Goal: Task Accomplishment & Management: Manage account settings

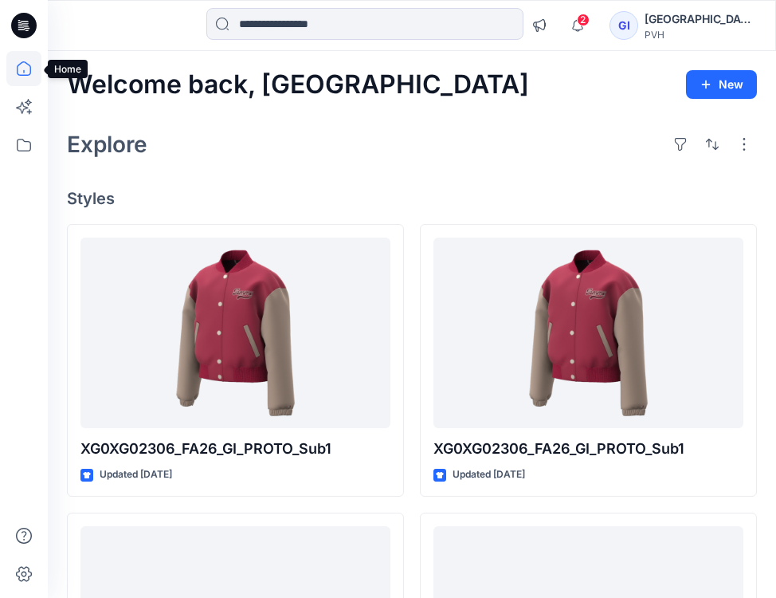
click at [29, 61] on icon at bounding box center [23, 68] width 35 height 35
click at [26, 61] on icon at bounding box center [23, 68] width 35 height 35
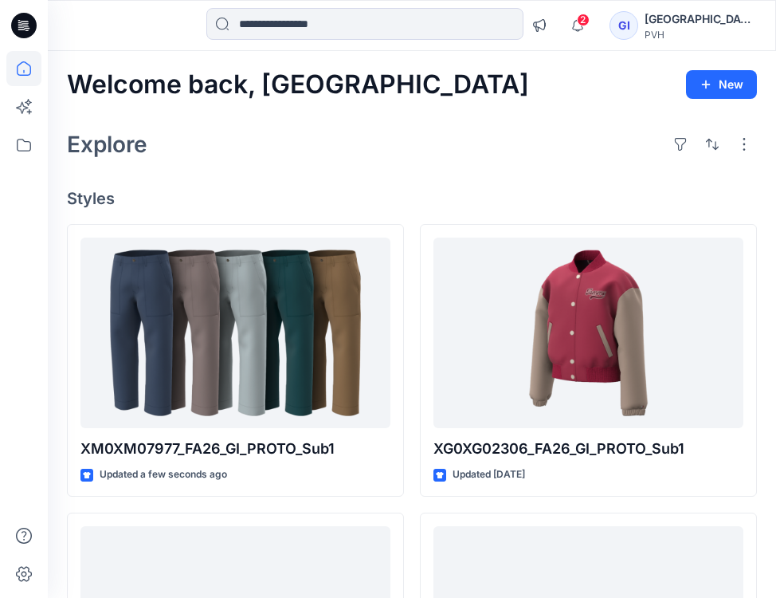
drag, startPoint x: 116, startPoint y: 55, endPoint x: 259, endPoint y: 142, distance: 167.7
click at [259, 142] on div "Explore" at bounding box center [412, 144] width 690 height 38
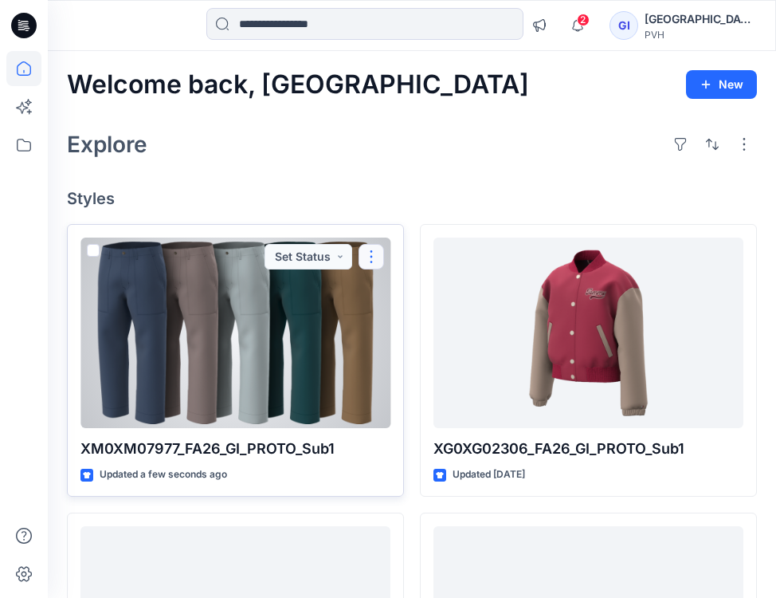
click at [367, 260] on button "button" at bounding box center [372, 257] width 26 height 26
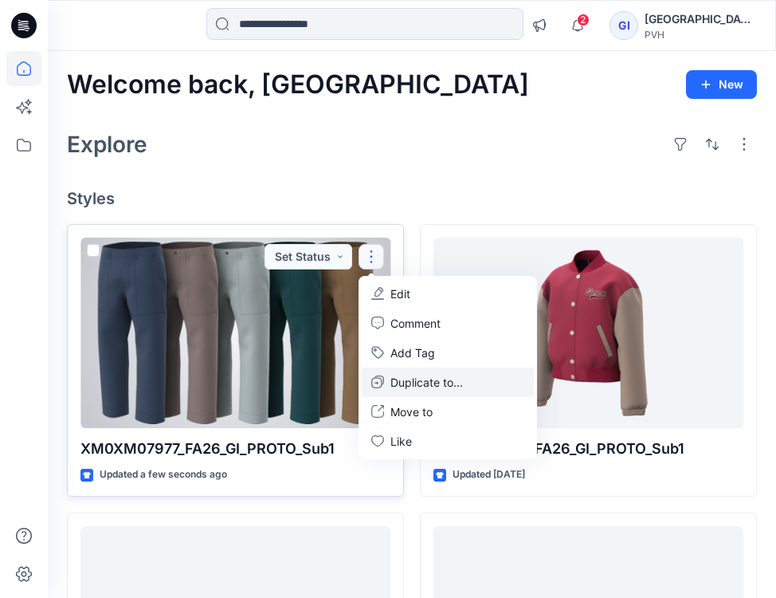
click at [424, 386] on p "Duplicate to..." at bounding box center [427, 382] width 73 height 17
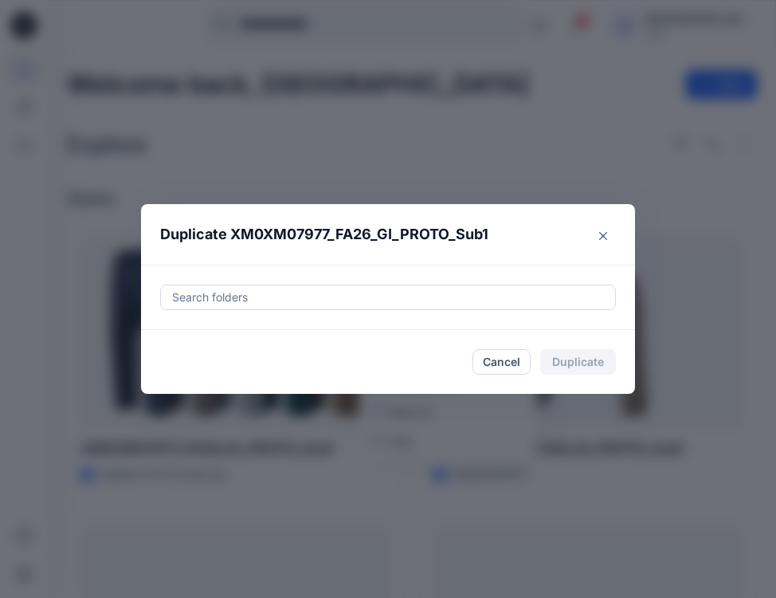
click at [431, 281] on div "Search folders" at bounding box center [388, 297] width 494 height 65
click at [424, 290] on div at bounding box center [388, 297] width 435 height 19
click at [386, 293] on div at bounding box center [388, 297] width 435 height 19
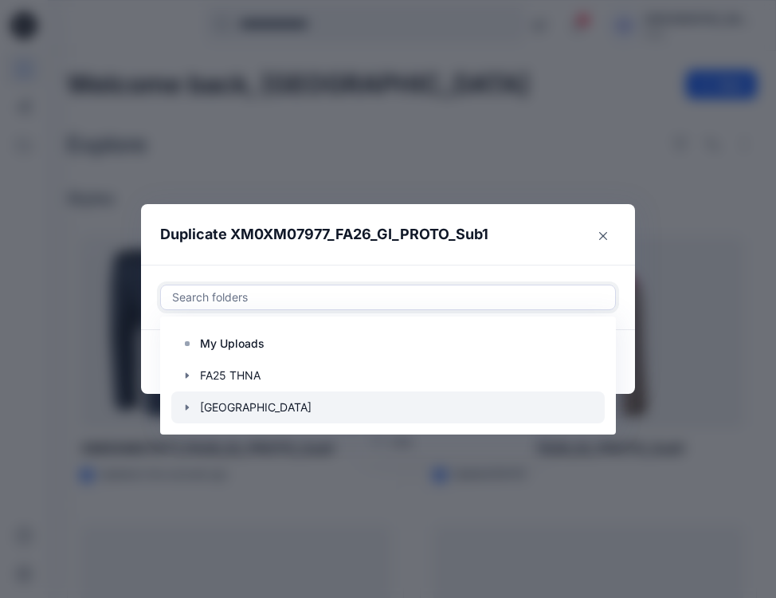
click at [187, 406] on icon "button" at bounding box center [187, 407] width 13 height 13
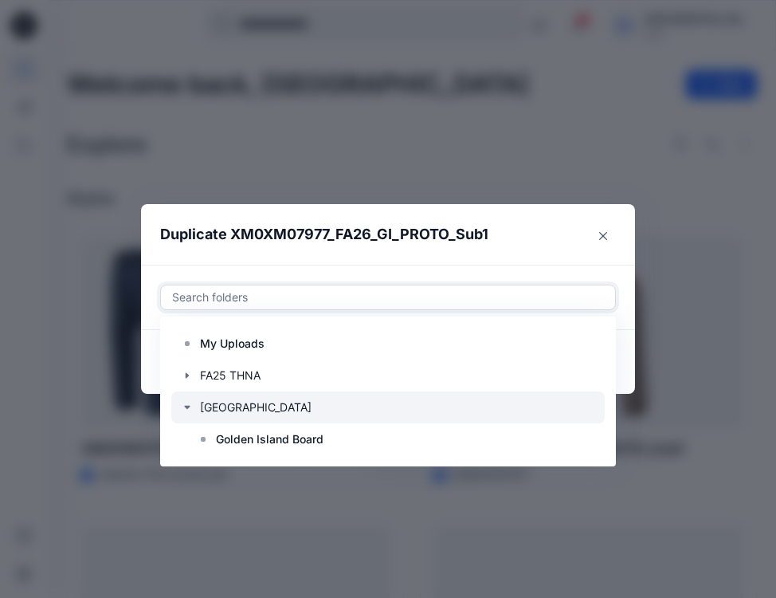
click at [265, 406] on div at bounding box center [388, 407] width 434 height 32
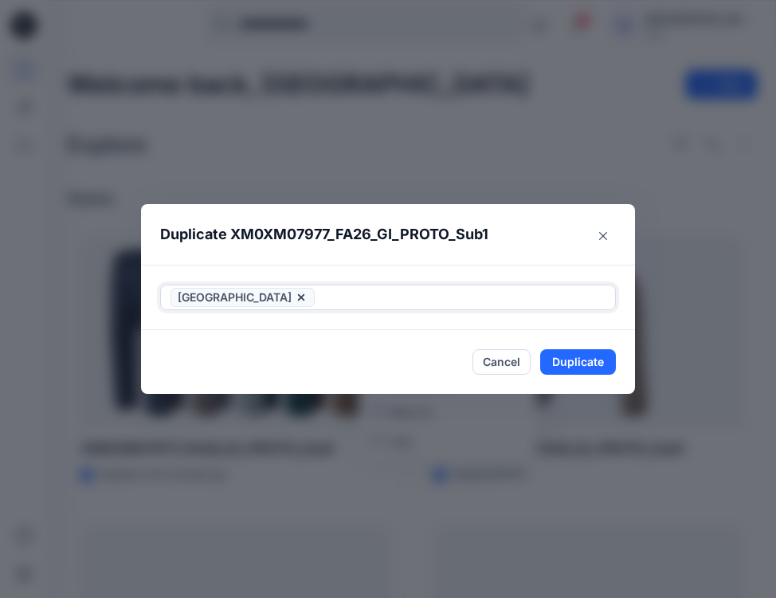
click at [529, 285] on div "[GEOGRAPHIC_DATA]" at bounding box center [388, 297] width 454 height 24
click at [577, 359] on button "Duplicate" at bounding box center [578, 362] width 76 height 26
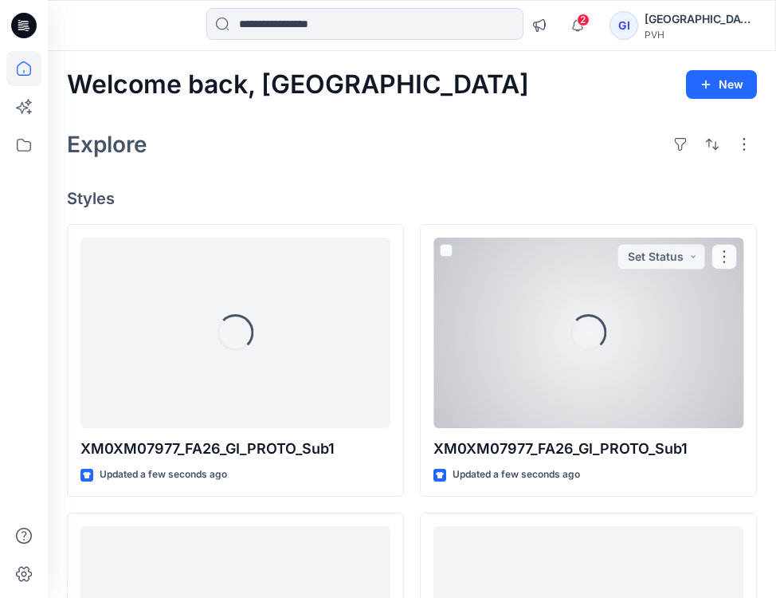
click at [607, 230] on div "Loading... XM0XM07977_FA26_GI_PROTO_Sub1 Updated a few seconds ago Set Status" at bounding box center [588, 360] width 337 height 273
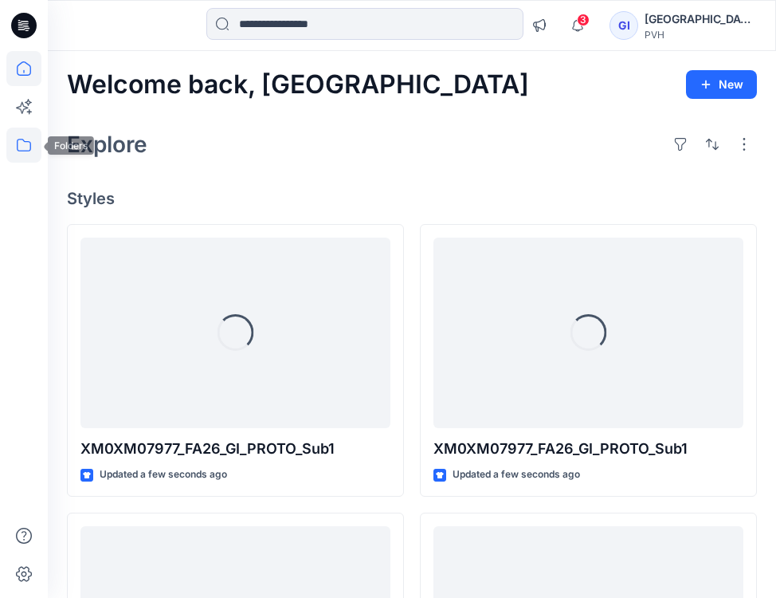
click at [15, 140] on icon at bounding box center [23, 145] width 35 height 35
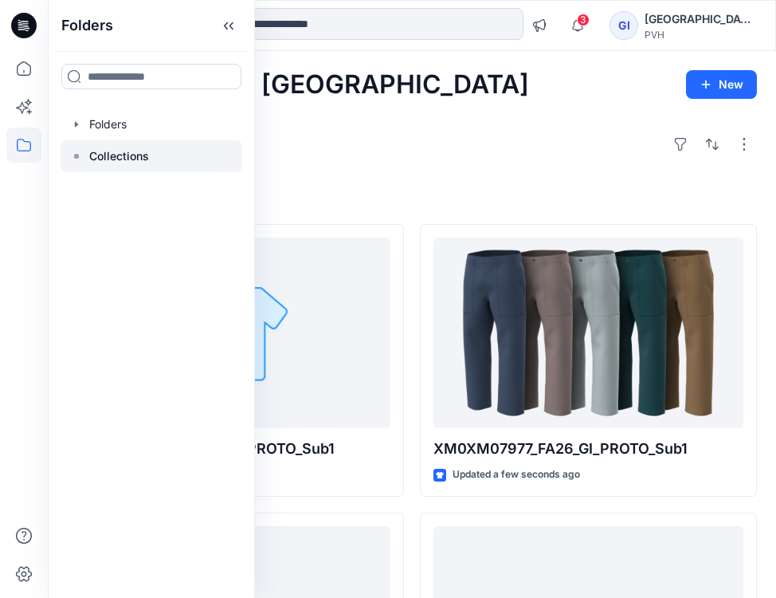
click at [117, 157] on p "Collections" at bounding box center [119, 156] width 60 height 19
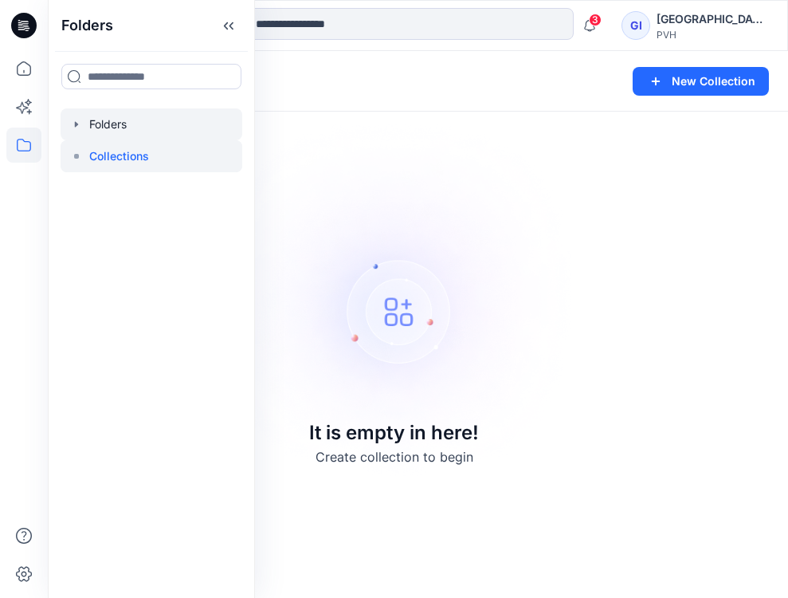
click at [77, 119] on icon "button" at bounding box center [76, 124] width 13 height 13
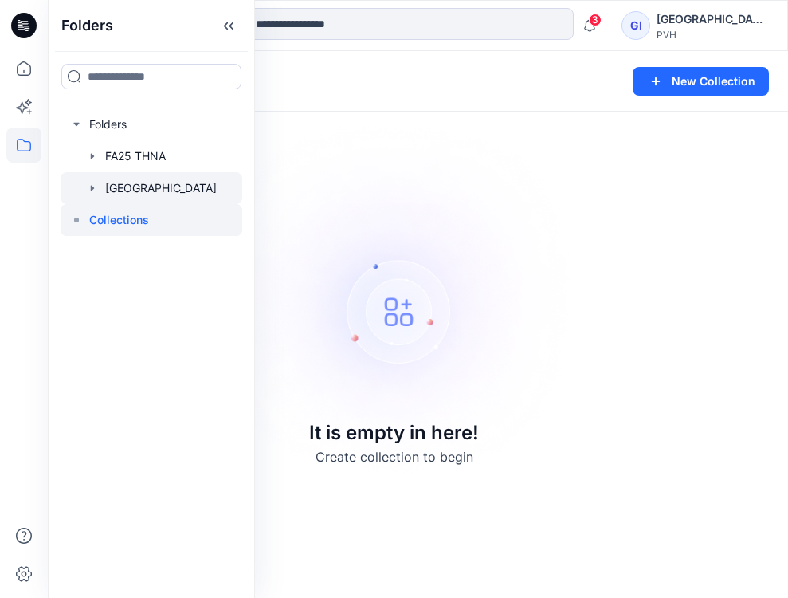
click at [140, 183] on div at bounding box center [152, 188] width 182 height 32
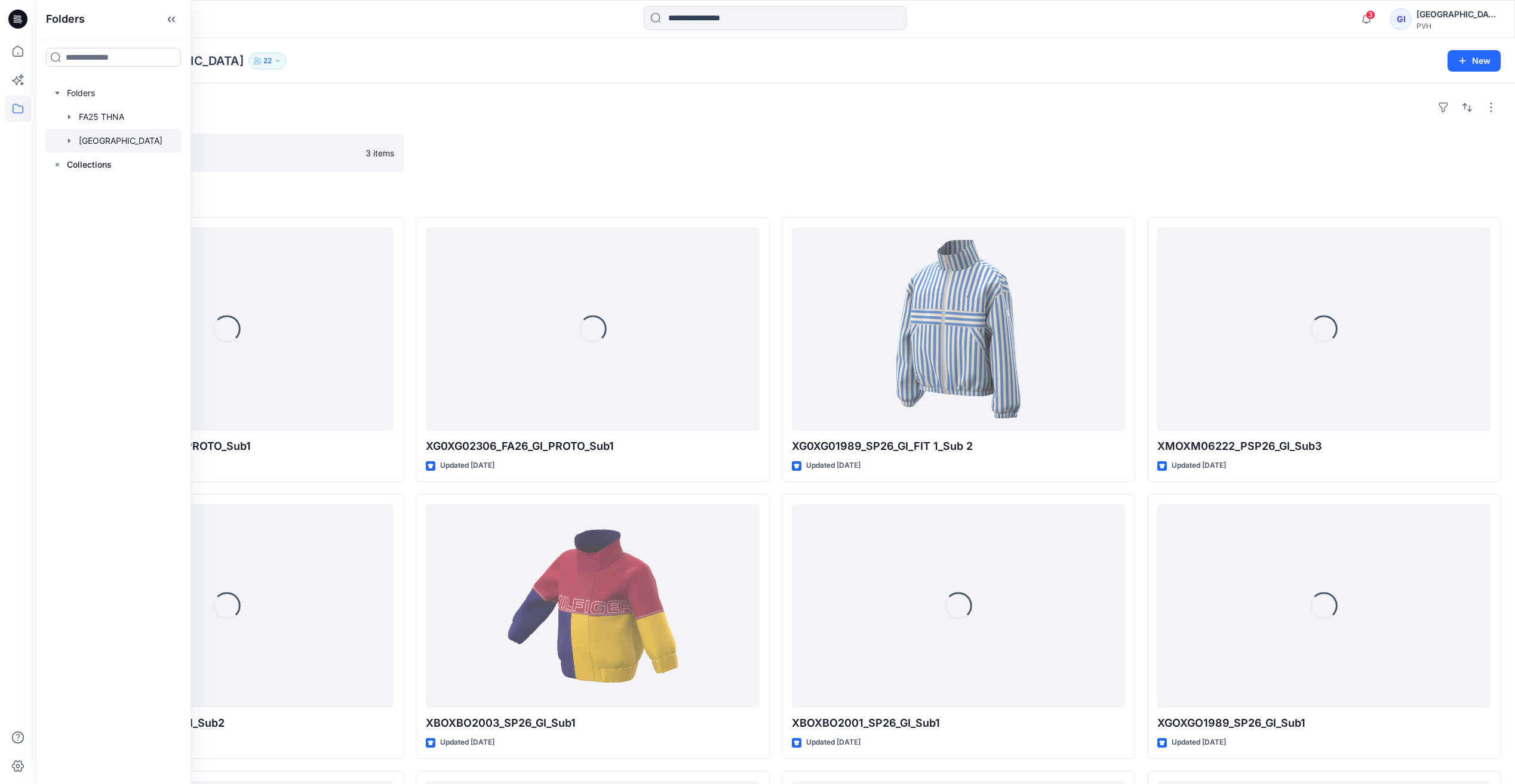
click at [580, 147] on div at bounding box center [593, 153] width 354 height 38
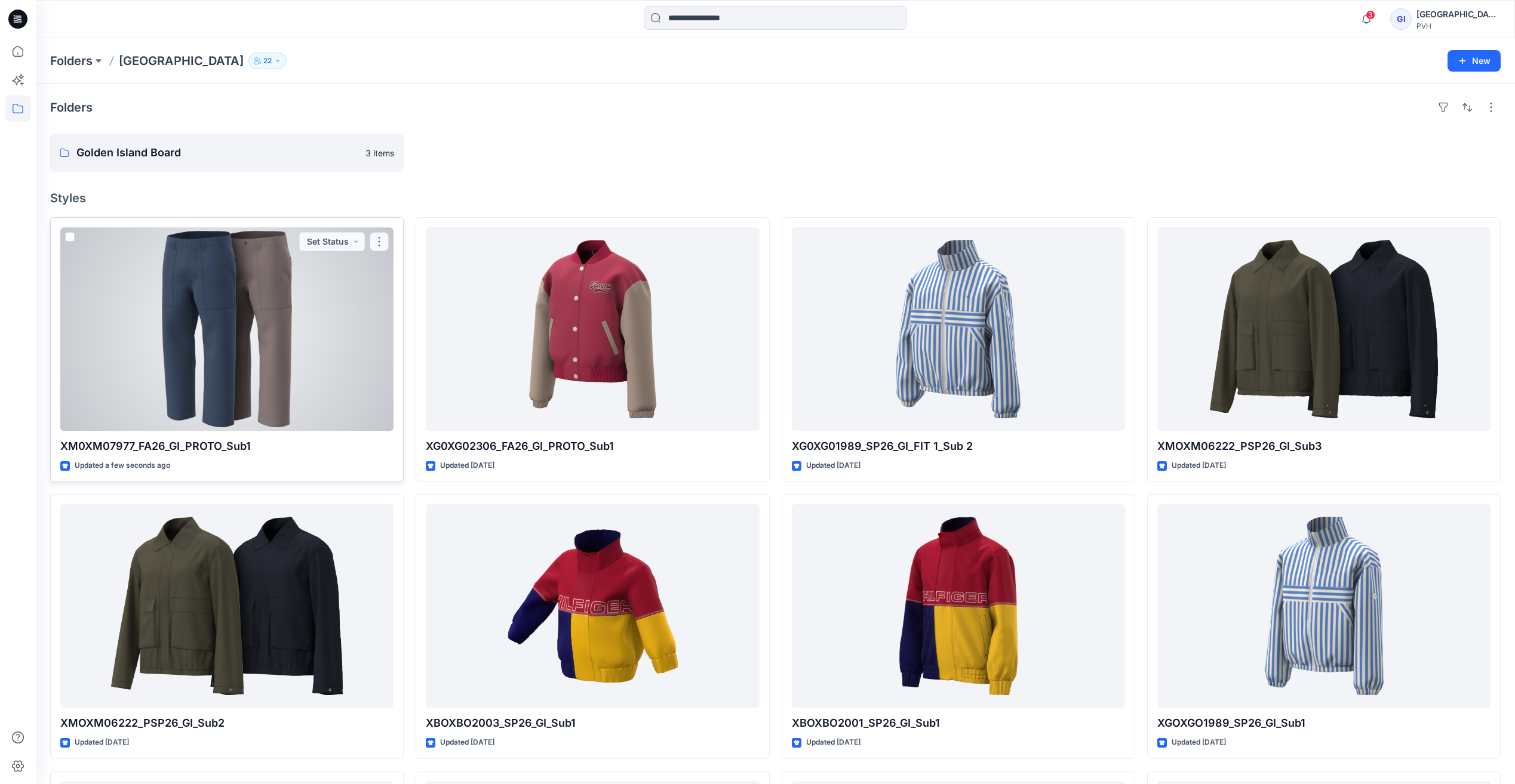
click at [376, 238] on button "button" at bounding box center [379, 242] width 19 height 19
click at [131, 261] on div at bounding box center [227, 329] width 333 height 204
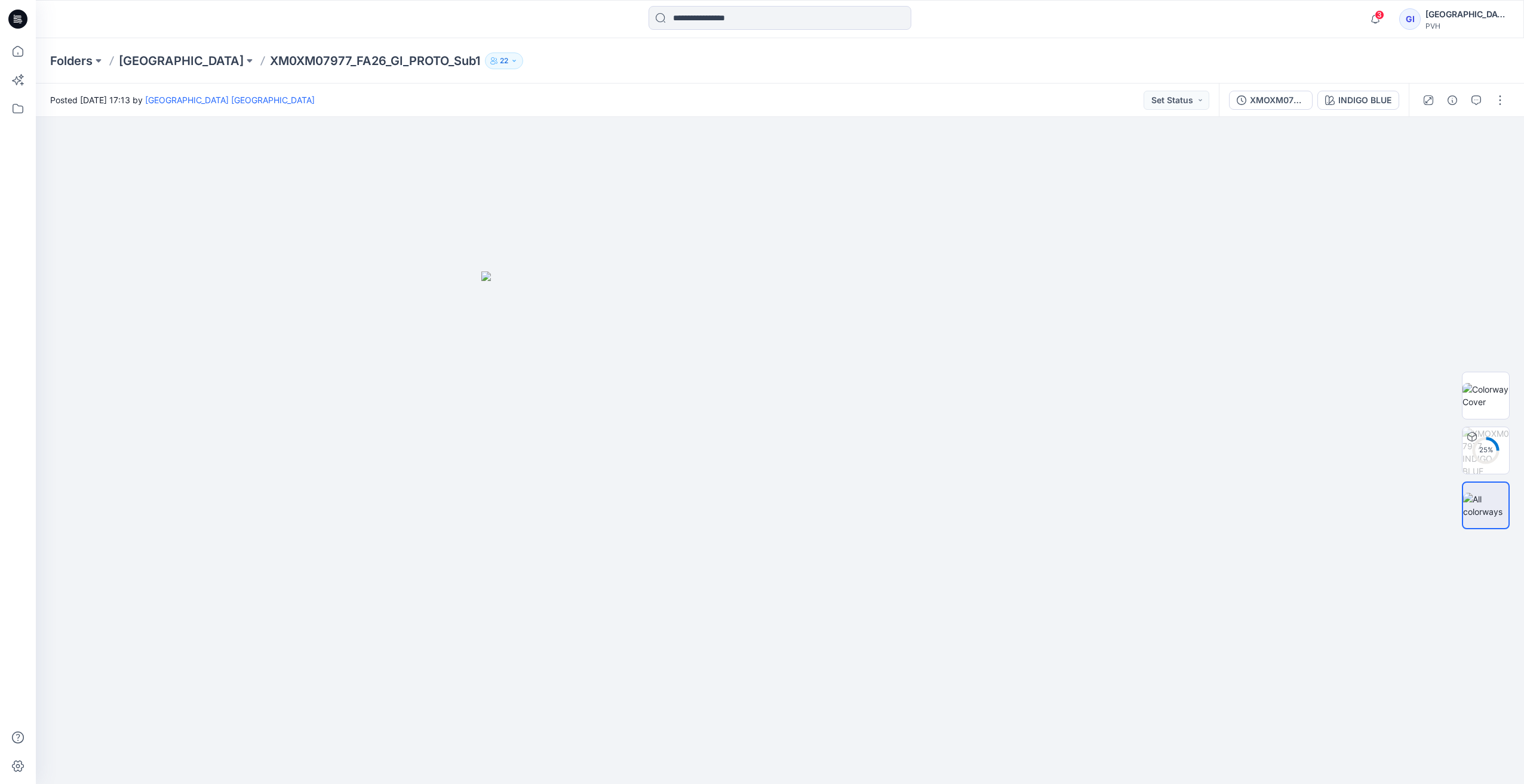
click at [590, 93] on div at bounding box center [1464, 100] width 110 height 34
click at [590, 96] on button "button" at bounding box center [1501, 100] width 19 height 19
click at [590, 154] on button "Edit" at bounding box center [1450, 161] width 110 height 22
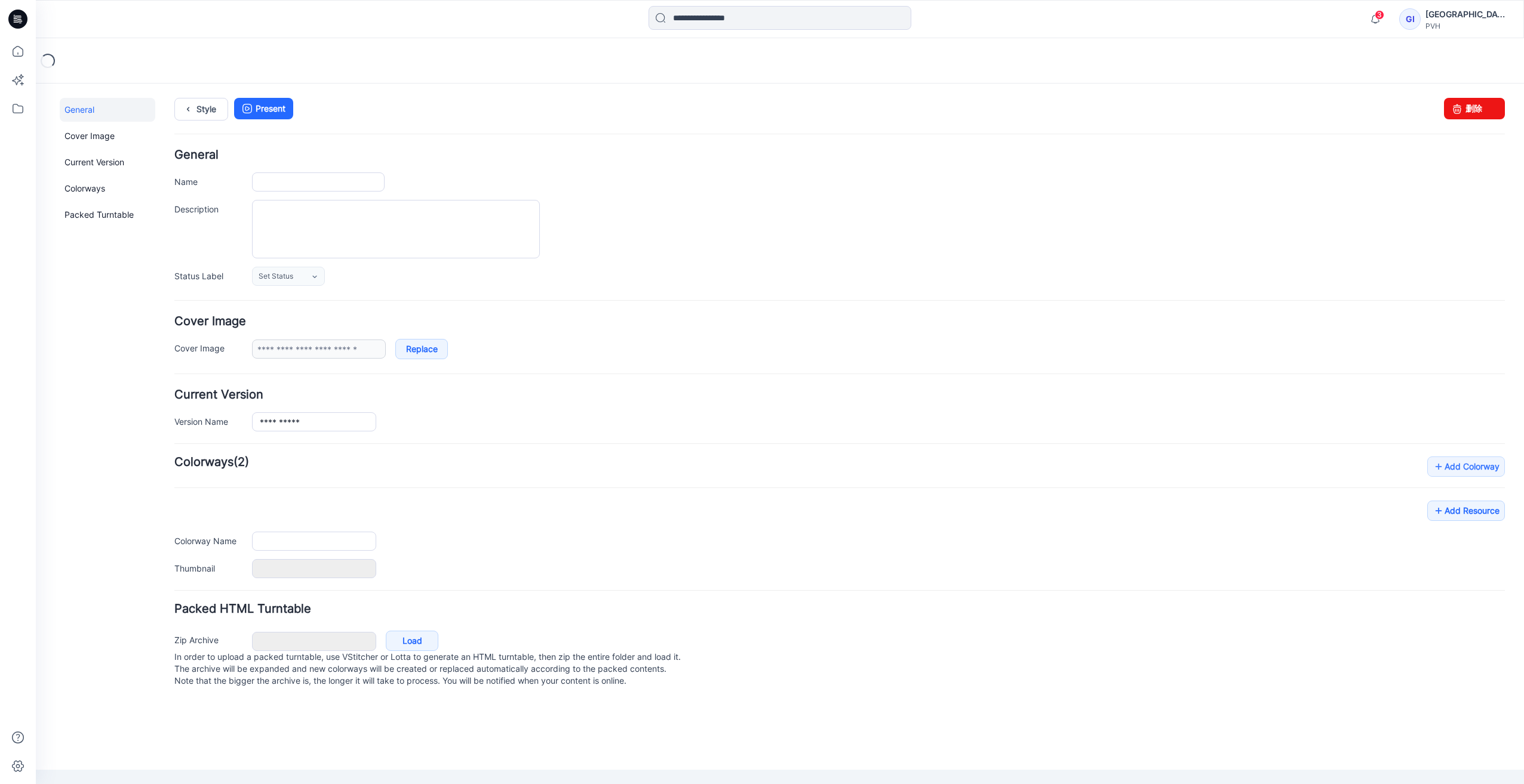
type input "**********"
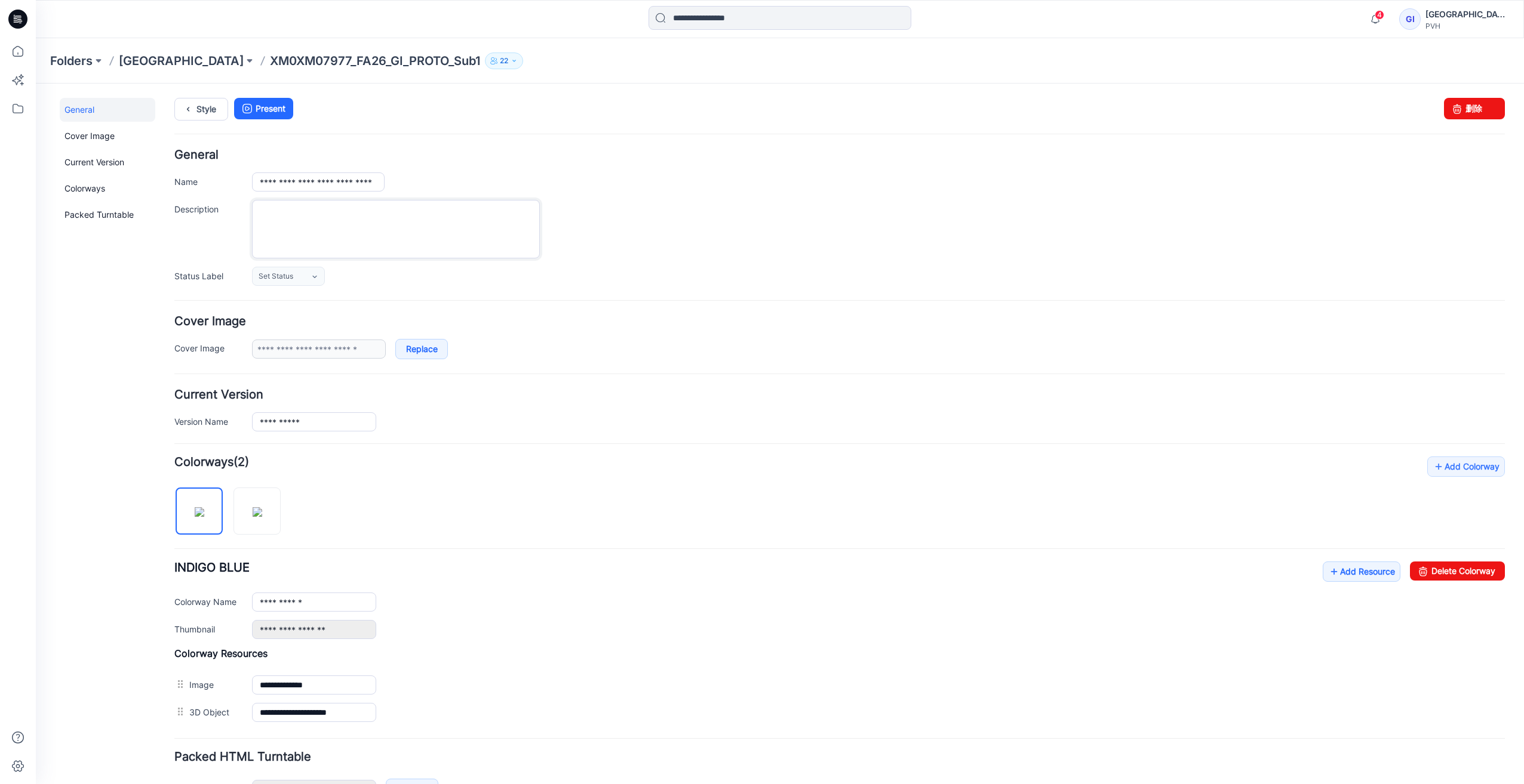
click at [423, 243] on textarea "Description" at bounding box center [396, 229] width 288 height 58
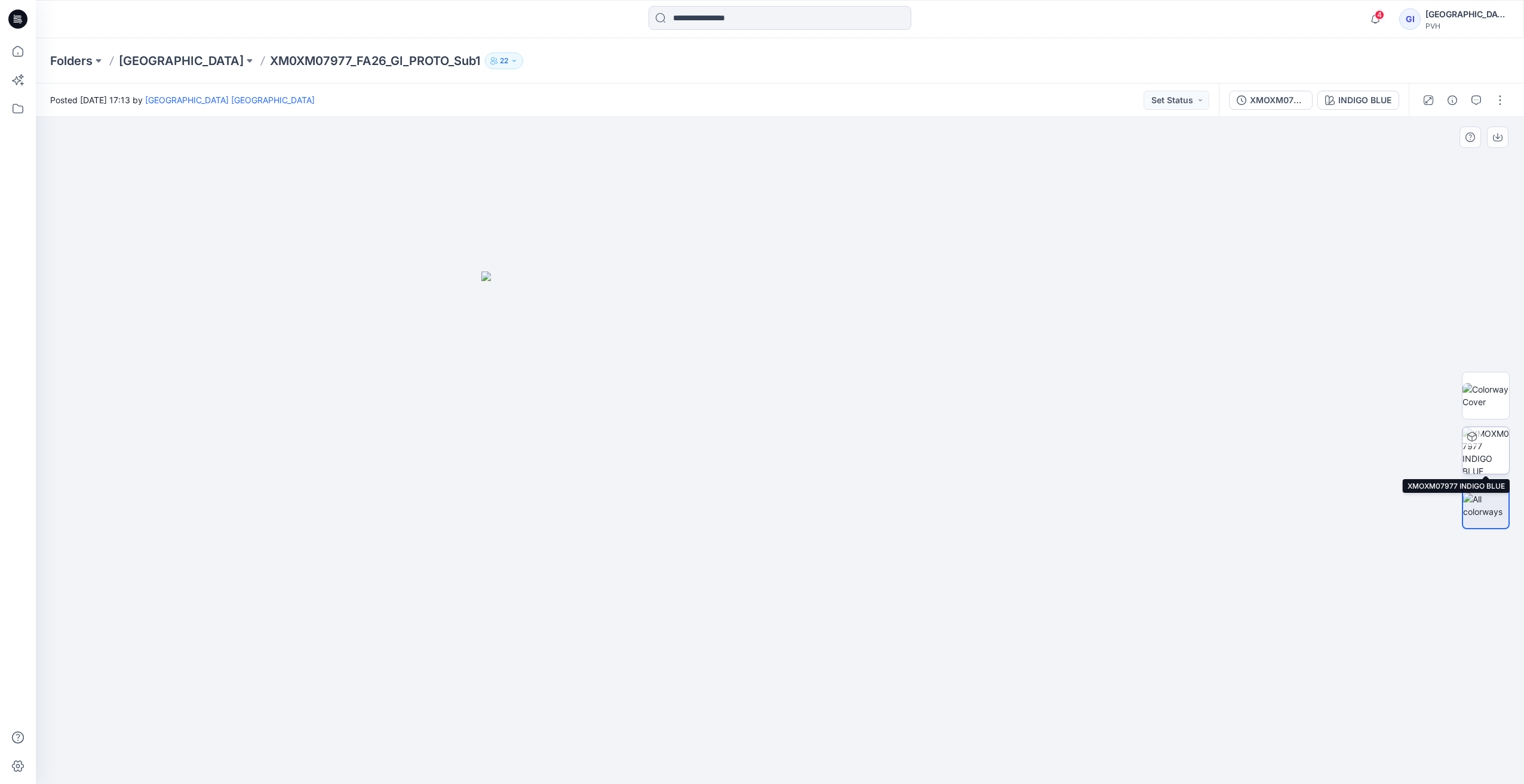
click at [1489, 444] on img at bounding box center [1486, 451] width 46 height 46
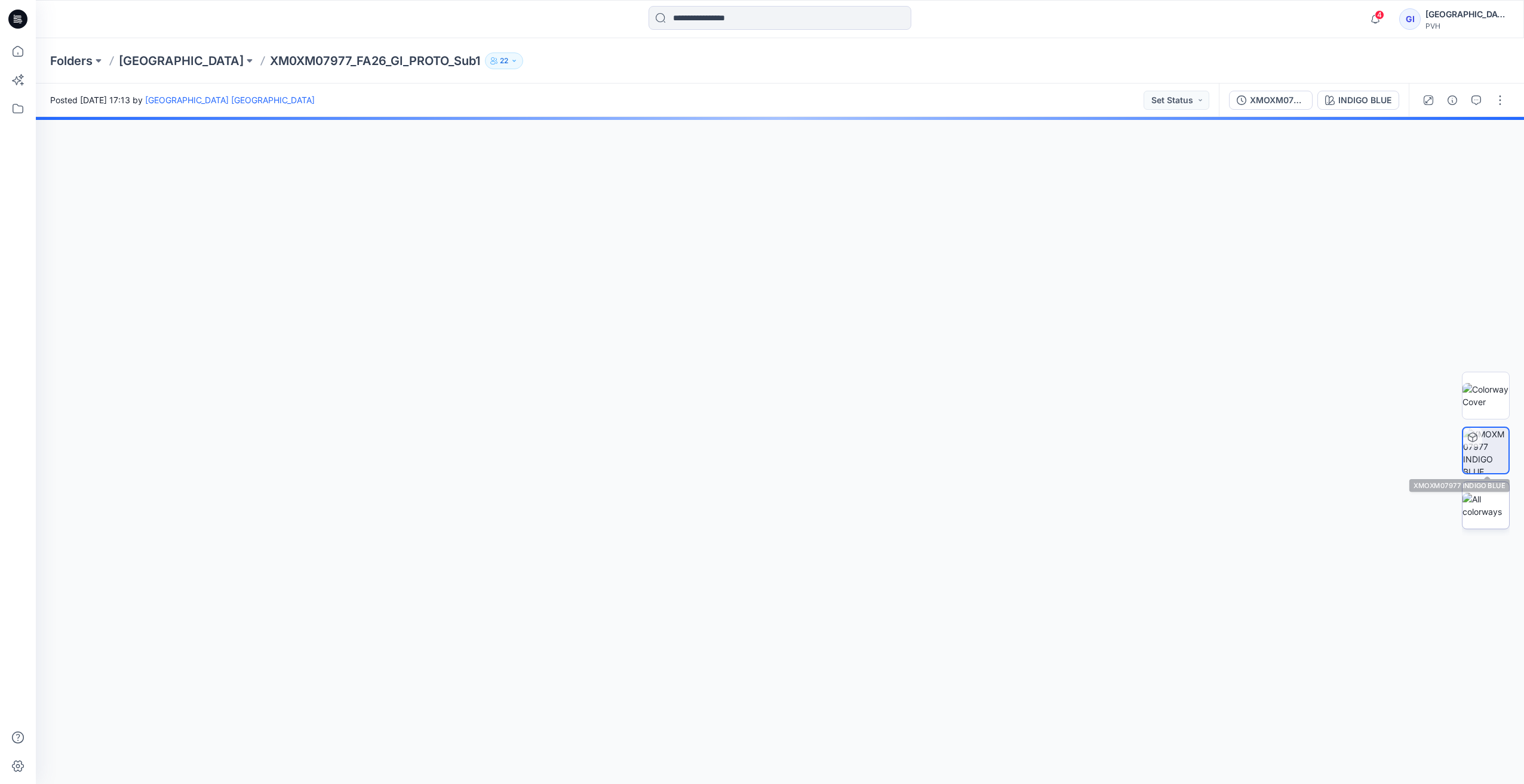
click at [1490, 502] on img at bounding box center [1486, 505] width 46 height 25
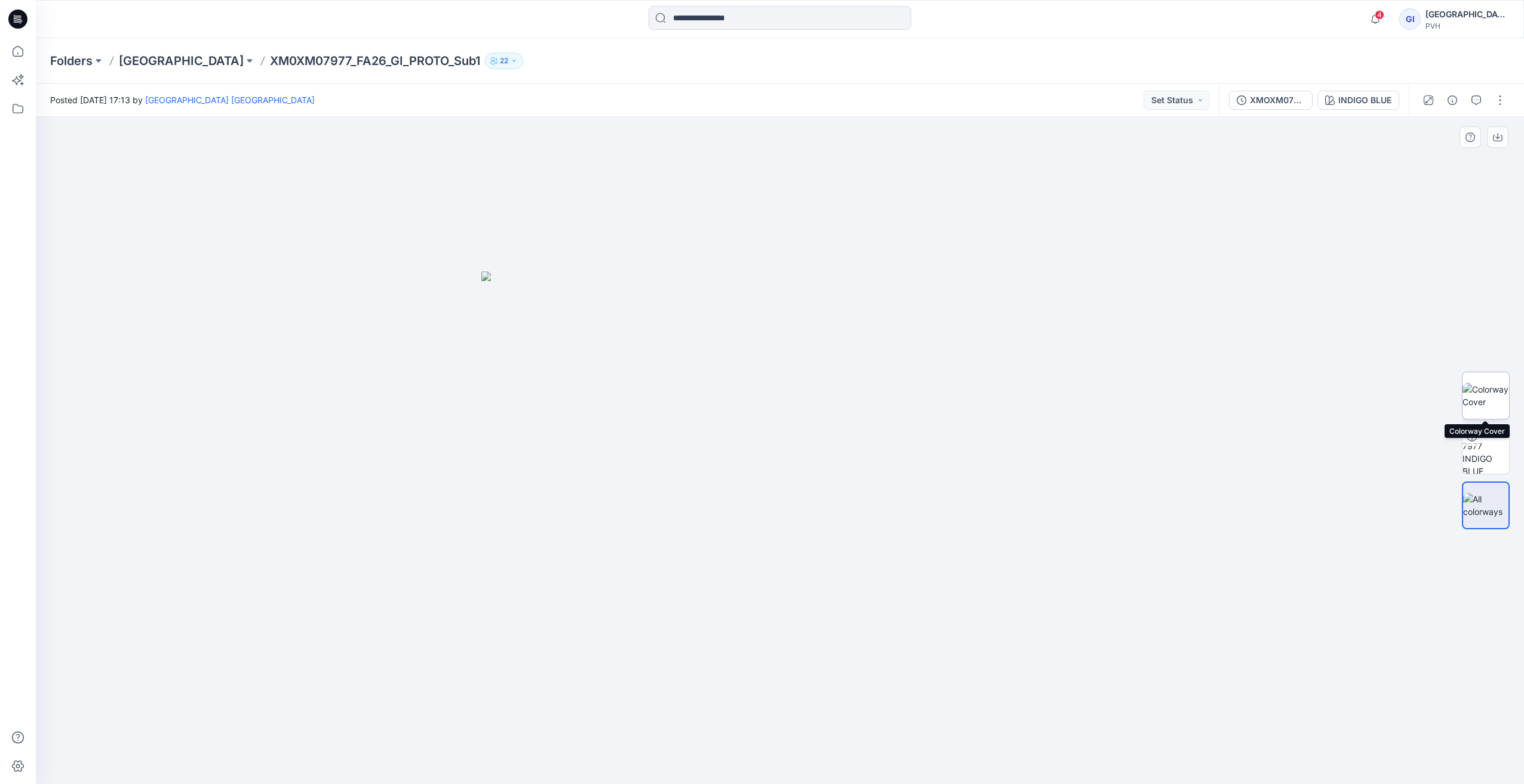
click at [1492, 392] on img at bounding box center [1486, 395] width 46 height 25
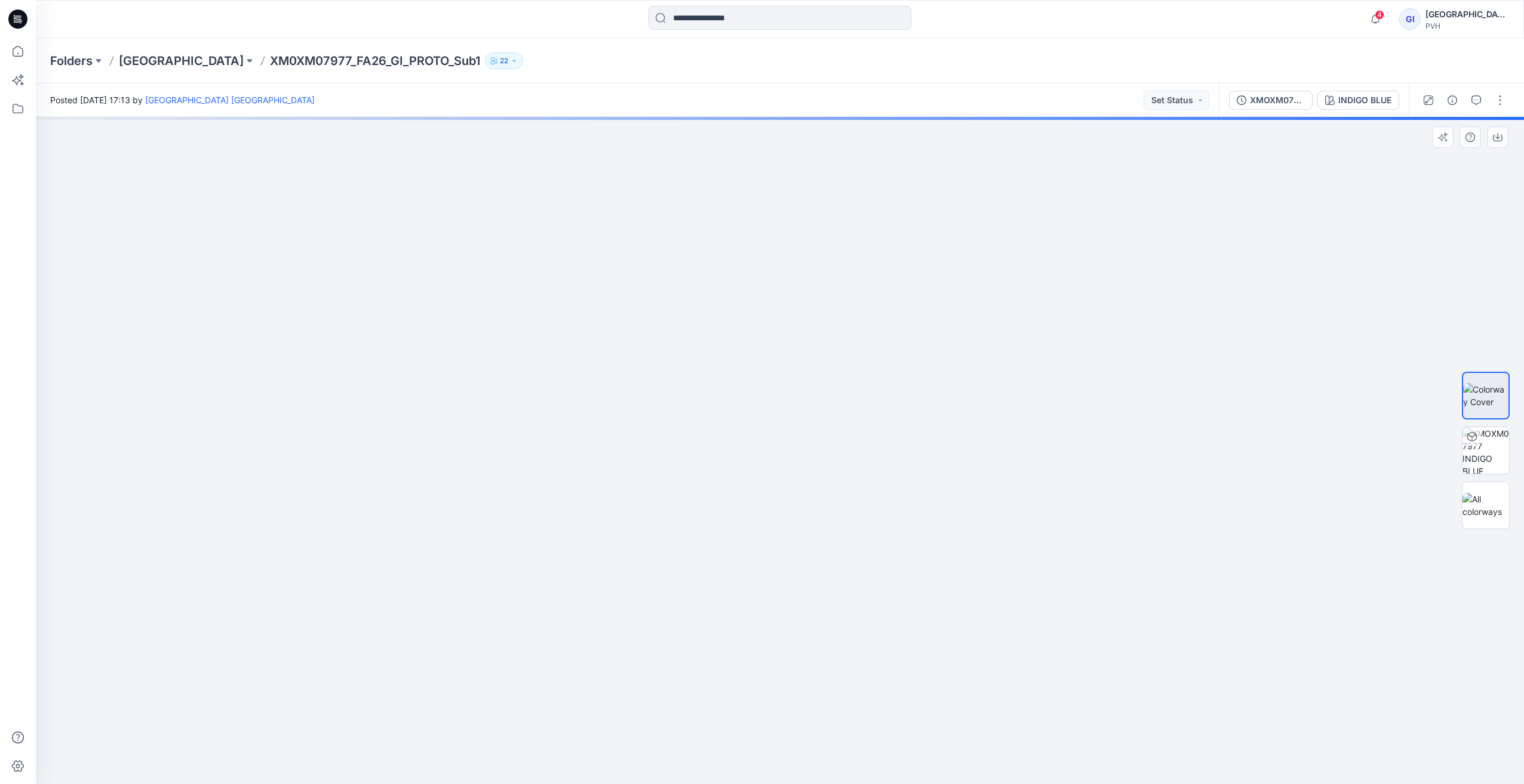
click at [455, 255] on div at bounding box center [780, 450] width 1489 height 667
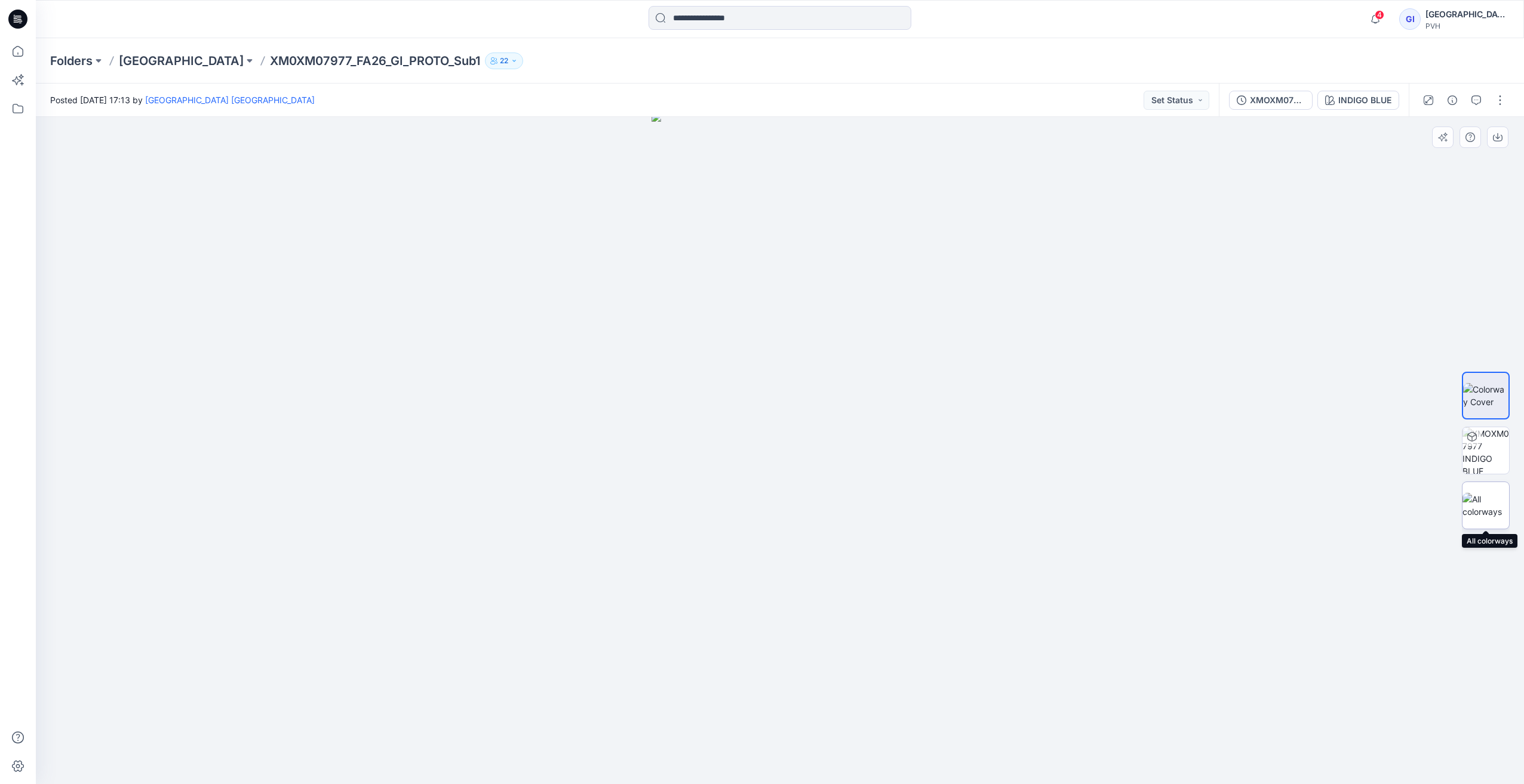
click at [1490, 496] on img at bounding box center [1486, 505] width 46 height 25
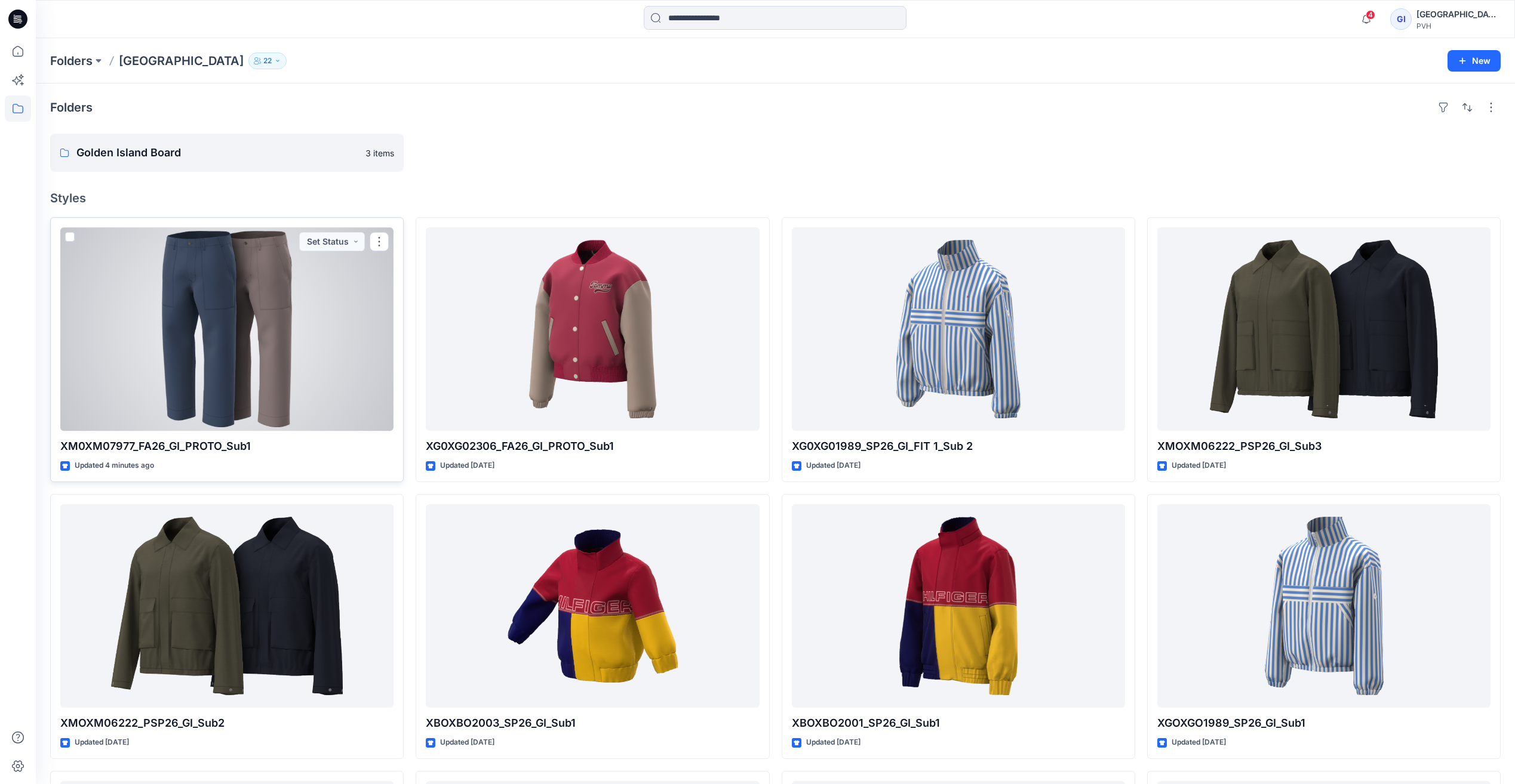
click at [183, 295] on div at bounding box center [227, 329] width 333 height 204
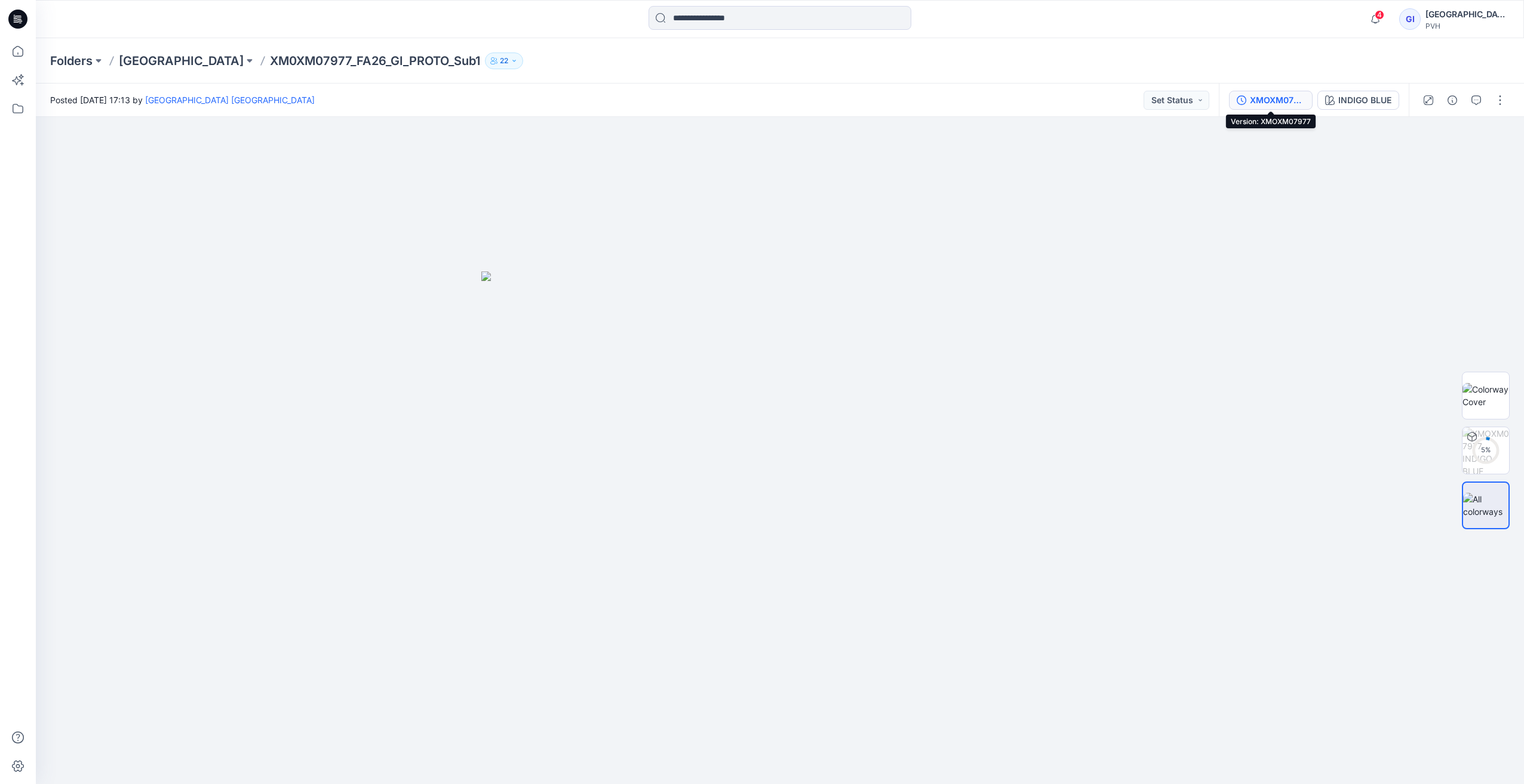
click at [1262, 103] on div "XMOXM07977" at bounding box center [1277, 100] width 55 height 13
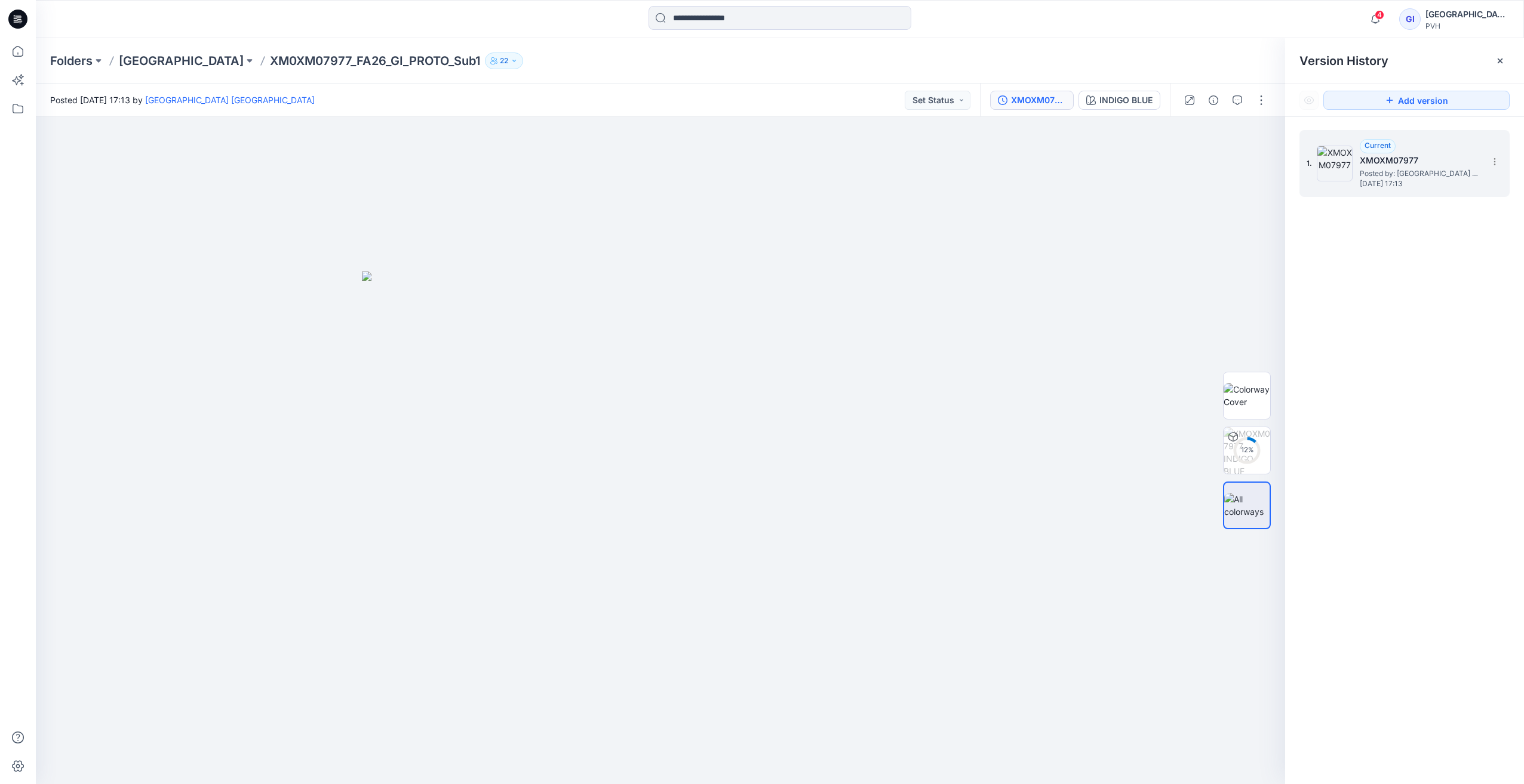
click at [1397, 175] on span "Posted by: Golden Island Golden Island" at bounding box center [1419, 174] width 119 height 12
click at [1494, 163] on icon at bounding box center [1495, 162] width 10 height 10
click at [1445, 270] on div "1. Current XMOXM07977 Posted by: Golden Island Golden Island Monday, September …" at bounding box center [1404, 459] width 239 height 684
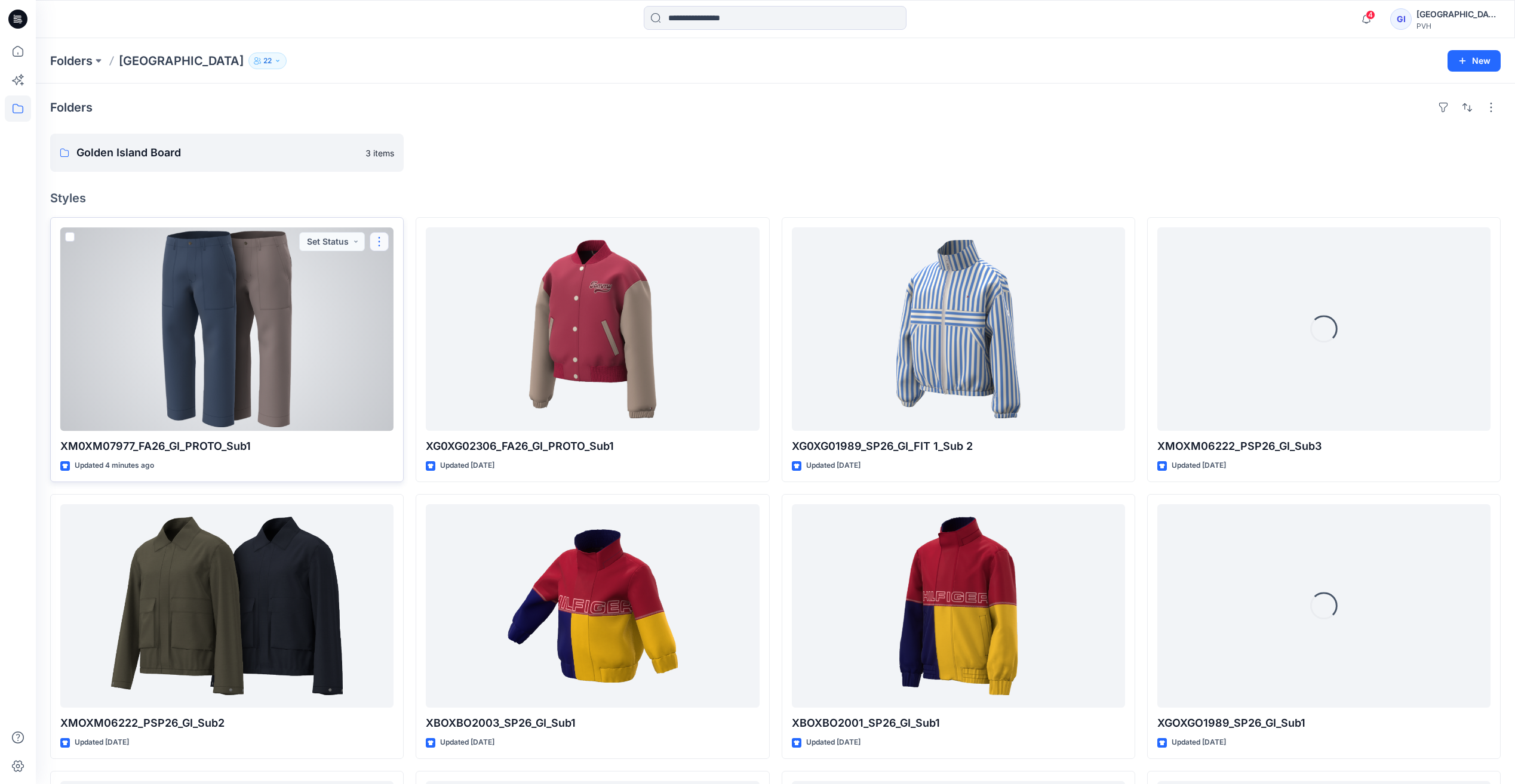
click at [378, 239] on button "button" at bounding box center [379, 242] width 19 height 19
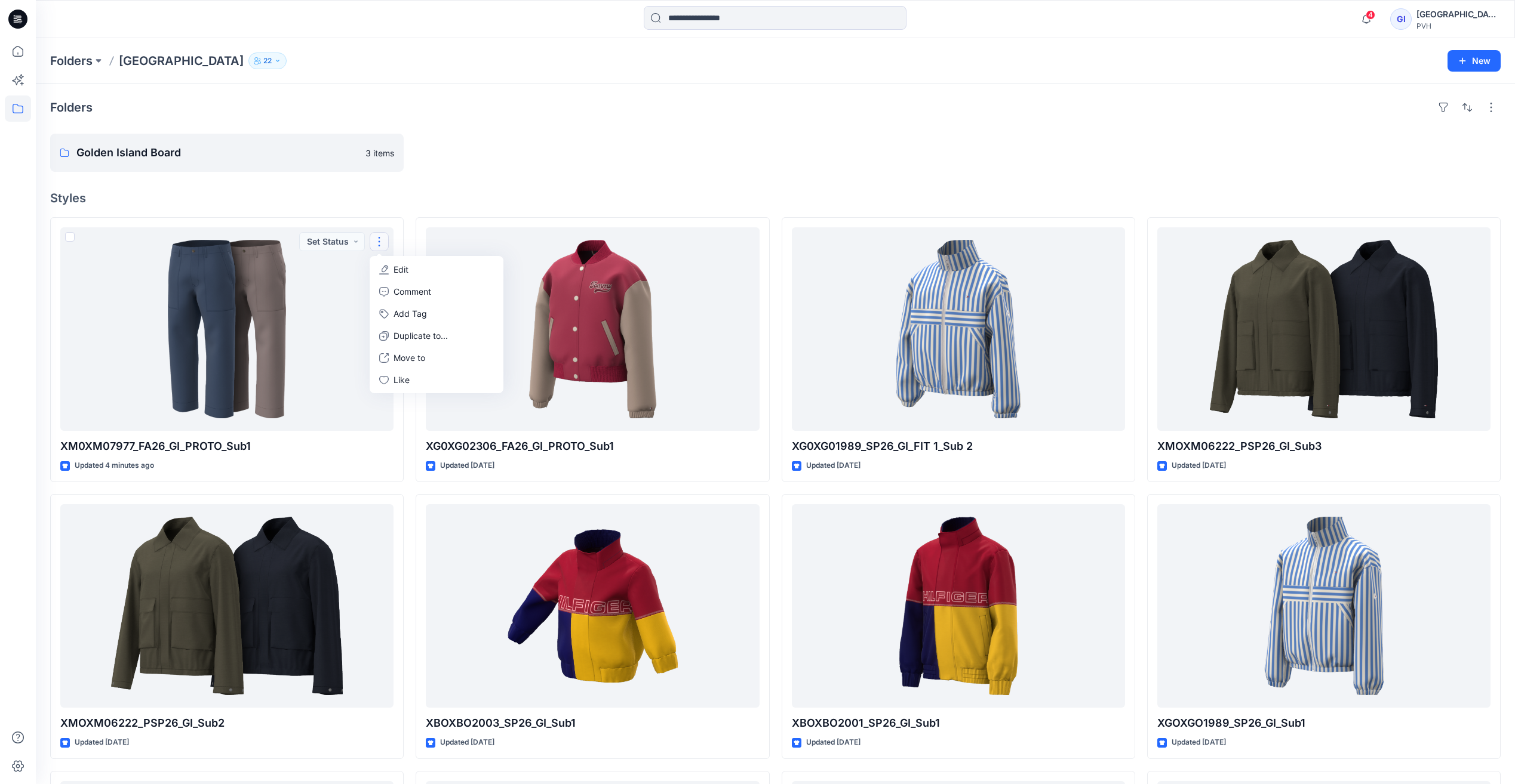
click at [498, 135] on div at bounding box center [593, 153] width 354 height 38
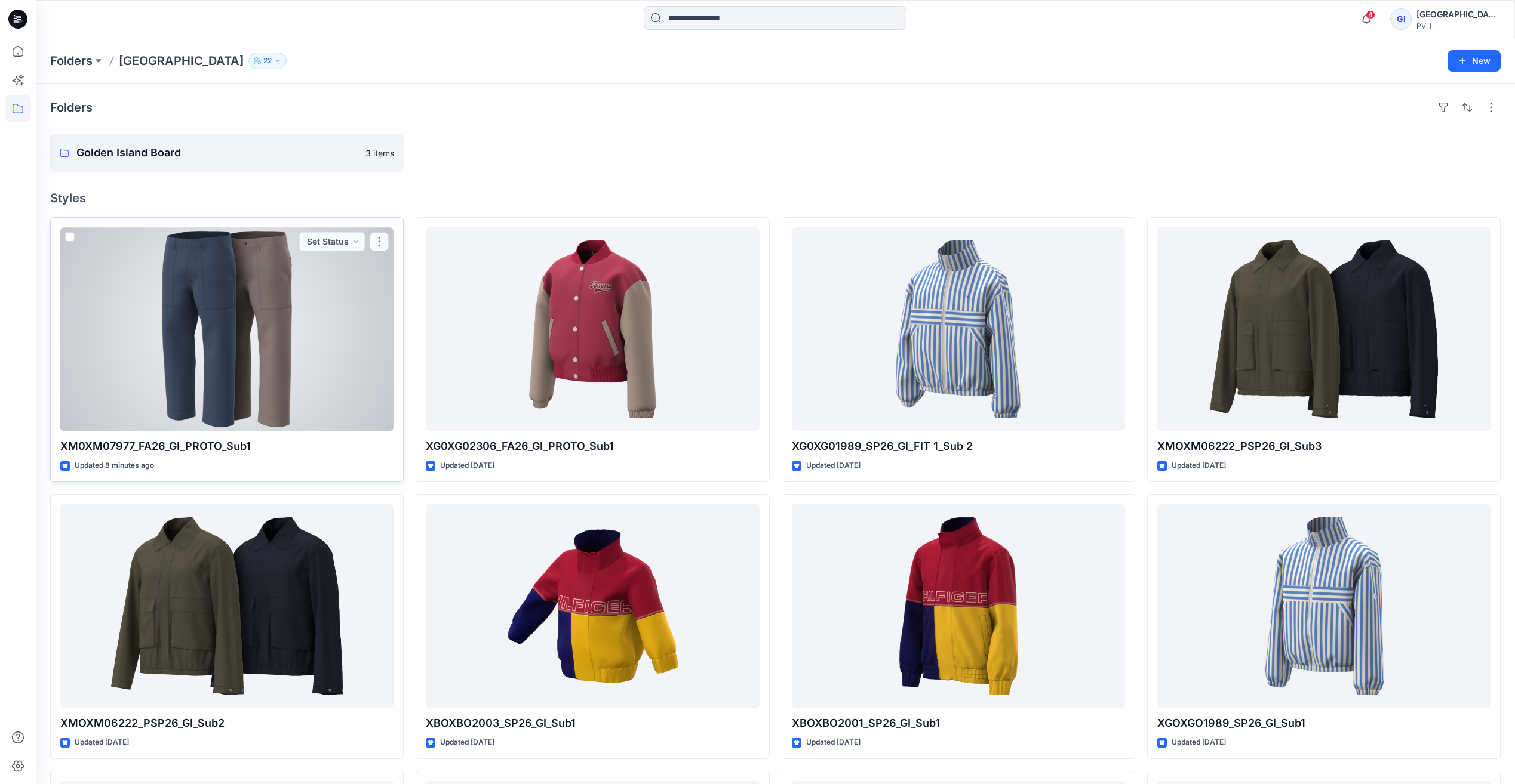
click at [378, 239] on button "button" at bounding box center [379, 242] width 19 height 19
click at [243, 447] on p "XM0XM07977_FA26_GI_PROTO_Sub1" at bounding box center [227, 446] width 333 height 16
drag, startPoint x: 253, startPoint y: 448, endPoint x: 60, endPoint y: 452, distance: 193.0
click at [60, 452] on div "XM0XM07977_FA26_GI_PROTO_Sub1 Updated 8 minutes ago Set Status" at bounding box center [227, 350] width 354 height 265
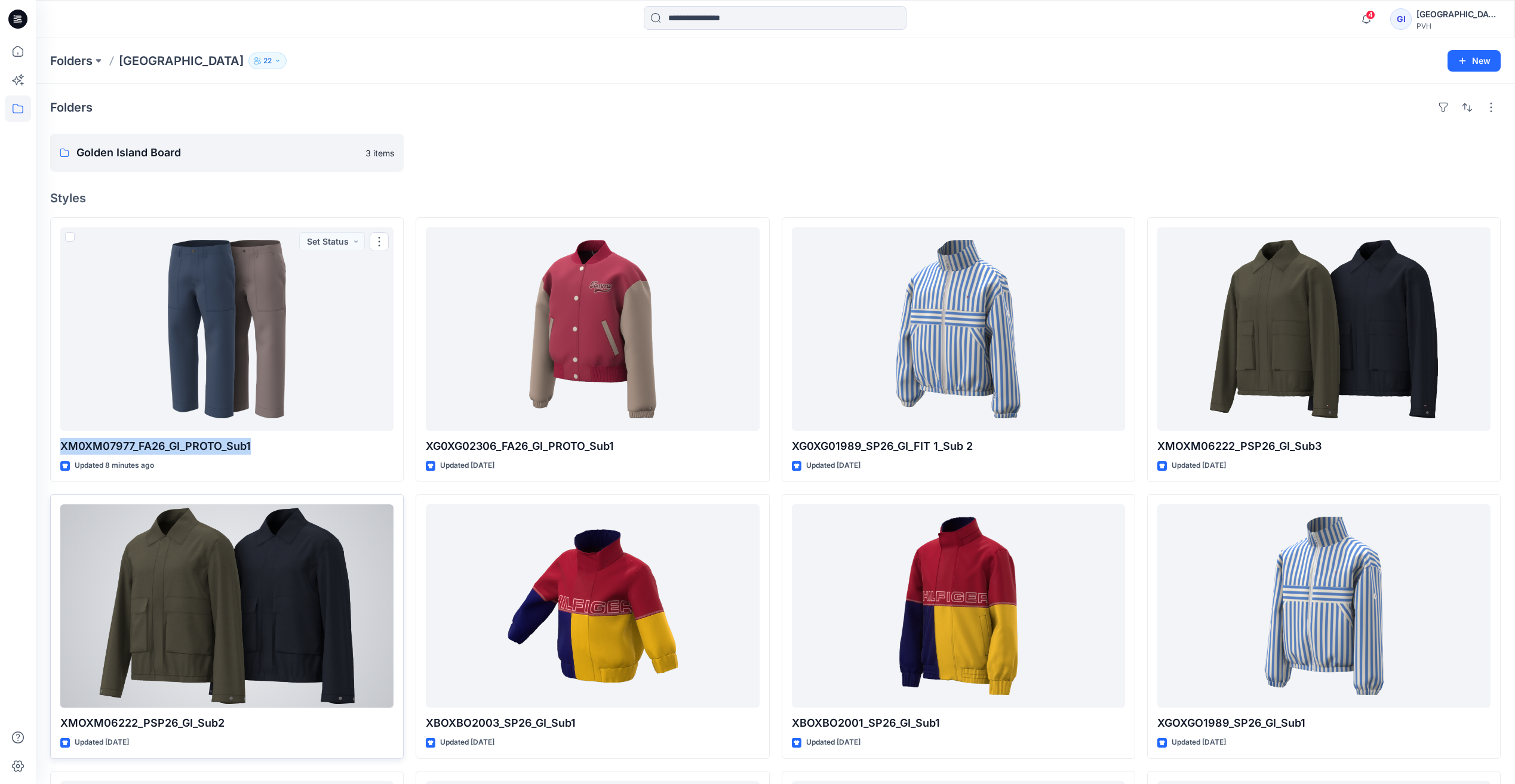
copy p "XM0XM07977_FA26_GI_PROTO_Sub1"
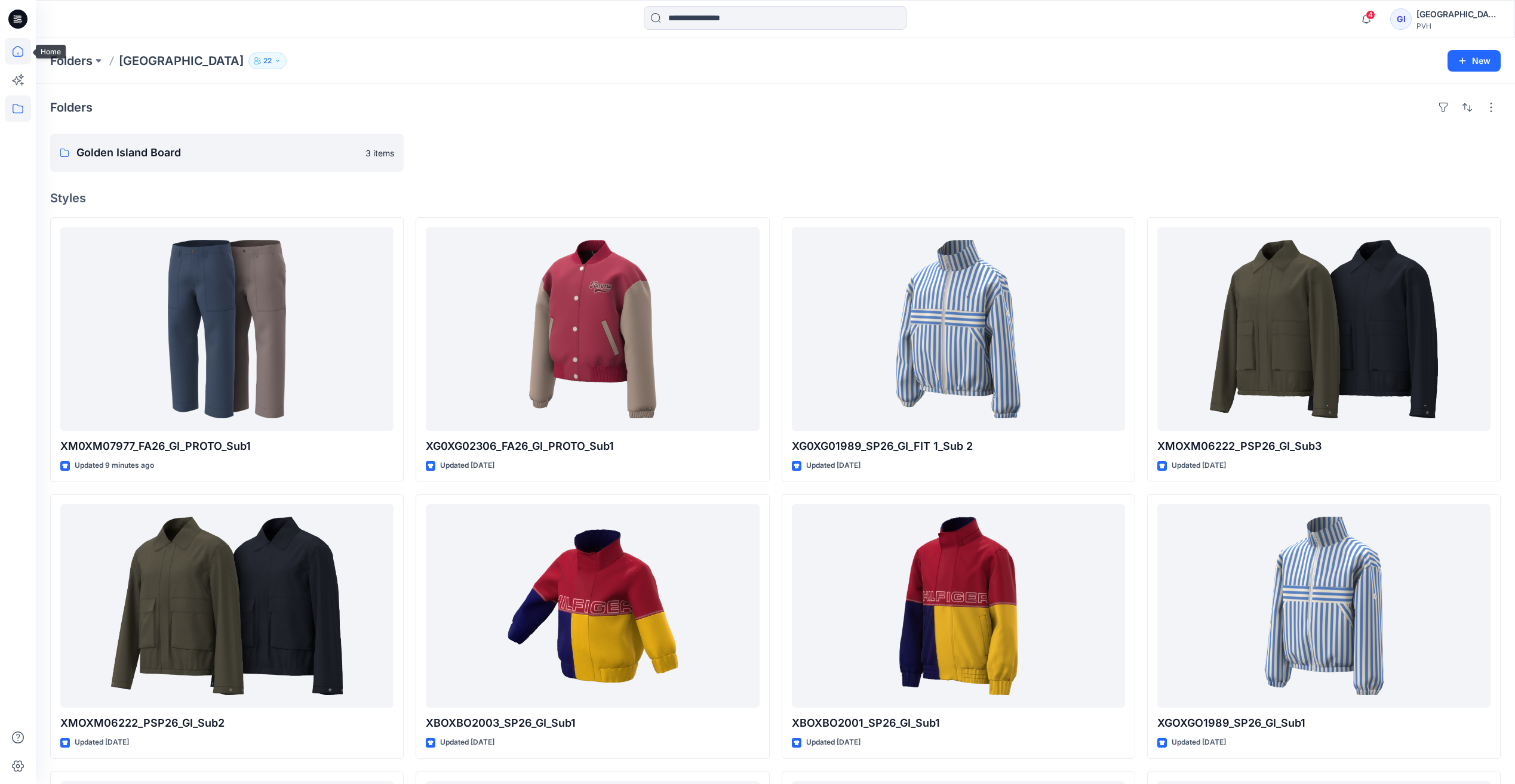
click at [12, 55] on icon at bounding box center [17, 51] width 26 height 26
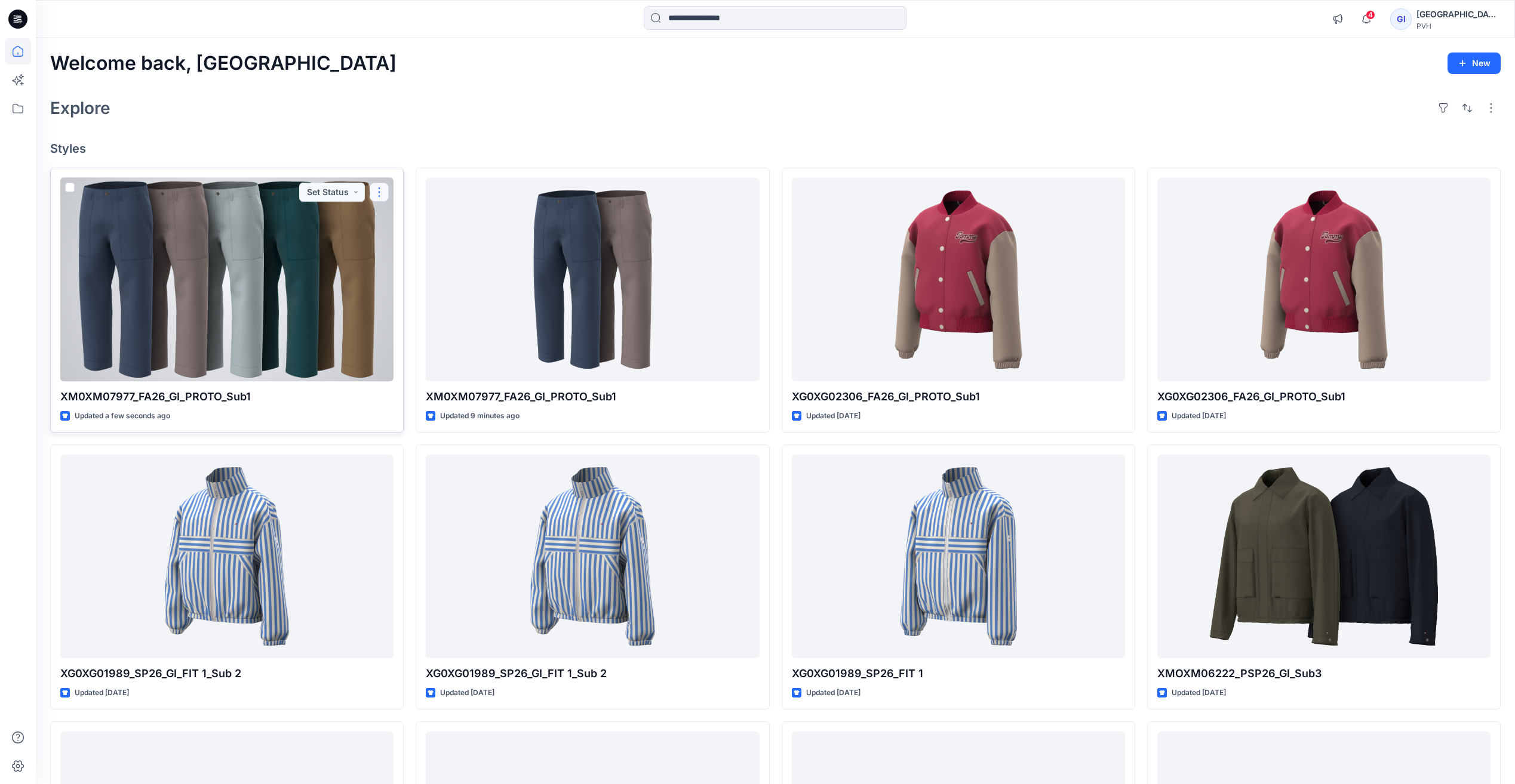
click at [381, 194] on button "button" at bounding box center [379, 192] width 19 height 19
click at [299, 271] on div at bounding box center [227, 280] width 333 height 204
click at [379, 195] on button "button" at bounding box center [379, 192] width 19 height 19
click at [429, 288] on p "Duplicate to..." at bounding box center [420, 286] width 55 height 13
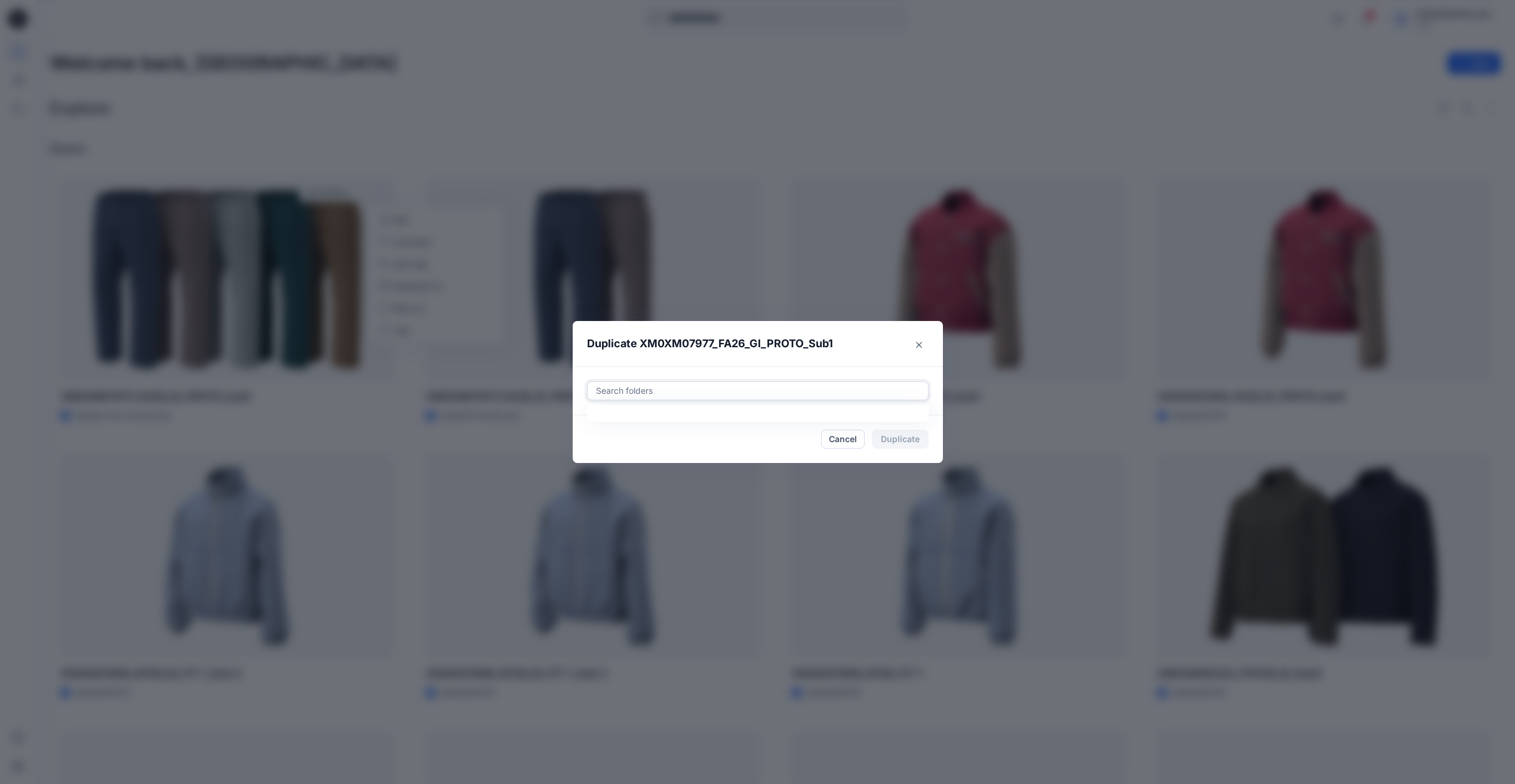
click at [680, 390] on div at bounding box center [758, 391] width 326 height 14
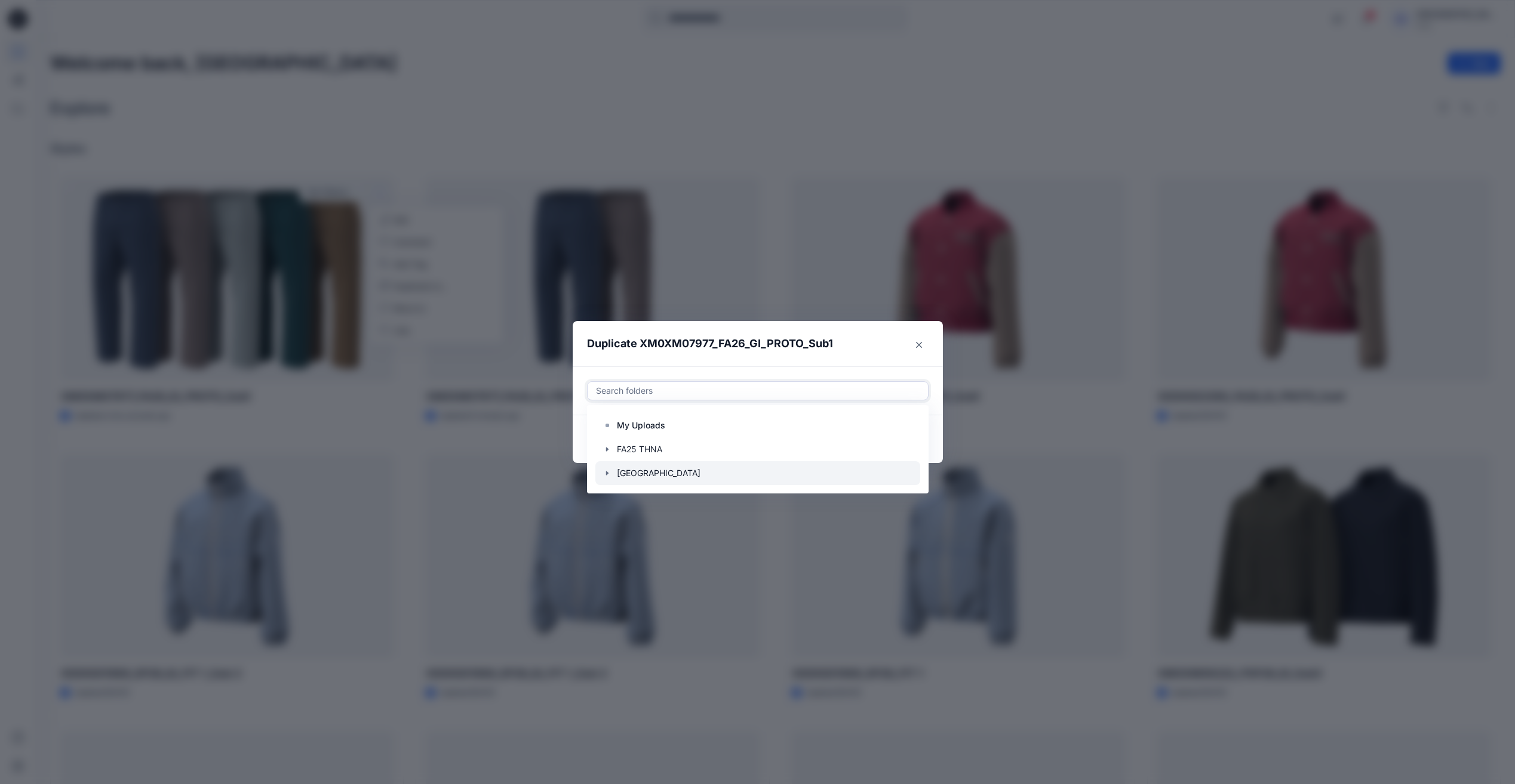
click at [653, 474] on div at bounding box center [758, 473] width 325 height 24
click at [653, 473] on div at bounding box center [758, 473] width 325 height 24
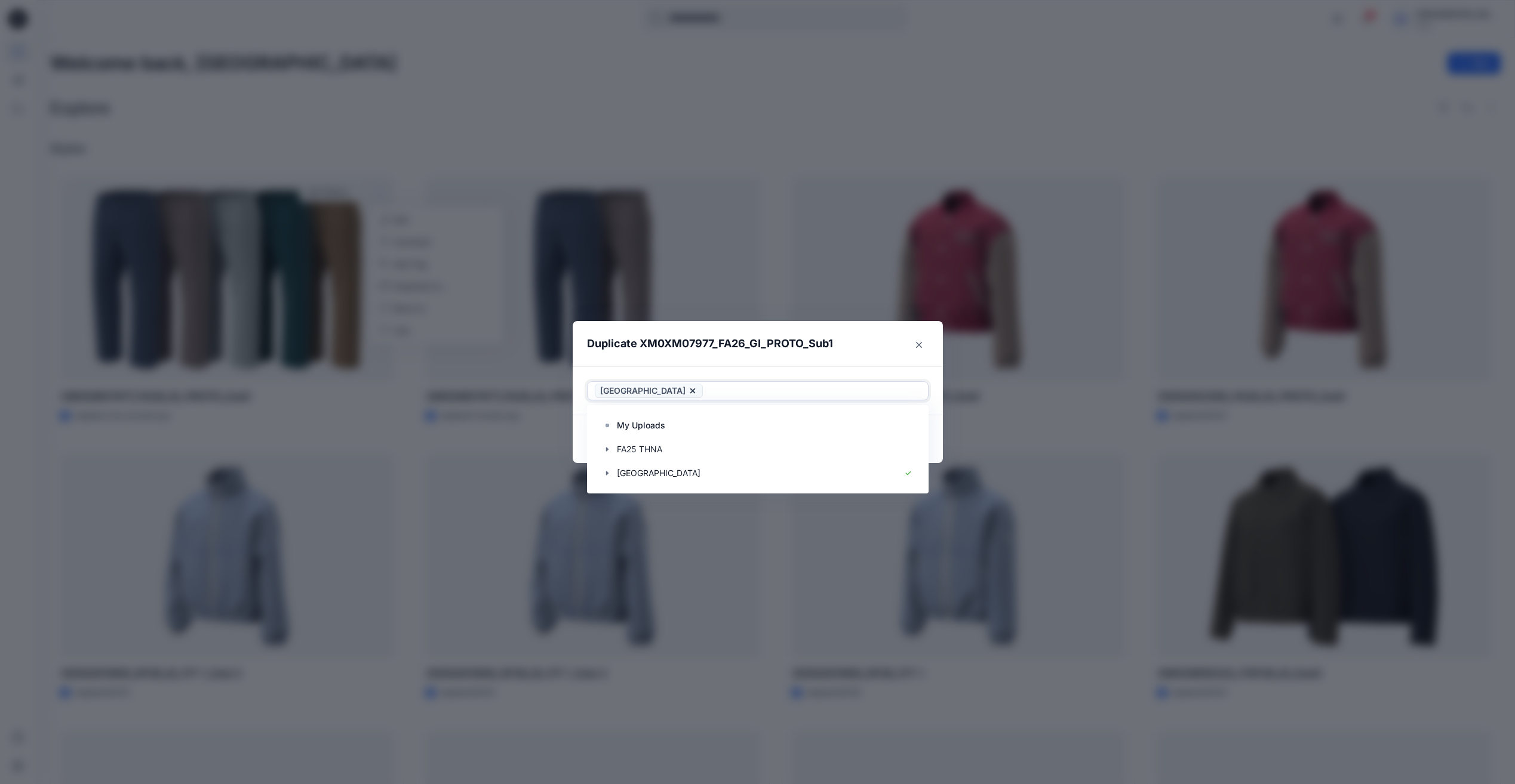
click at [761, 368] on div "Use Up and Down to choose options, press Enter to select the currently focused …" at bounding box center [758, 390] width 370 height 49
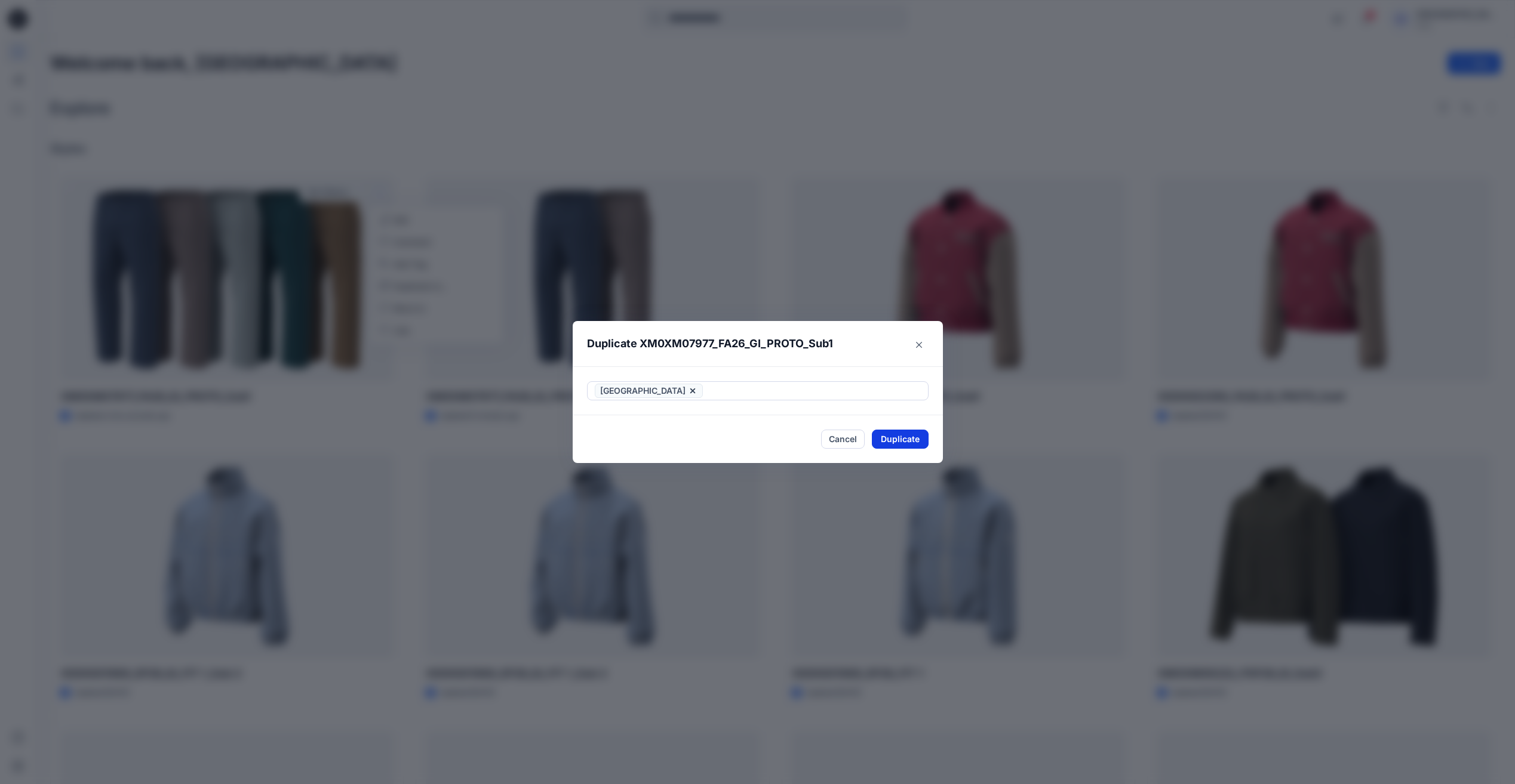
click at [910, 439] on button "Duplicate" at bounding box center [901, 440] width 57 height 19
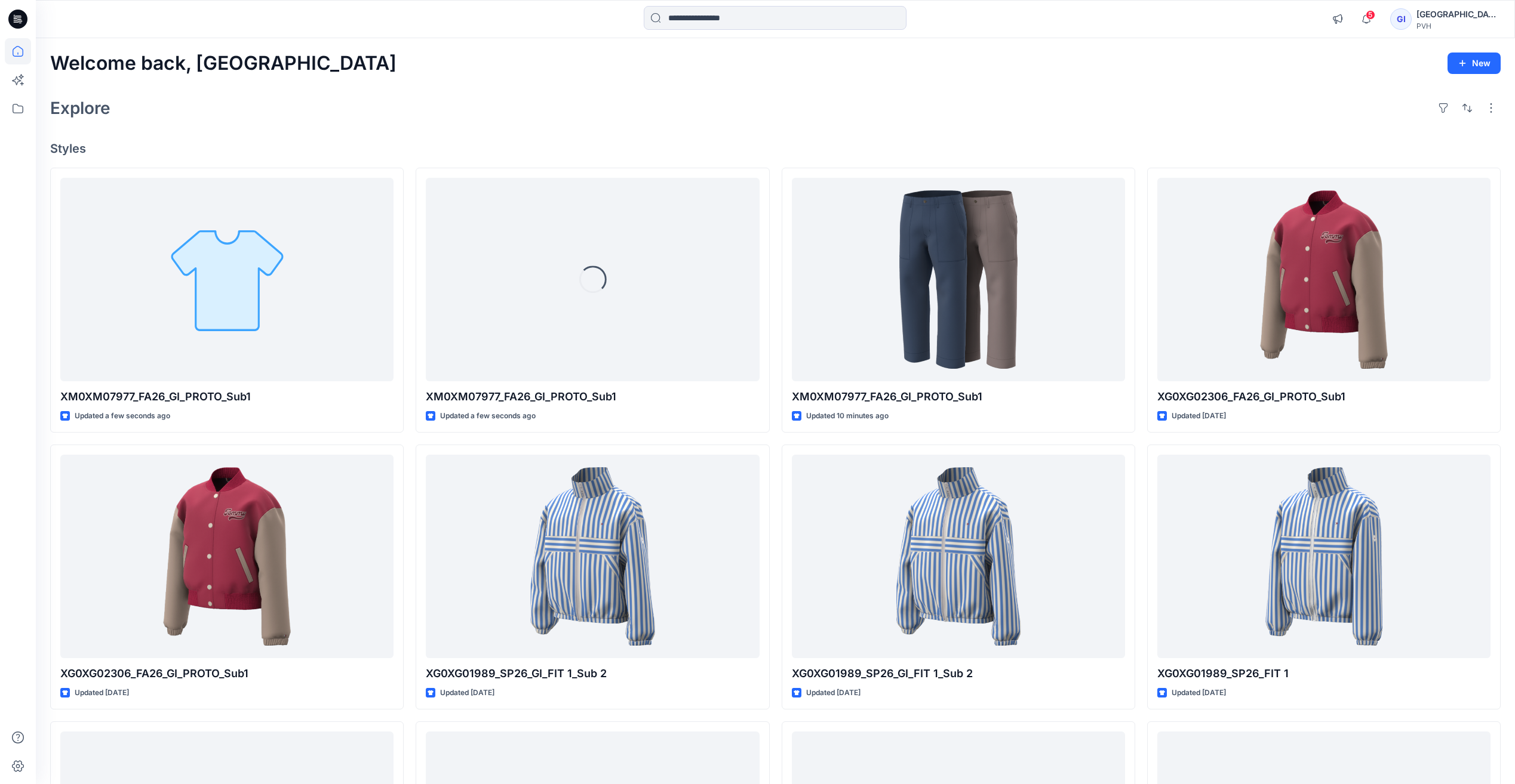
click at [405, 89] on div "Welcome back, Golden Island New Explore Styles XM0XM07977_FA26_GI_PROTO_Sub1 Up…" at bounding box center [775, 541] width 1480 height 1006
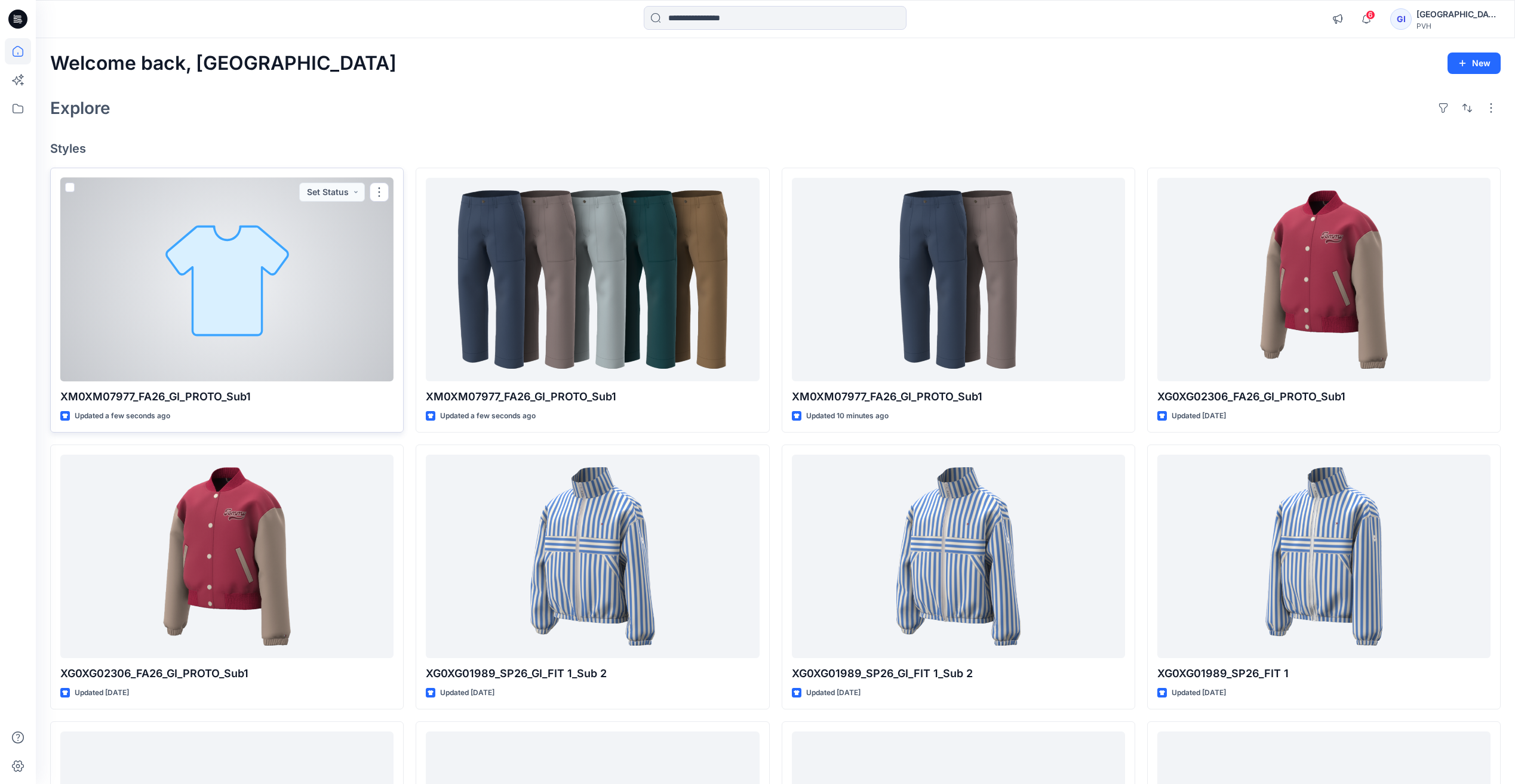
click at [69, 189] on span at bounding box center [70, 187] width 10 height 10
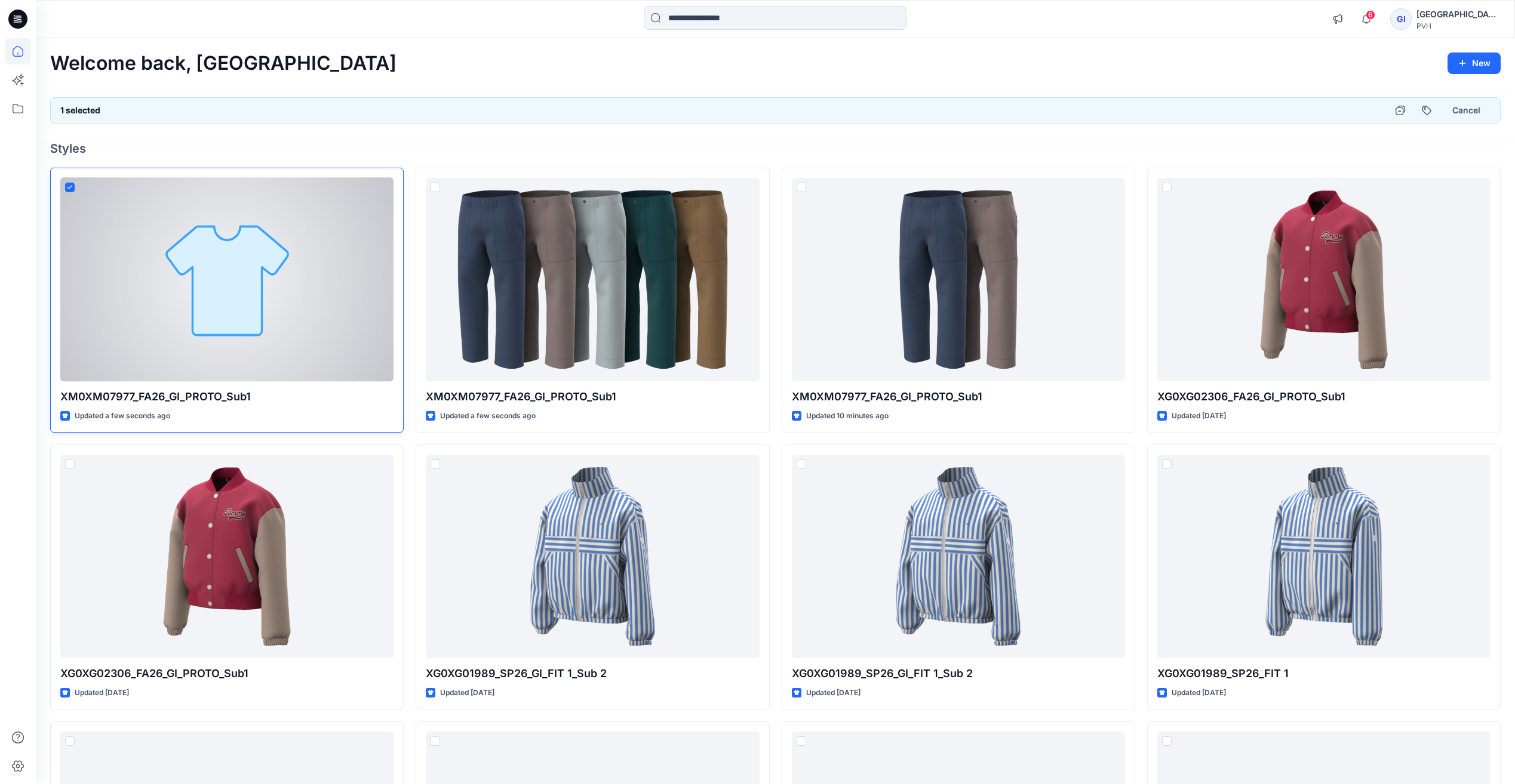
click at [64, 189] on div at bounding box center [227, 280] width 333 height 204
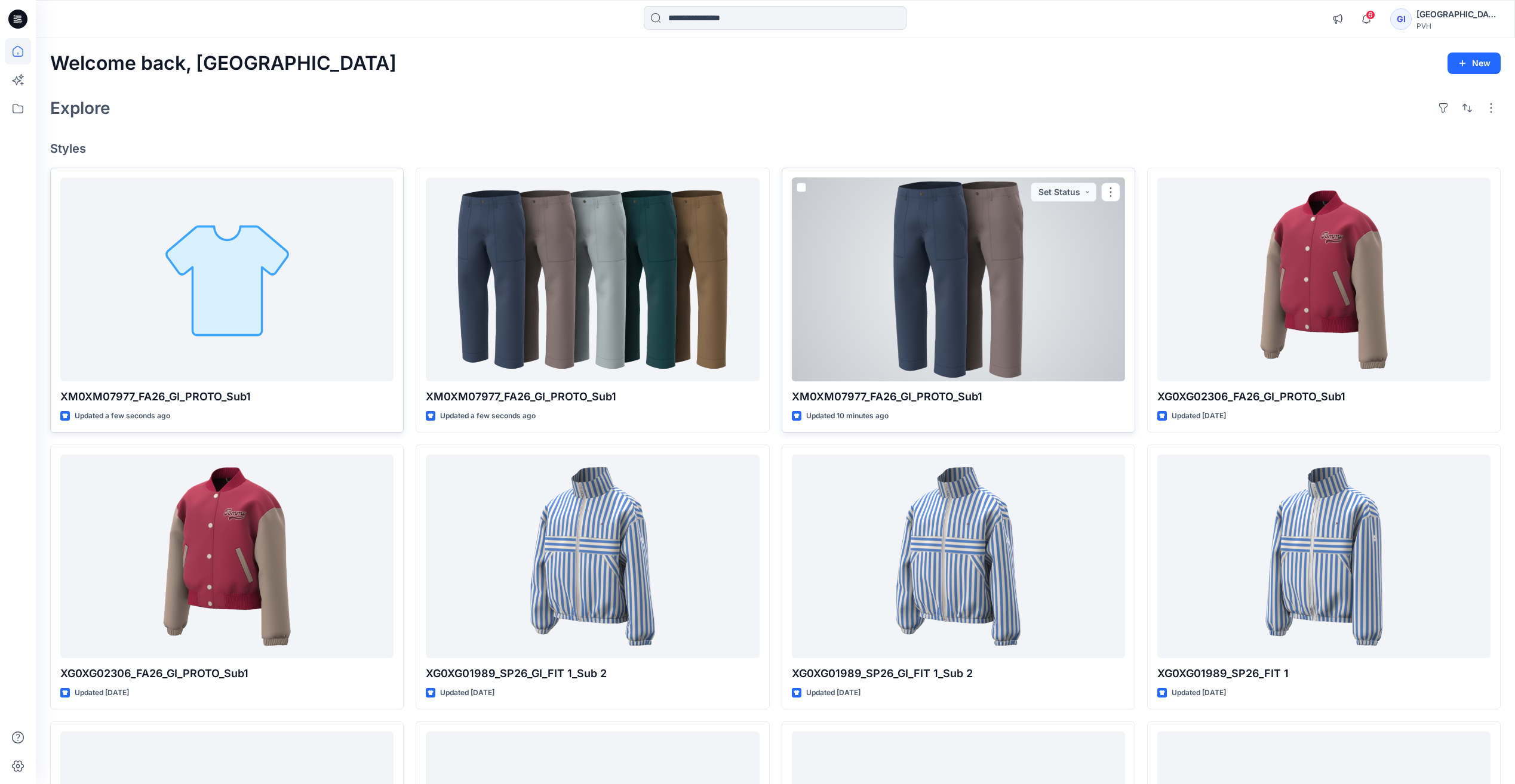
click at [799, 189] on span at bounding box center [801, 187] width 10 height 10
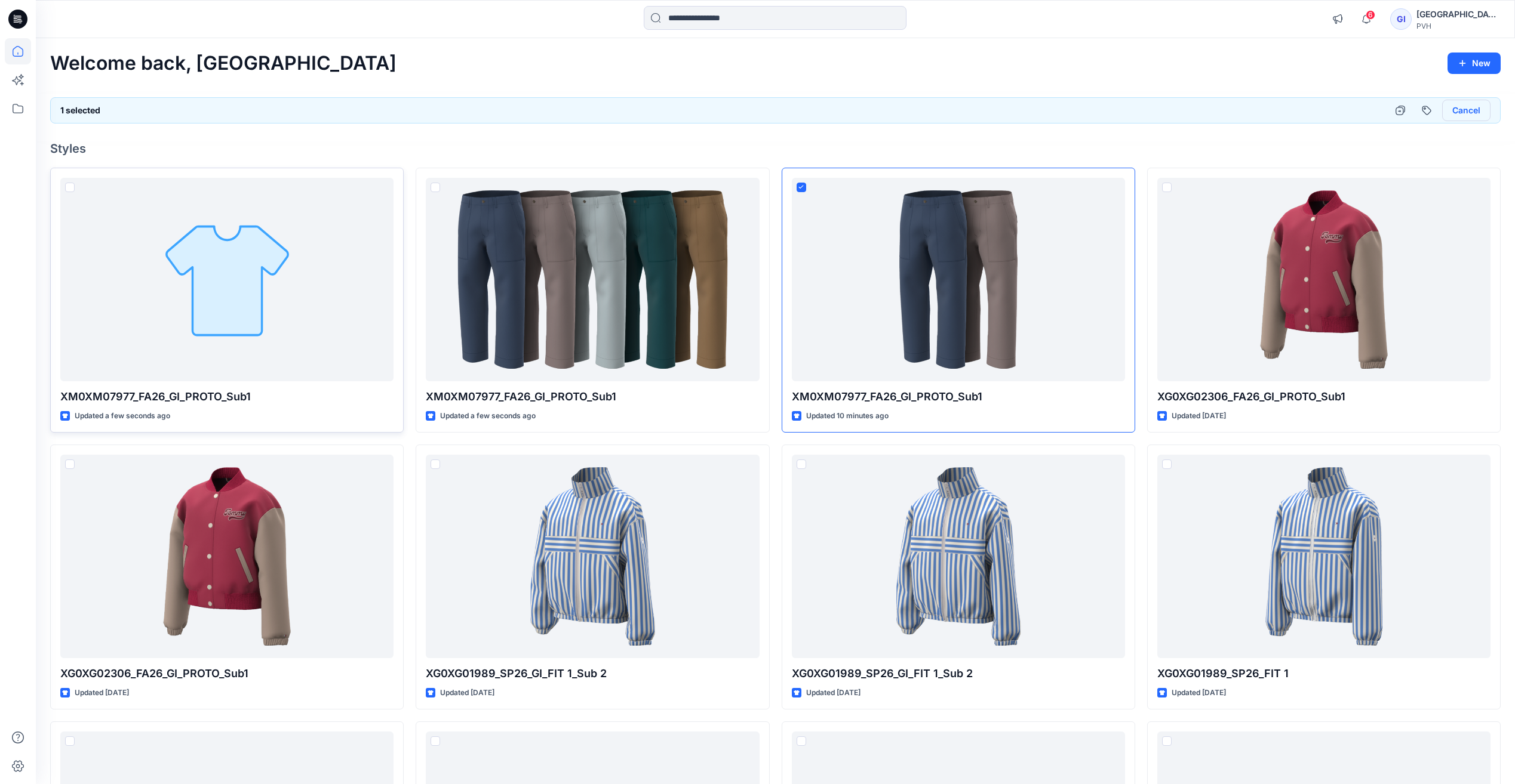
click at [1466, 112] on button "Cancel" at bounding box center [1466, 110] width 49 height 22
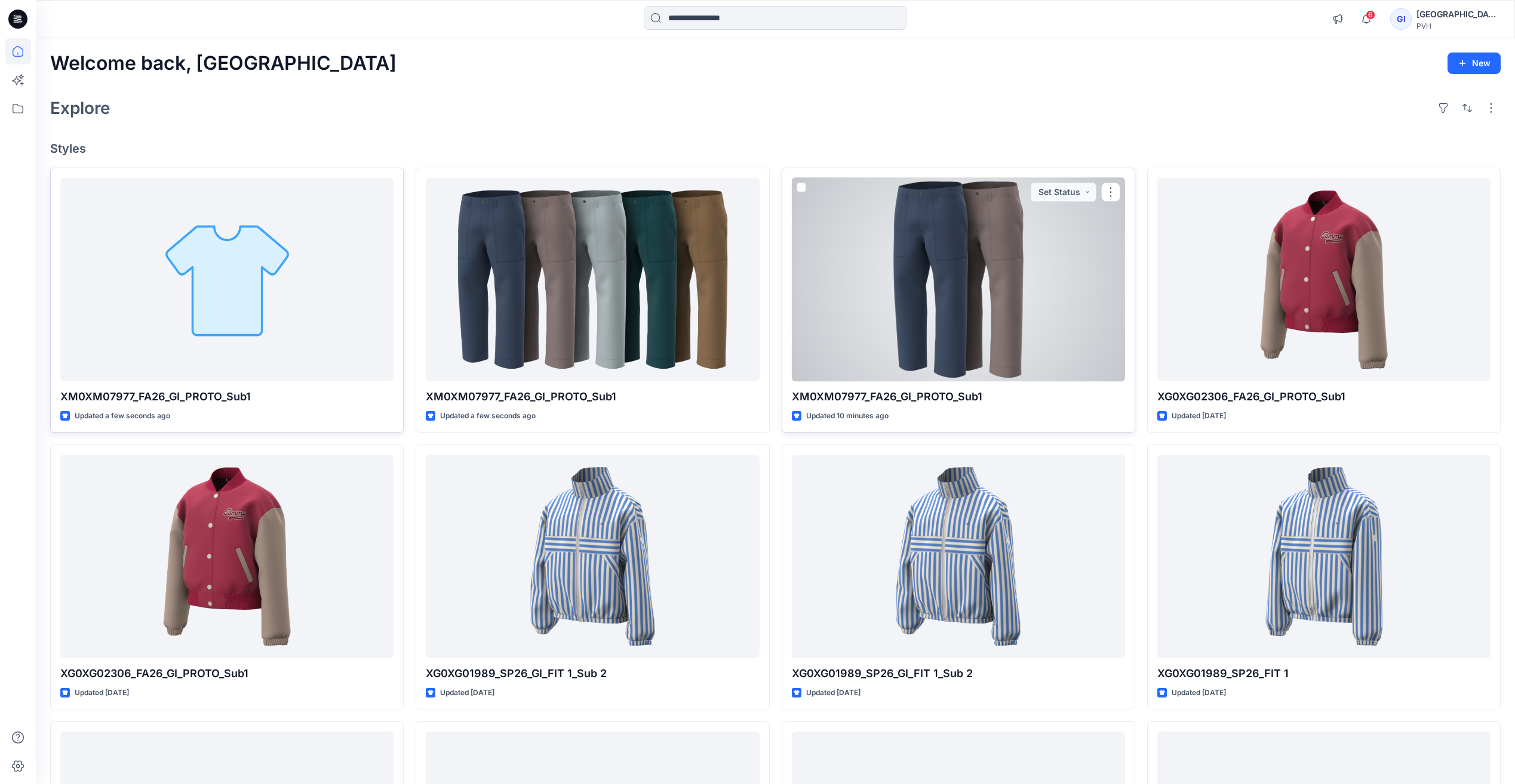
click at [1087, 255] on div at bounding box center [958, 280] width 333 height 204
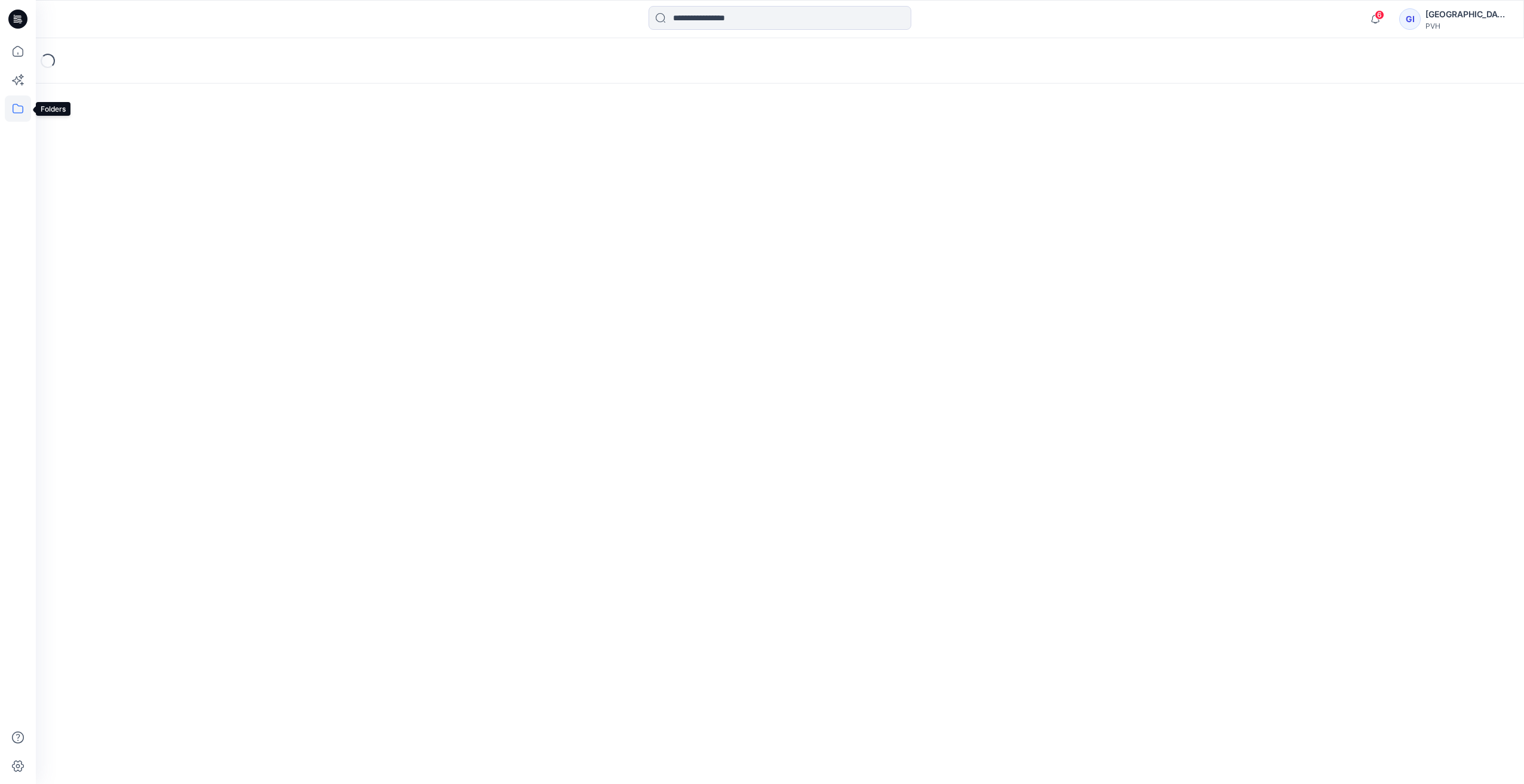
click at [13, 105] on icon at bounding box center [17, 109] width 26 height 26
click at [100, 100] on div at bounding box center [114, 93] width 136 height 24
drag, startPoint x: 100, startPoint y: 100, endPoint x: 104, endPoint y: 118, distance: 18.4
click at [104, 118] on p "Collections" at bounding box center [89, 117] width 45 height 14
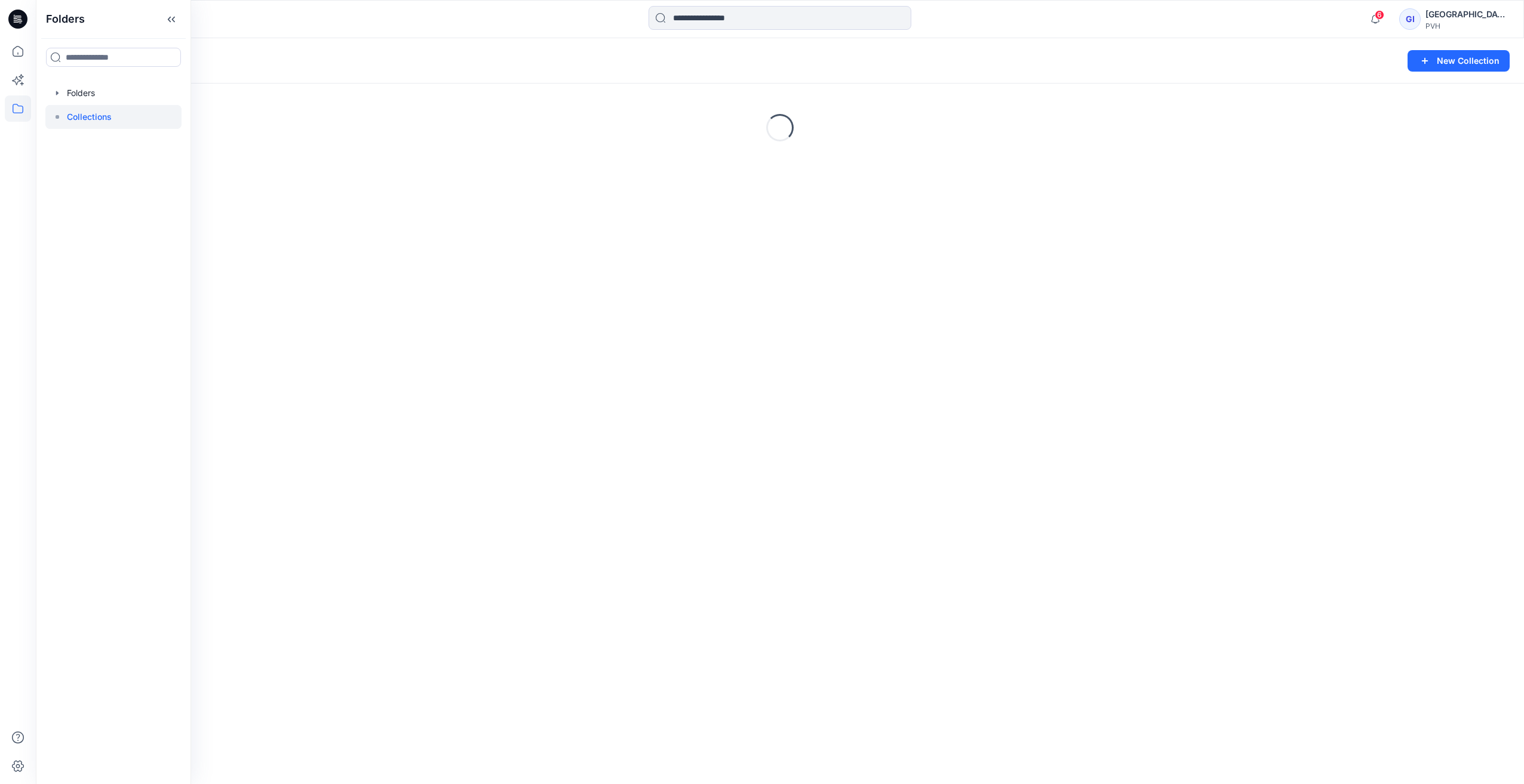
click at [104, 118] on p "Collections" at bounding box center [89, 117] width 45 height 14
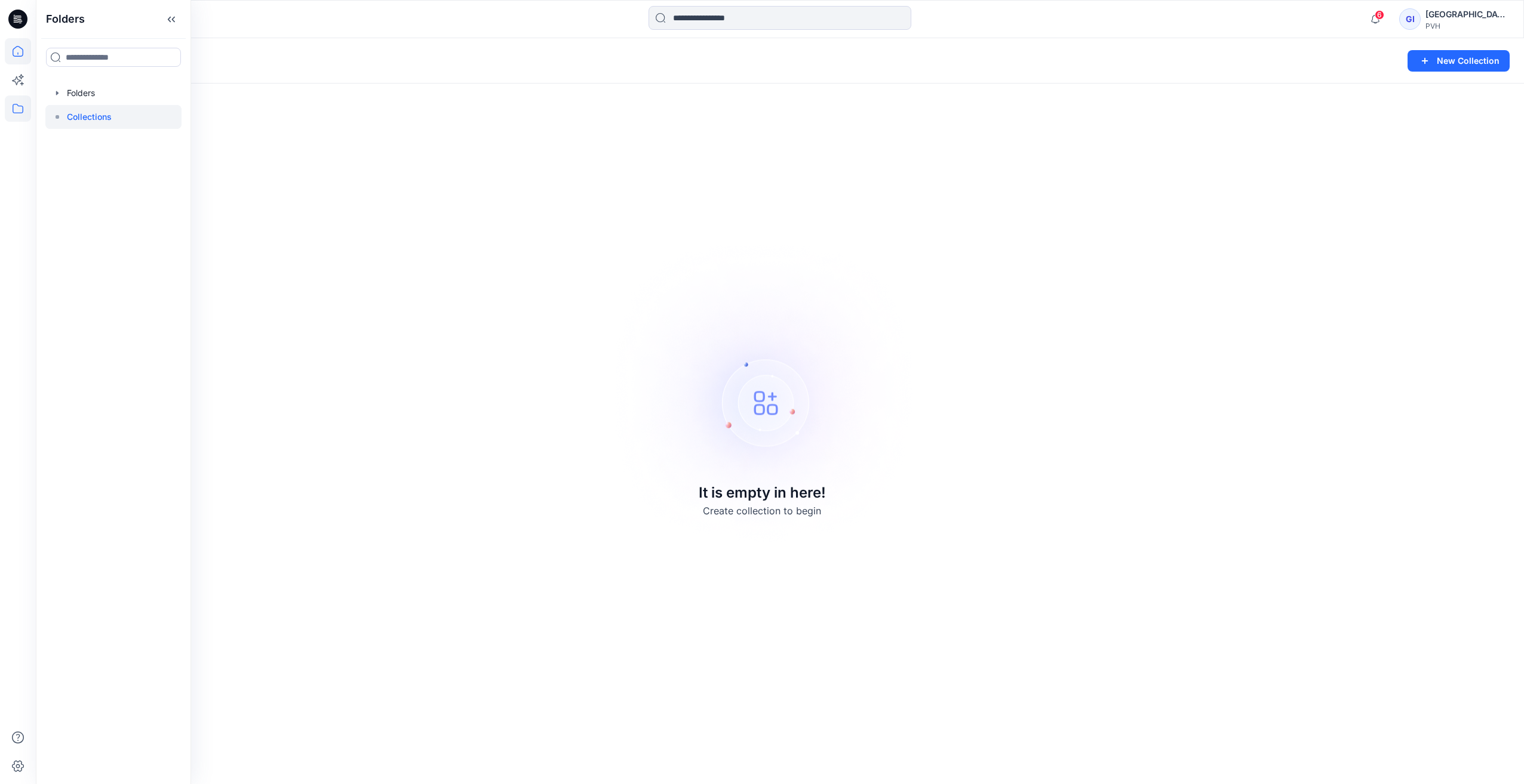
drag, startPoint x: 104, startPoint y: 118, endPoint x: 10, endPoint y: 54, distance: 113.7
click at [10, 54] on icon at bounding box center [17, 51] width 26 height 26
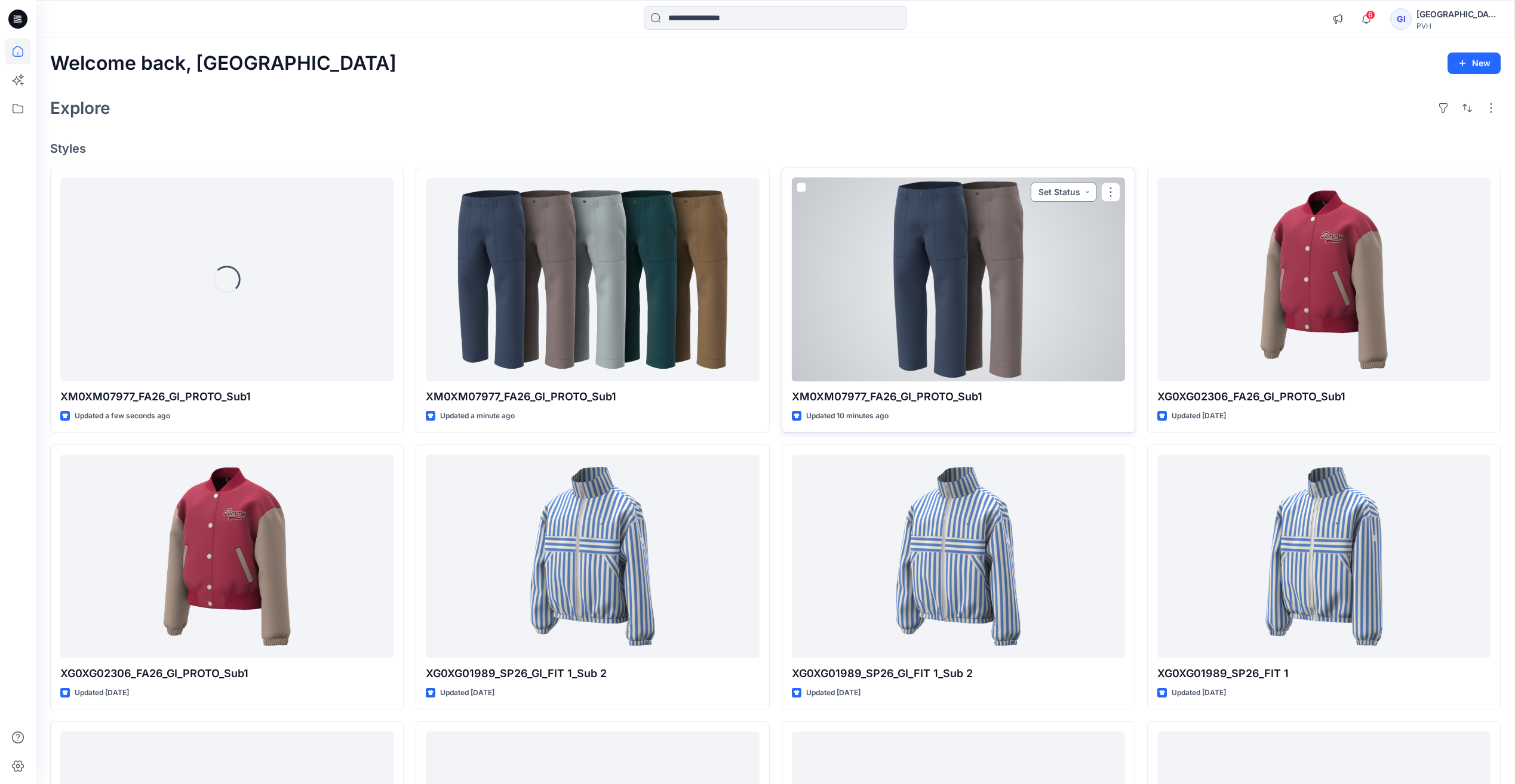
click at [1074, 194] on button "Set Status" at bounding box center [1064, 192] width 66 height 19
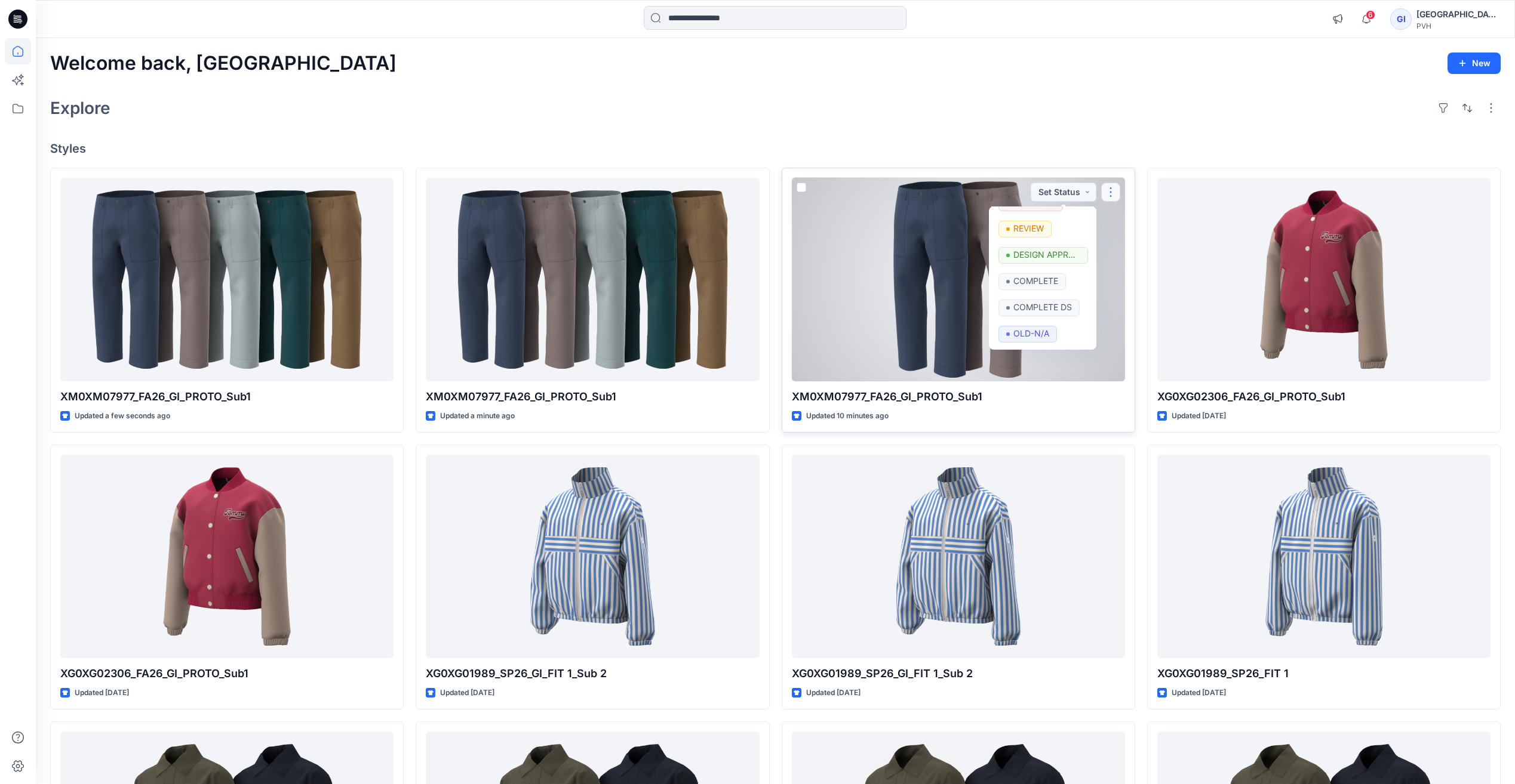
click at [1114, 190] on button "button" at bounding box center [1111, 192] width 19 height 19
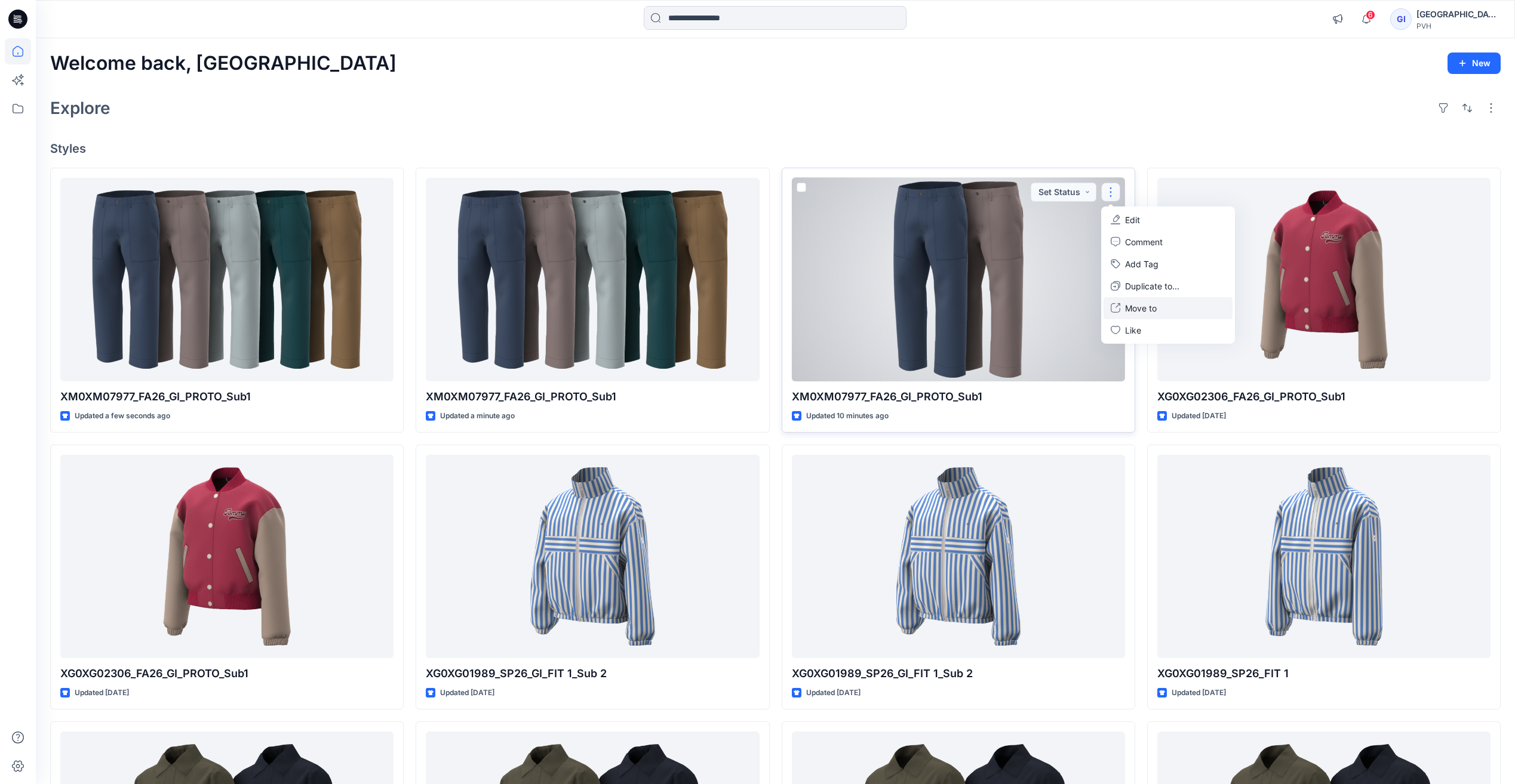
click at [1164, 313] on button "Move to" at bounding box center [1168, 308] width 129 height 22
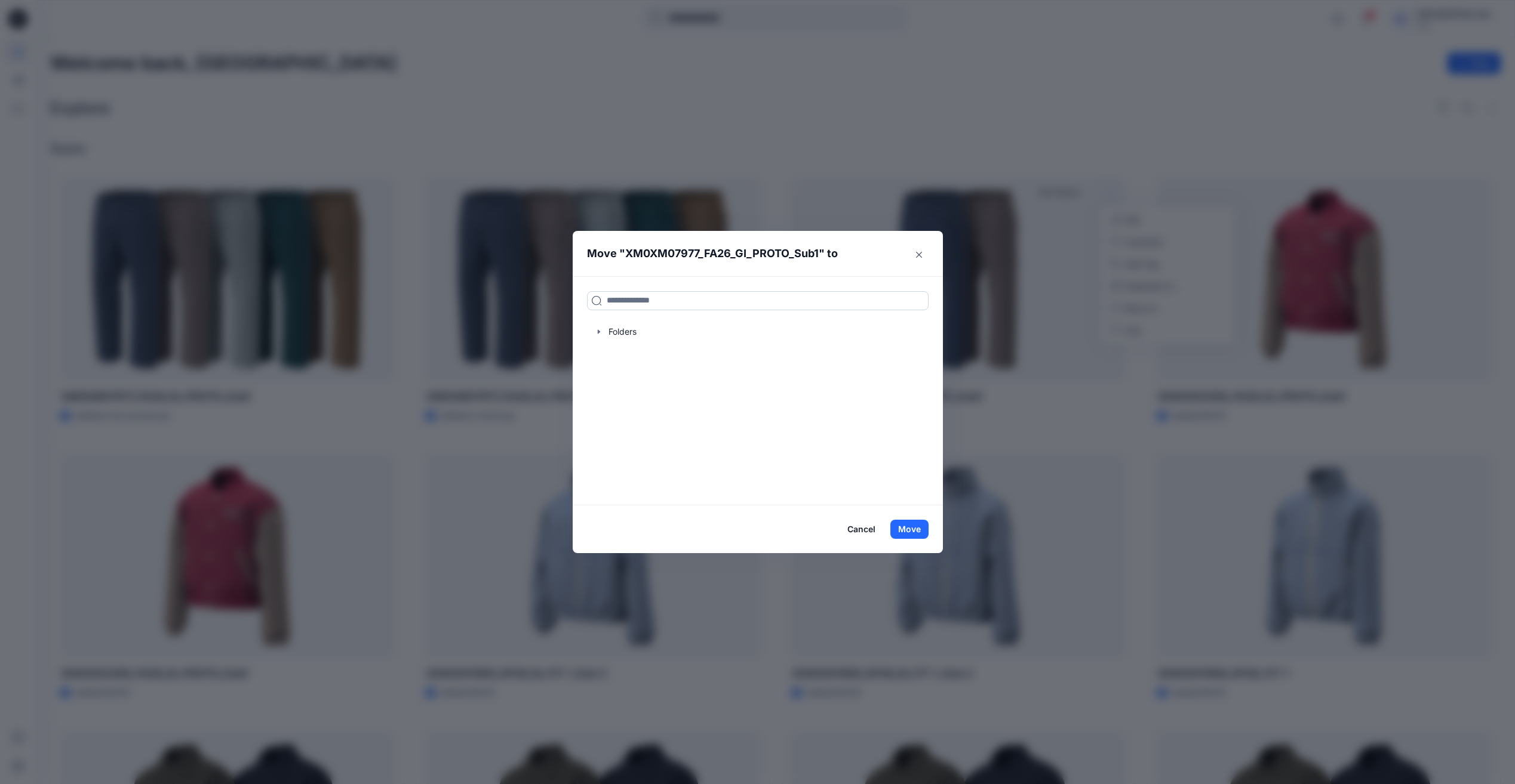
click at [703, 306] on input at bounding box center [758, 301] width 342 height 19
click at [629, 329] on div at bounding box center [758, 332] width 342 height 24
click at [632, 334] on div at bounding box center [758, 332] width 342 height 24
drag, startPoint x: 632, startPoint y: 334, endPoint x: 700, endPoint y: 338, distance: 68.1
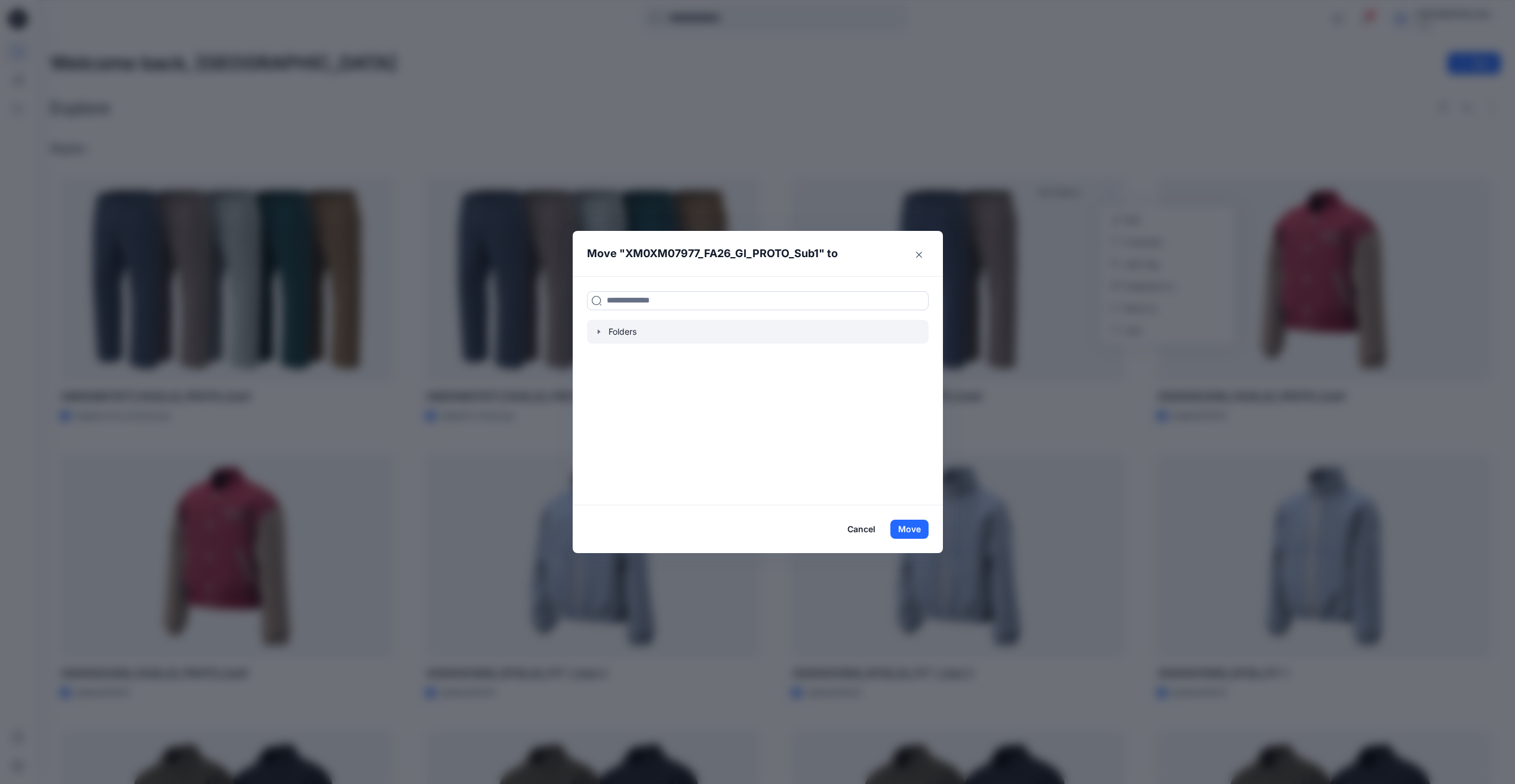
click at [700, 338] on div at bounding box center [758, 332] width 342 height 24
click at [710, 302] on input at bounding box center [758, 301] width 342 height 19
click at [622, 332] on div at bounding box center [758, 332] width 342 height 24
click at [660, 332] on div at bounding box center [758, 332] width 342 height 24
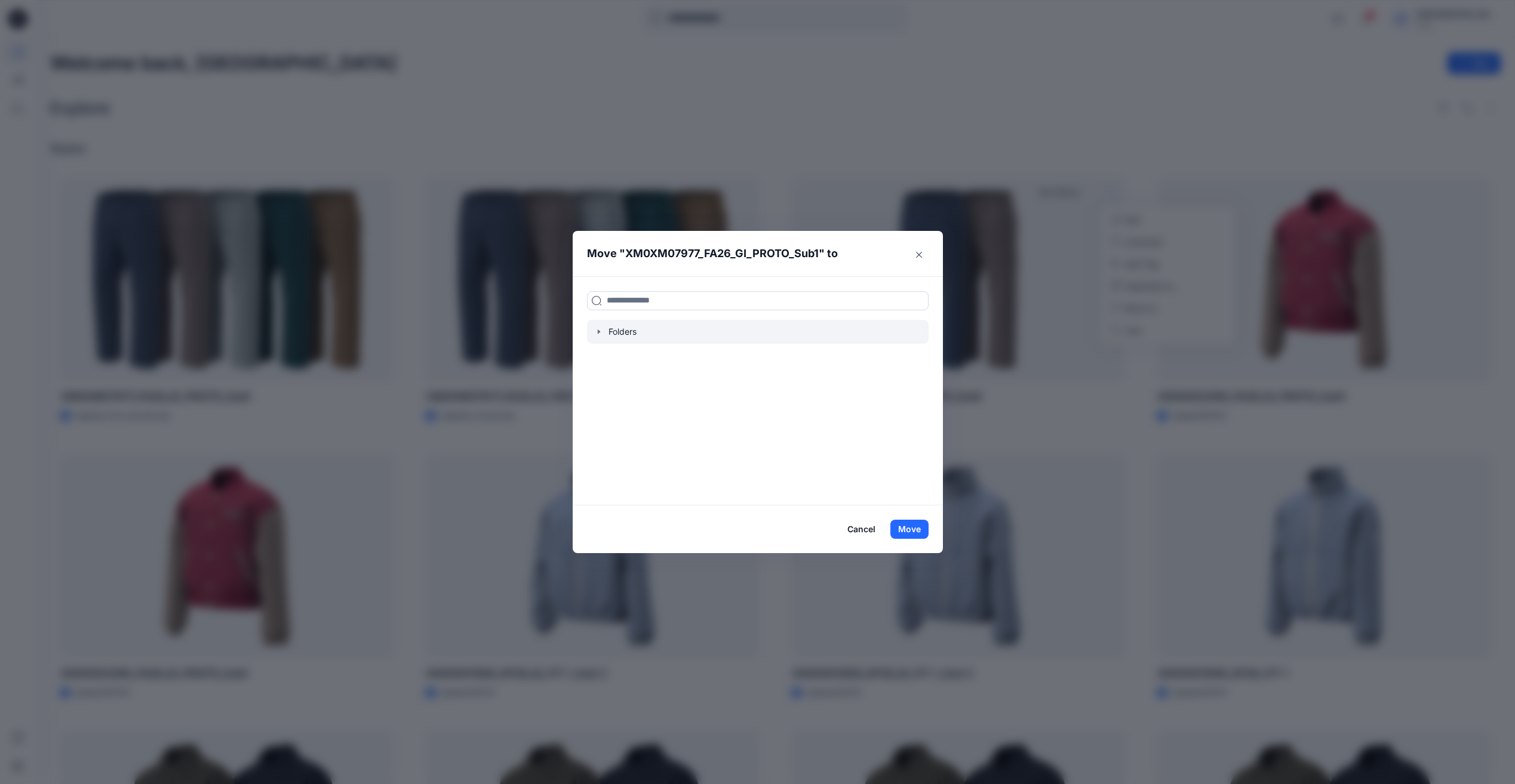
click at [660, 332] on div at bounding box center [758, 332] width 342 height 24
click at [668, 296] on input at bounding box center [758, 301] width 342 height 19
click at [922, 252] on icon "Close" at bounding box center [919, 255] width 6 height 6
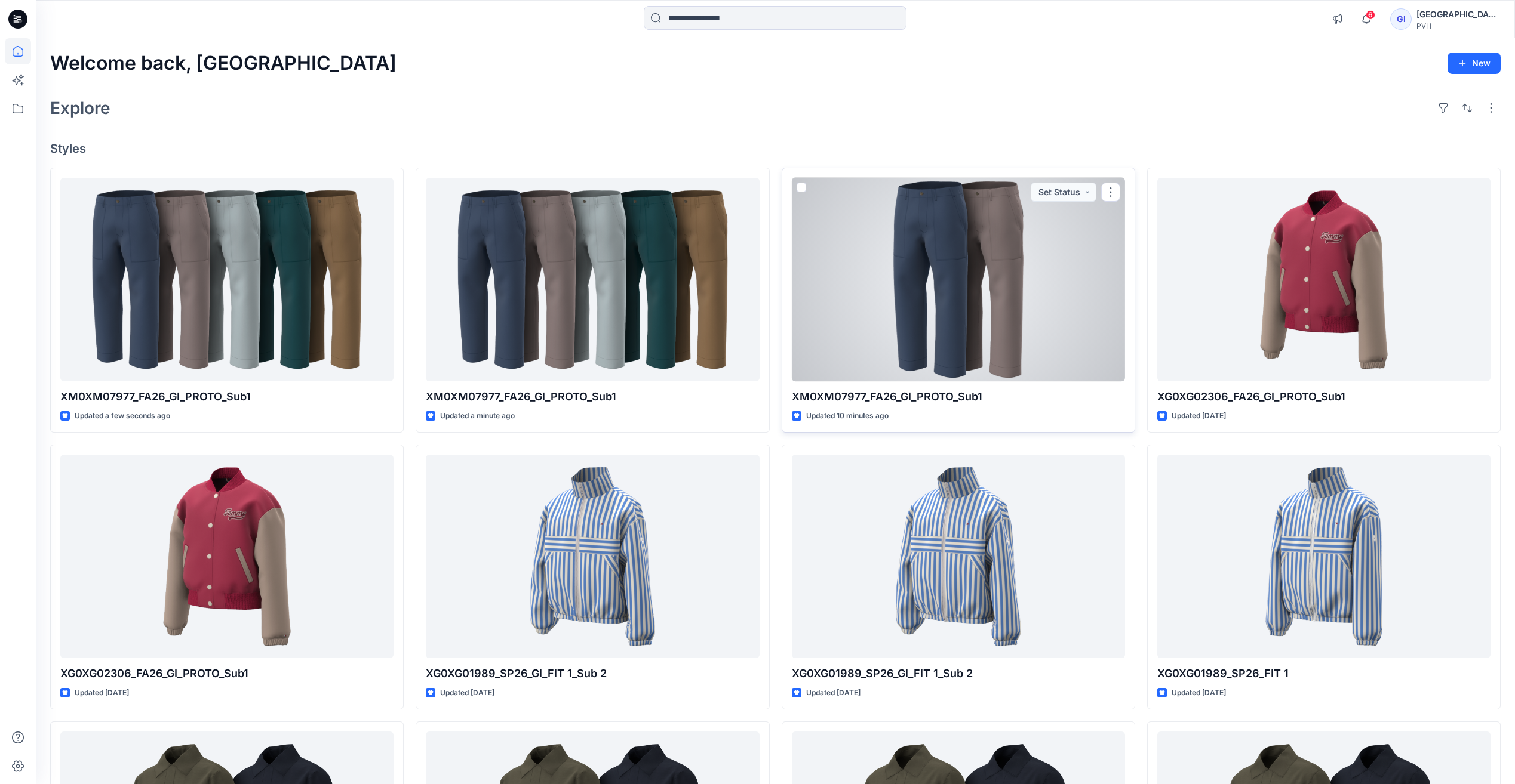
click at [801, 188] on span at bounding box center [801, 187] width 10 height 10
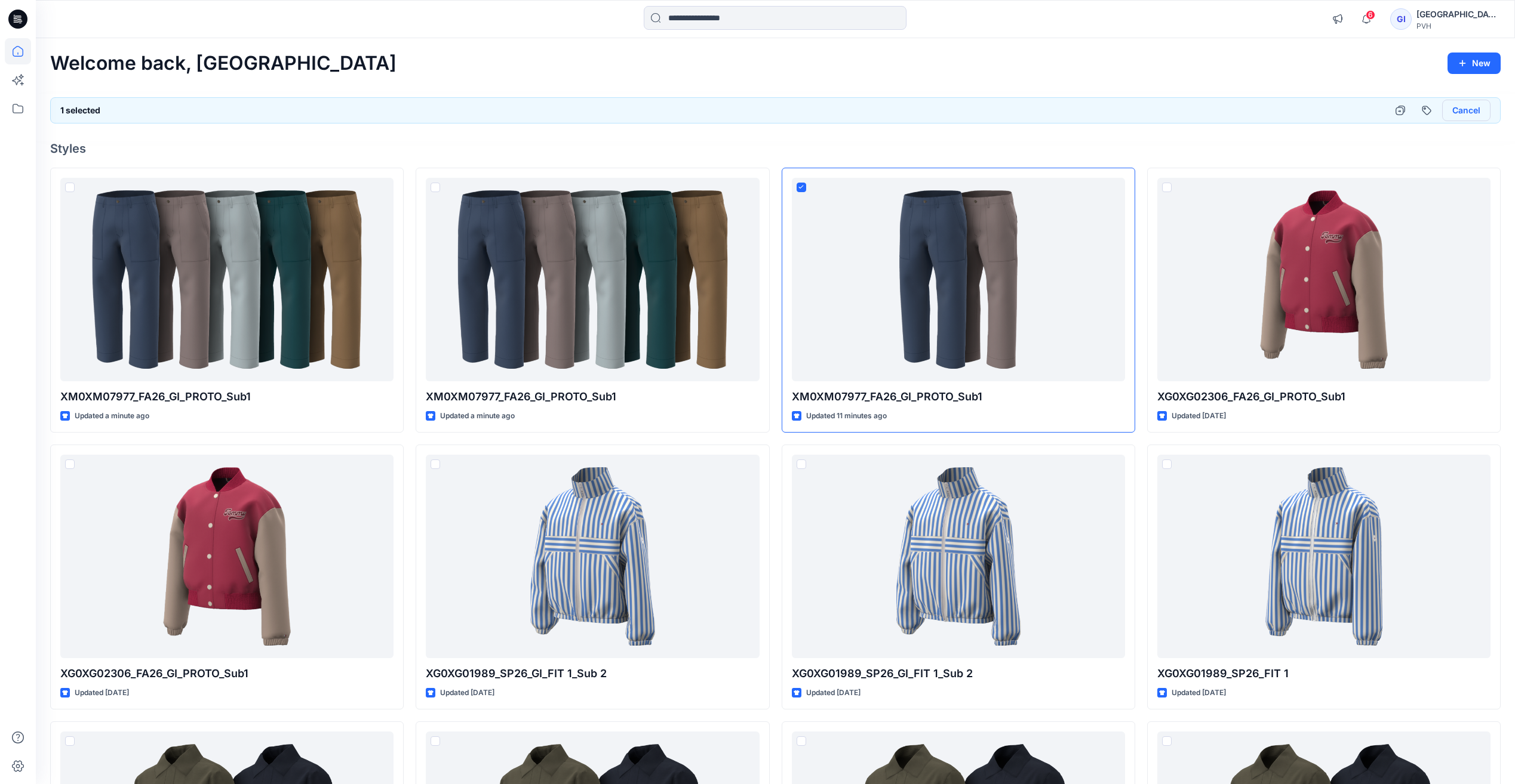
click at [1462, 112] on button "Cancel" at bounding box center [1466, 110] width 49 height 22
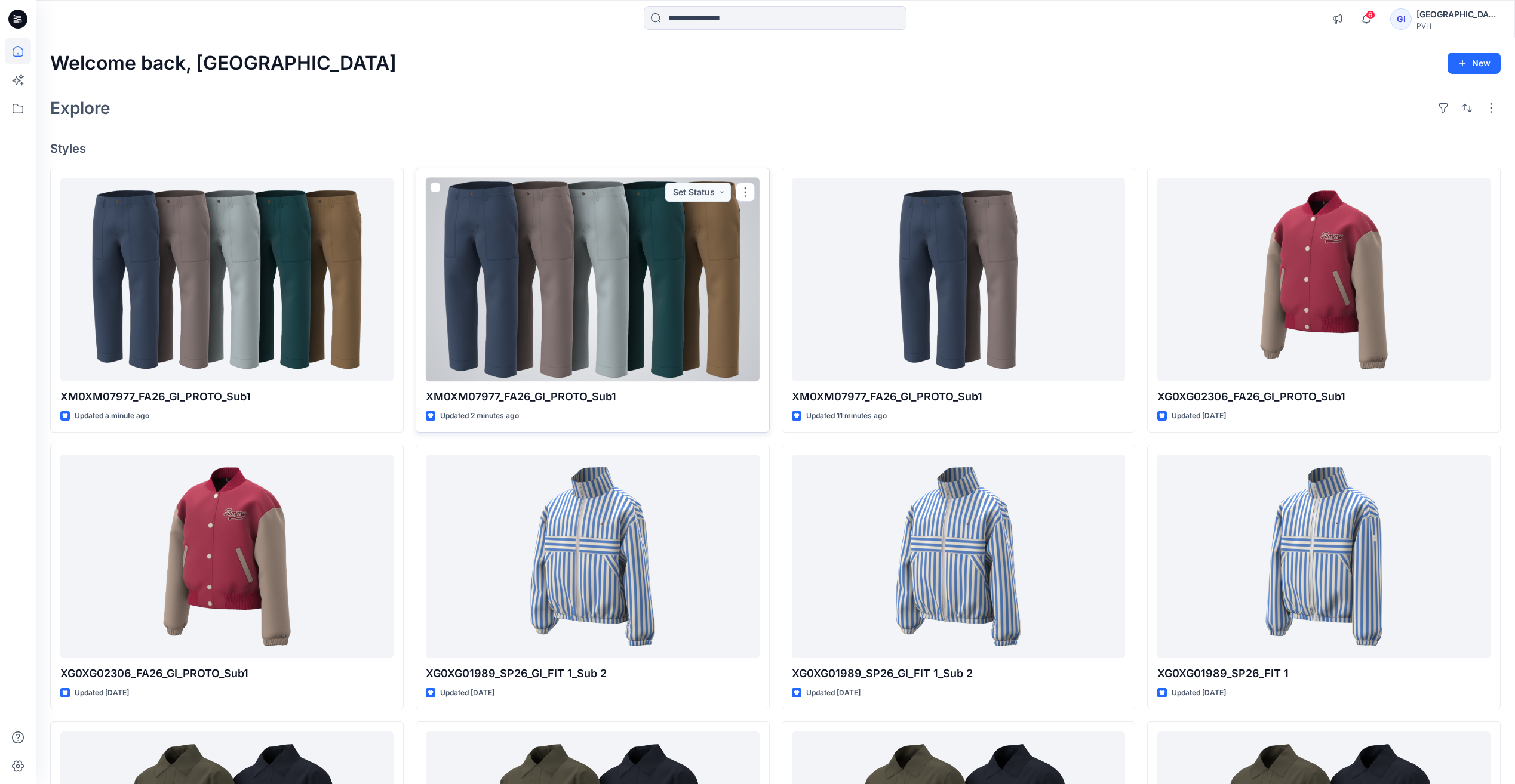
click at [430, 184] on div at bounding box center [592, 280] width 333 height 204
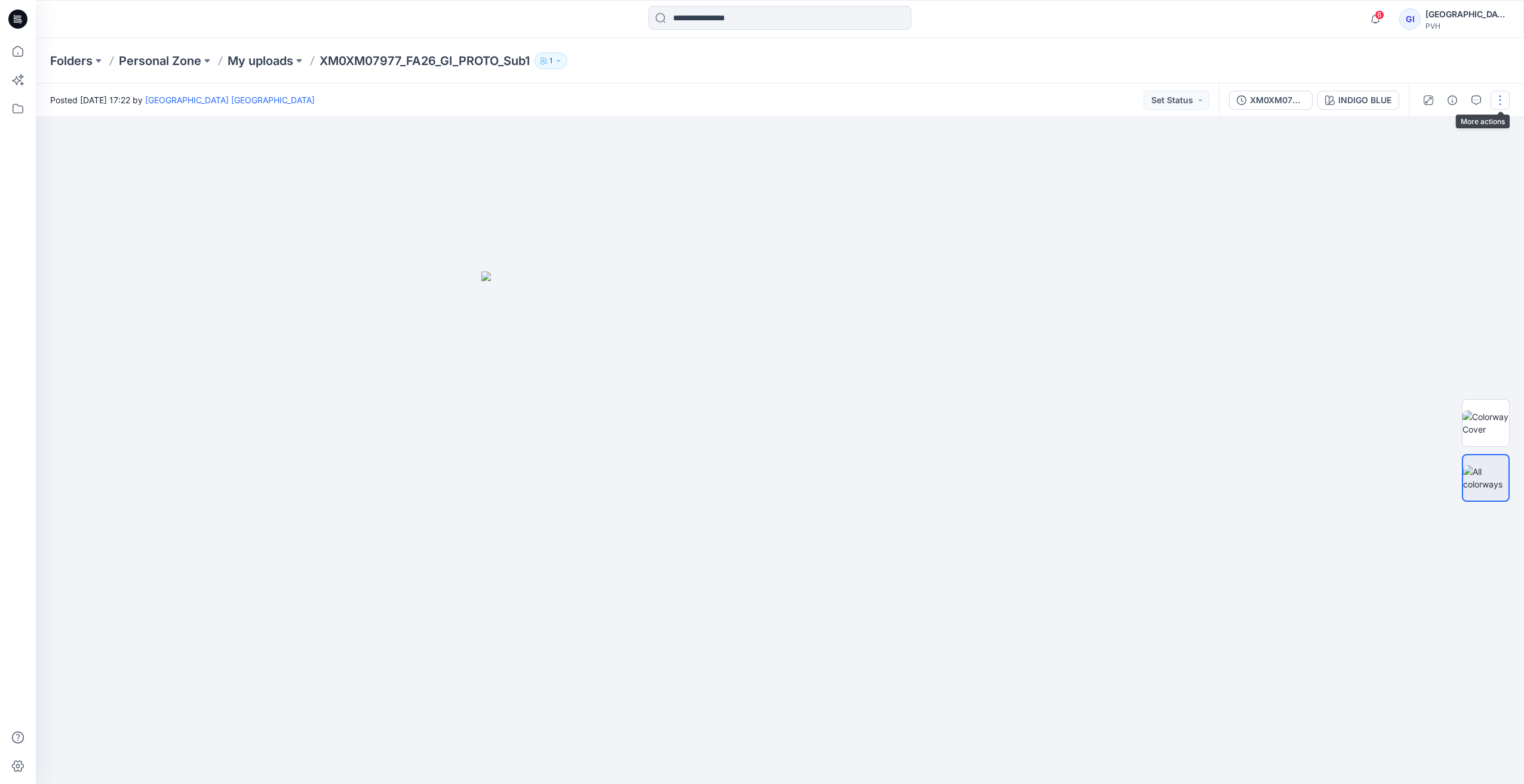
click at [1495, 103] on button "button" at bounding box center [1501, 100] width 19 height 19
click at [1326, 174] on div at bounding box center [780, 450] width 1489 height 667
click at [1185, 108] on button "Set Status" at bounding box center [1177, 100] width 66 height 19
click at [1355, 185] on div at bounding box center [780, 450] width 1489 height 667
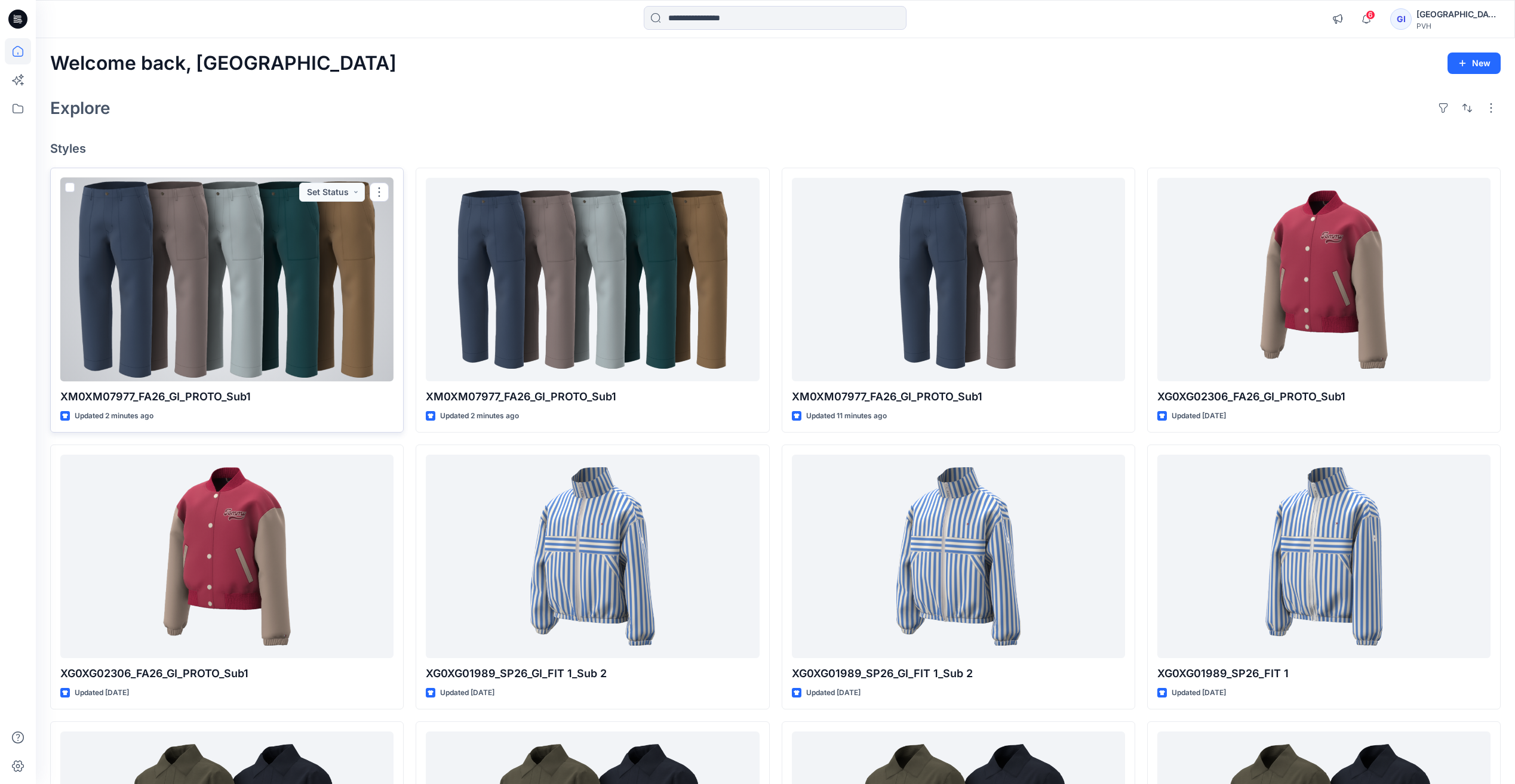
click at [220, 293] on div at bounding box center [227, 280] width 333 height 204
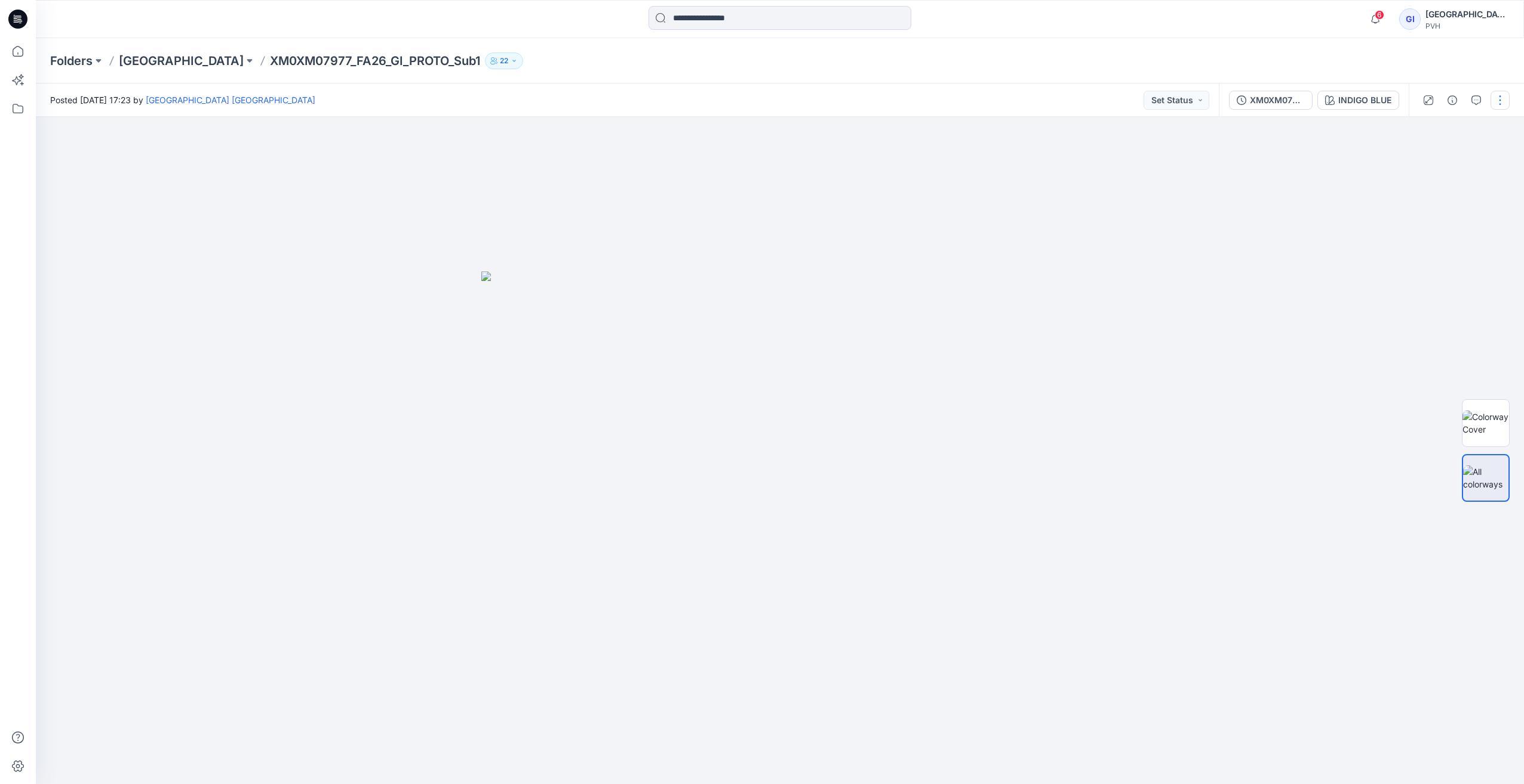
click at [1502, 101] on button "button" at bounding box center [1501, 100] width 19 height 19
click at [1433, 162] on button "Edit" at bounding box center [1450, 161] width 110 height 22
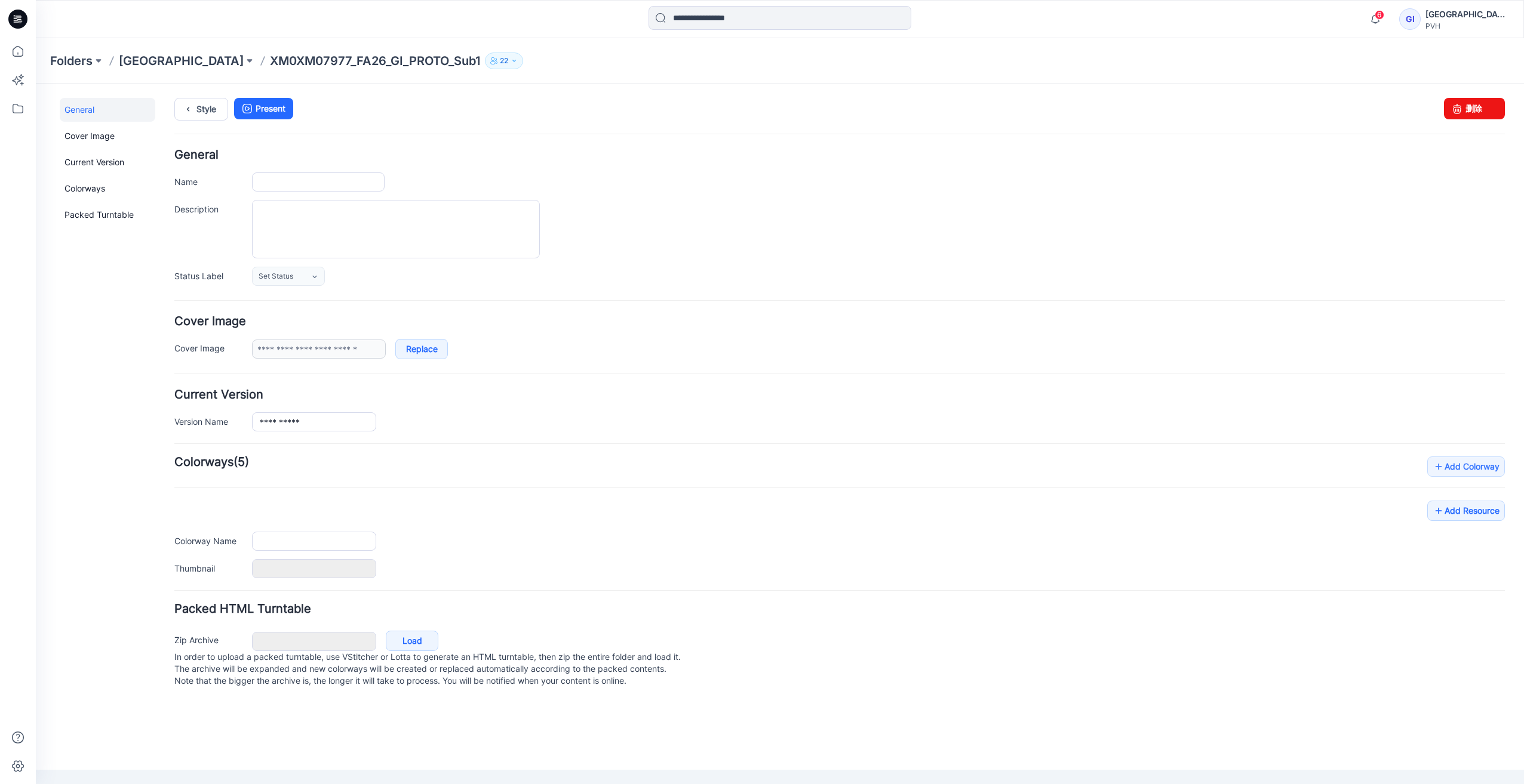
type input "**********"
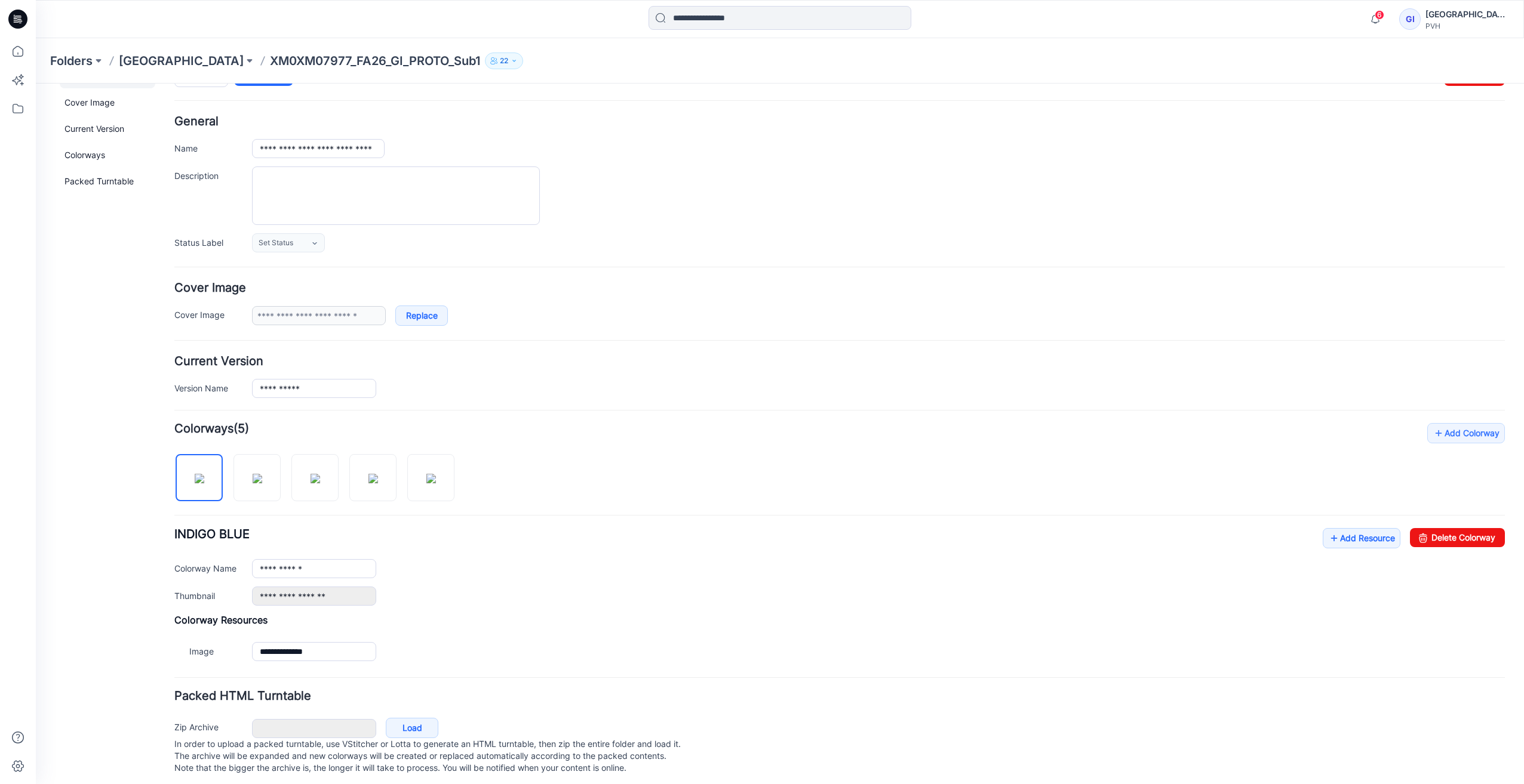
scroll to position [52, 0]
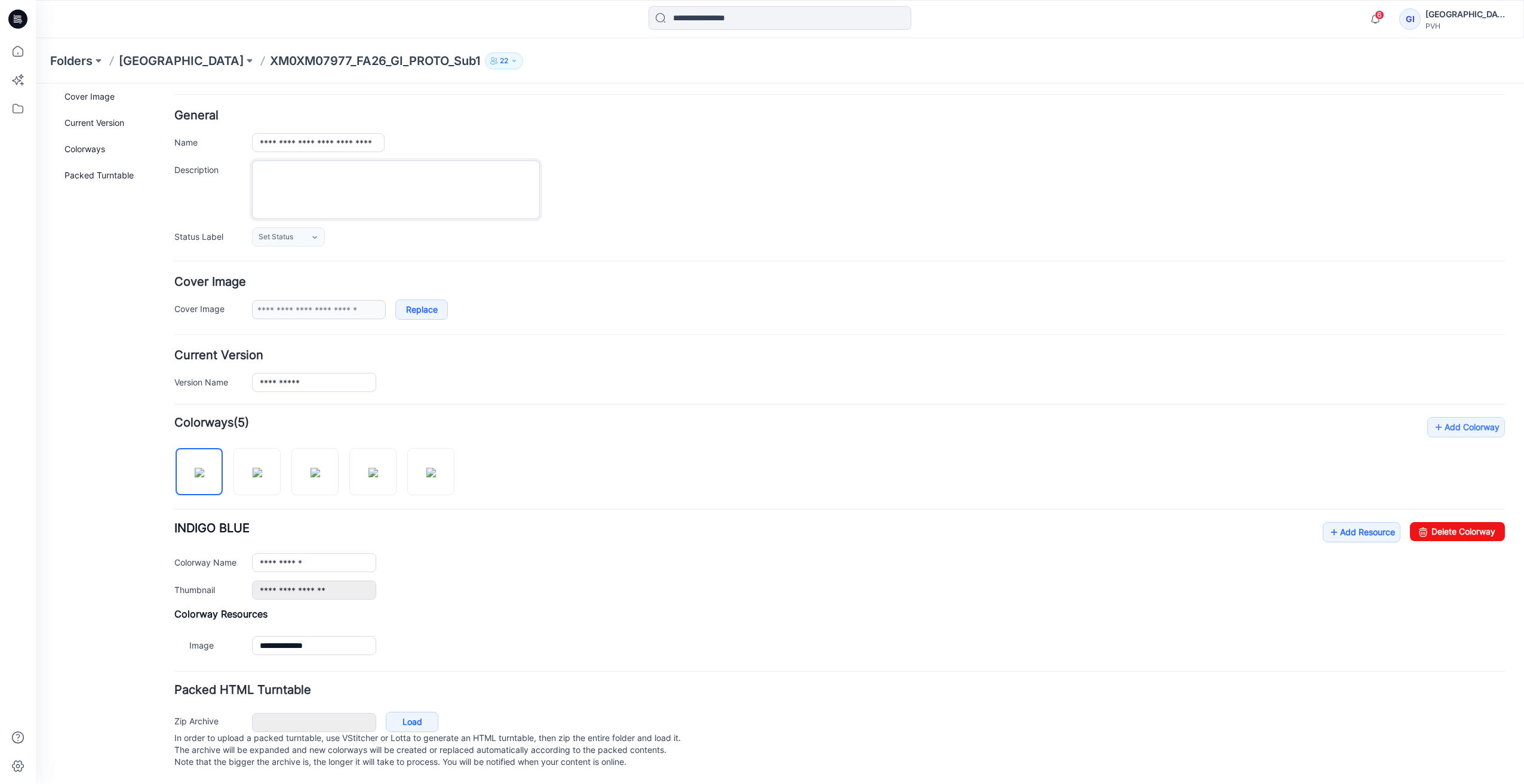
click at [315, 172] on textarea "Description" at bounding box center [396, 189] width 288 height 58
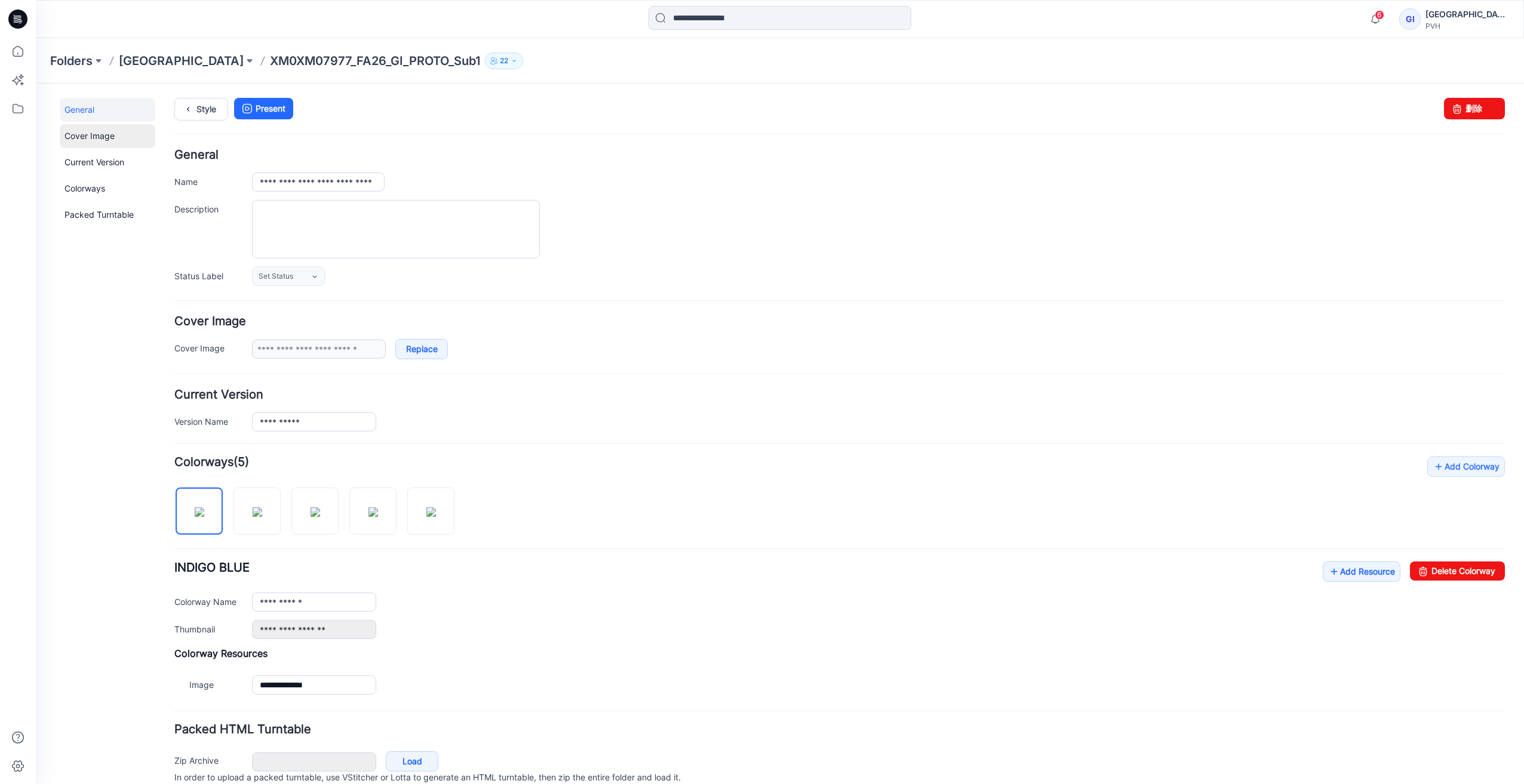
click at [98, 140] on link "Cover Image" at bounding box center [108, 136] width 96 height 24
click at [94, 111] on link "General" at bounding box center [108, 110] width 96 height 24
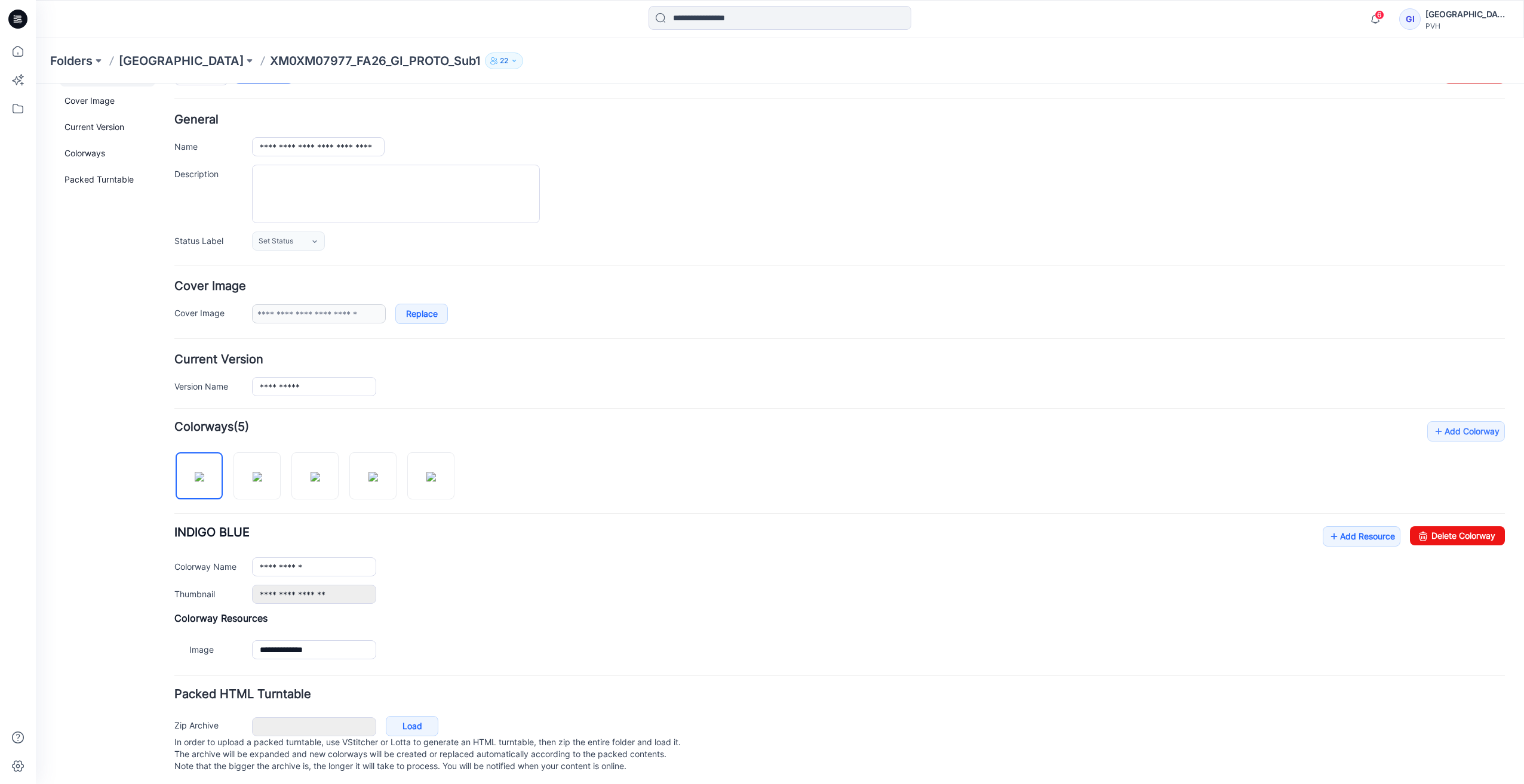
scroll to position [52, 0]
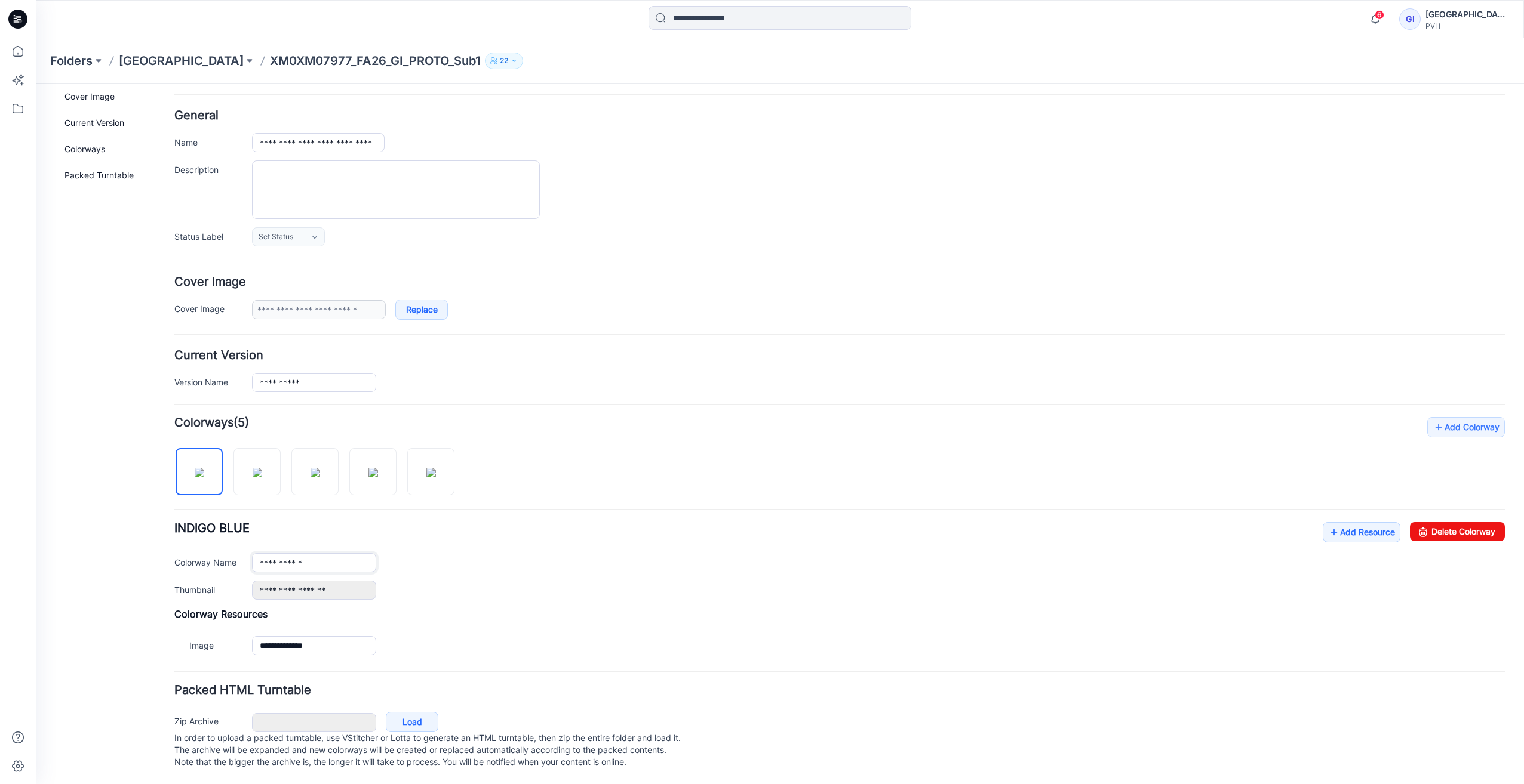
click at [343, 556] on input "**********" at bounding box center [314, 563] width 124 height 19
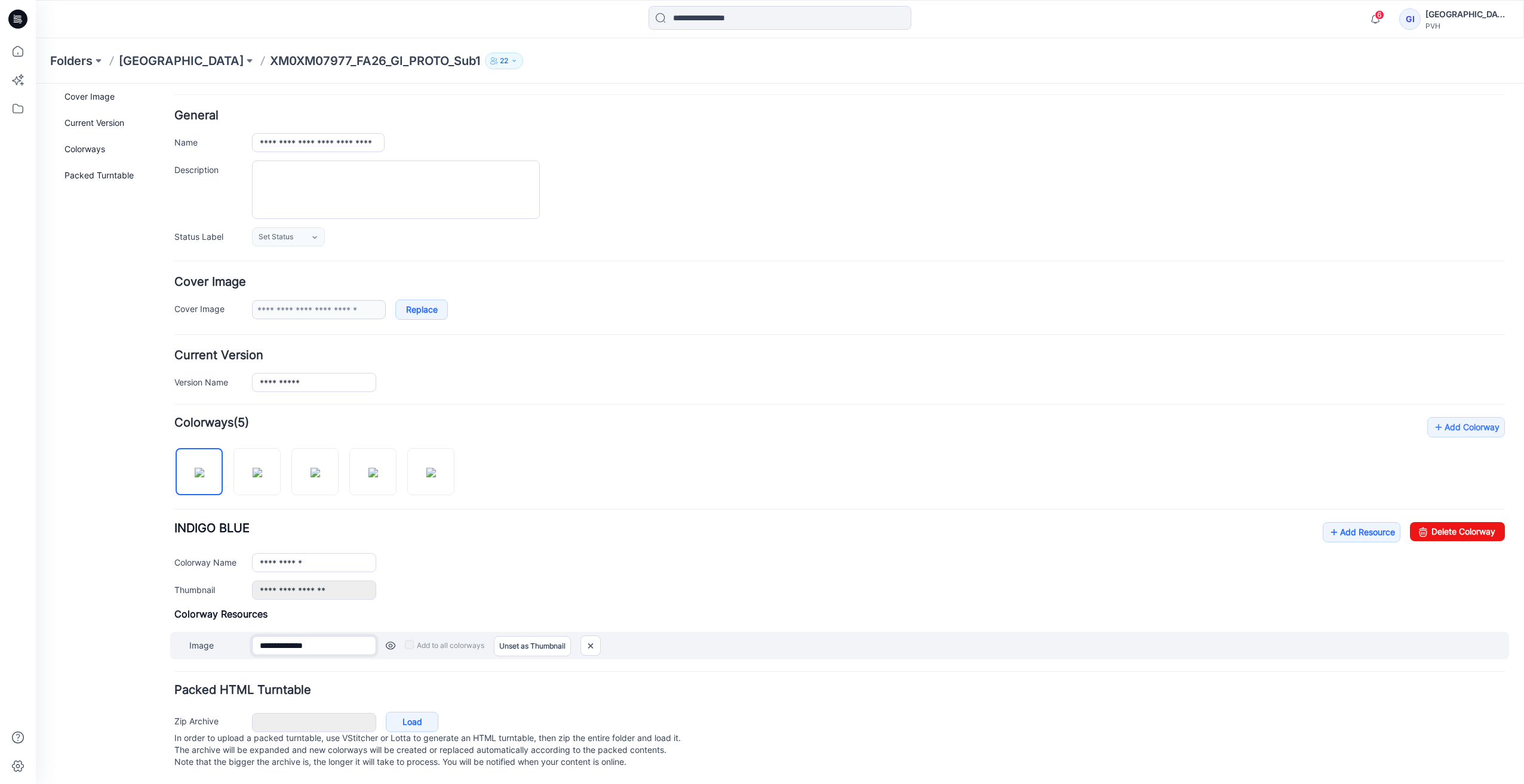
click at [354, 636] on input "**********" at bounding box center [314, 646] width 124 height 19
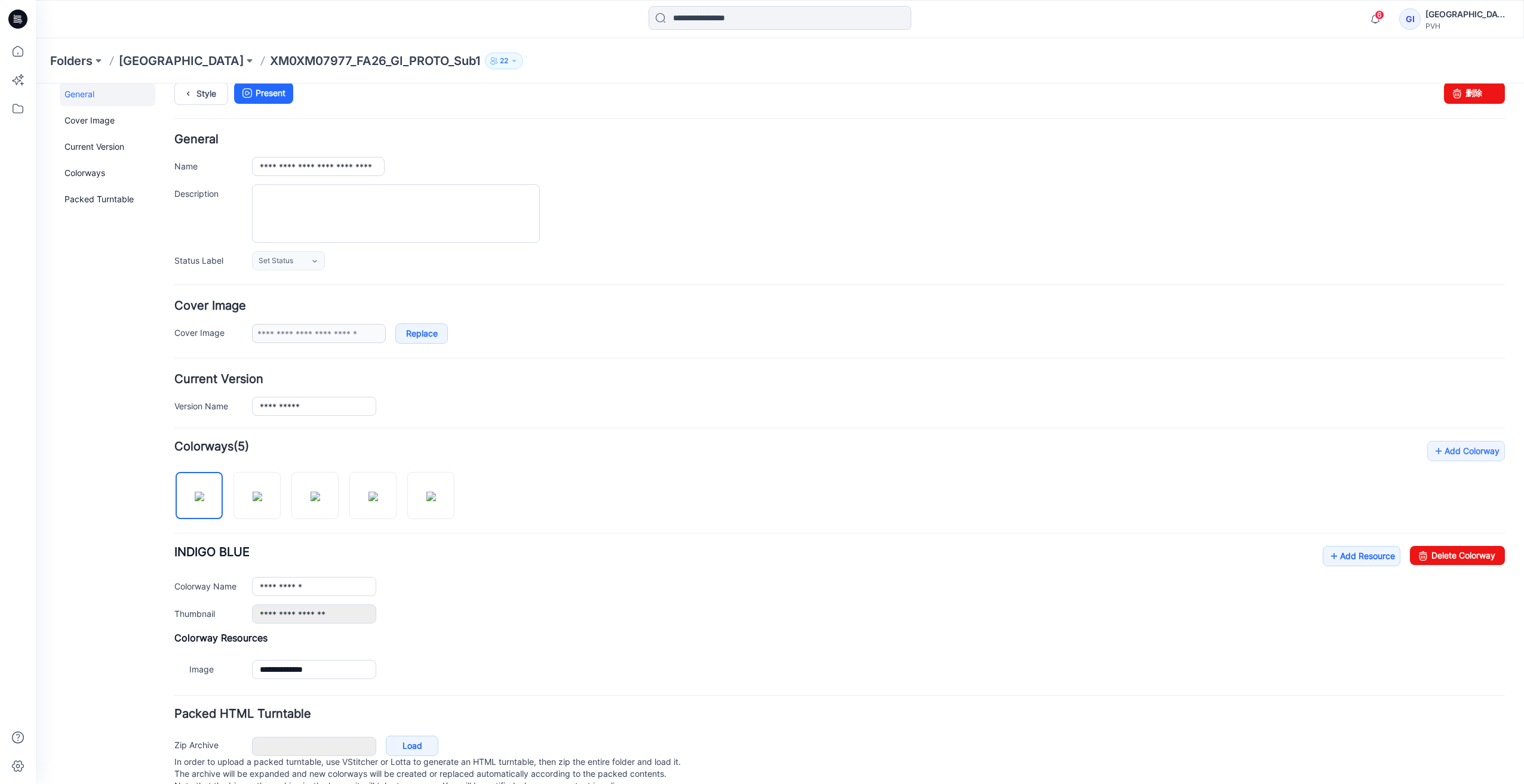
scroll to position [0, 0]
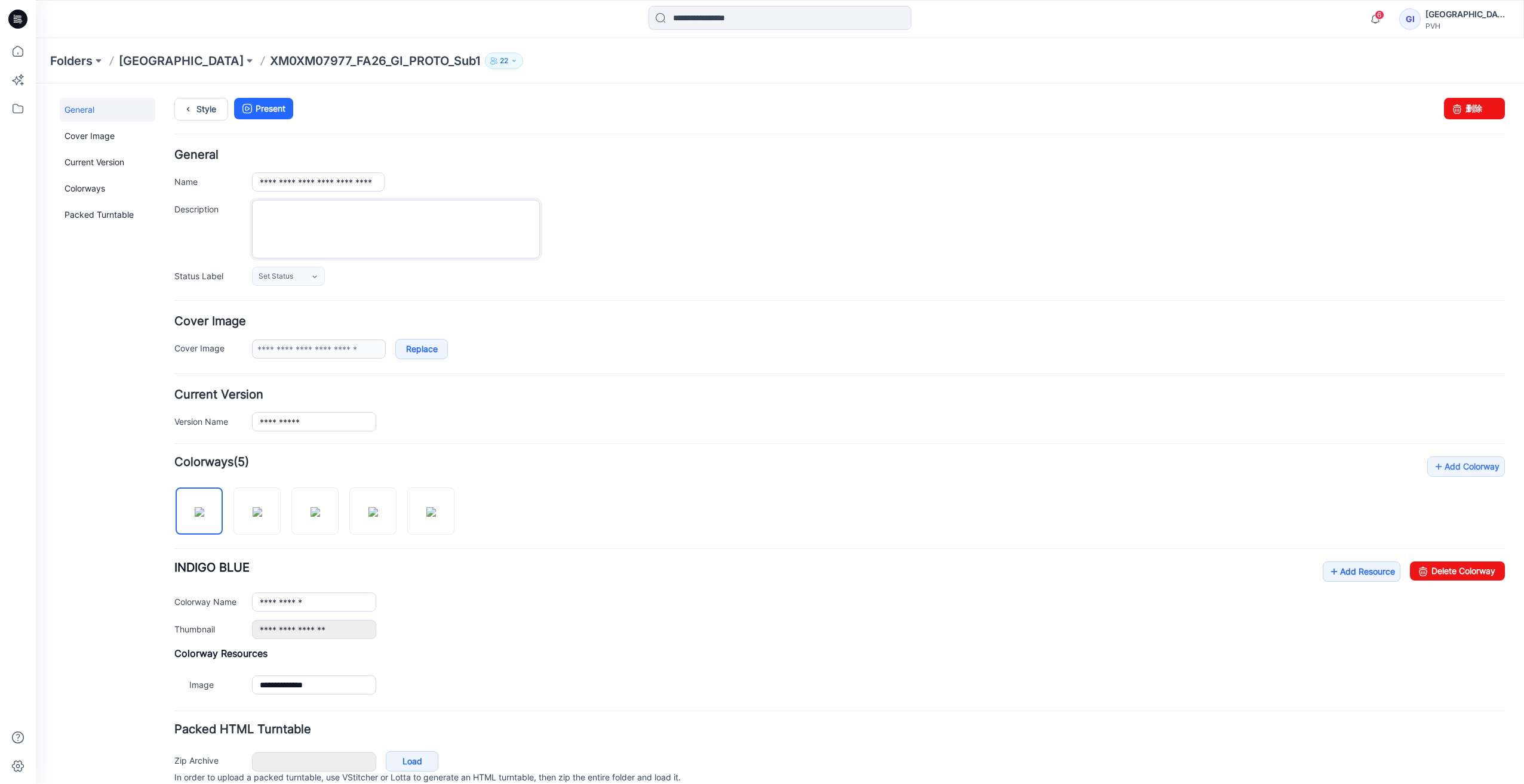
click at [276, 225] on textarea "Description" at bounding box center [396, 229] width 288 height 58
click at [298, 276] on link "Set Status" at bounding box center [288, 276] width 73 height 19
click at [399, 282] on div "Set Status Set Status RESUBMIT REVIEW DESIGN APPROVED COMPLETE COMPLETE DS OLD-…" at bounding box center [878, 276] width 1253 height 19
click at [1346, 577] on link "Add Resource" at bounding box center [1362, 571] width 78 height 20
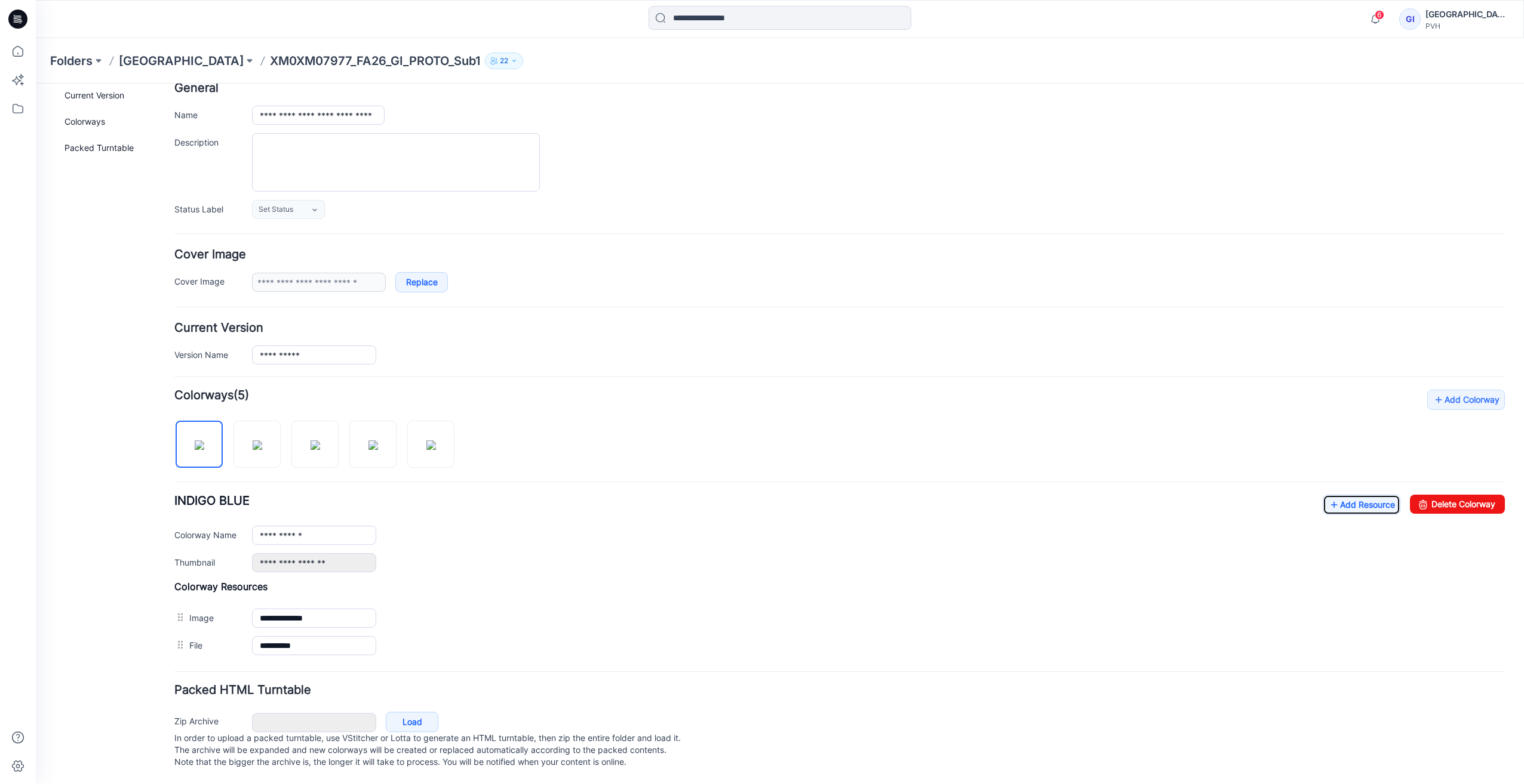
scroll to position [79, 0]
click at [459, 562] on div "**********" at bounding box center [840, 525] width 1331 height 270
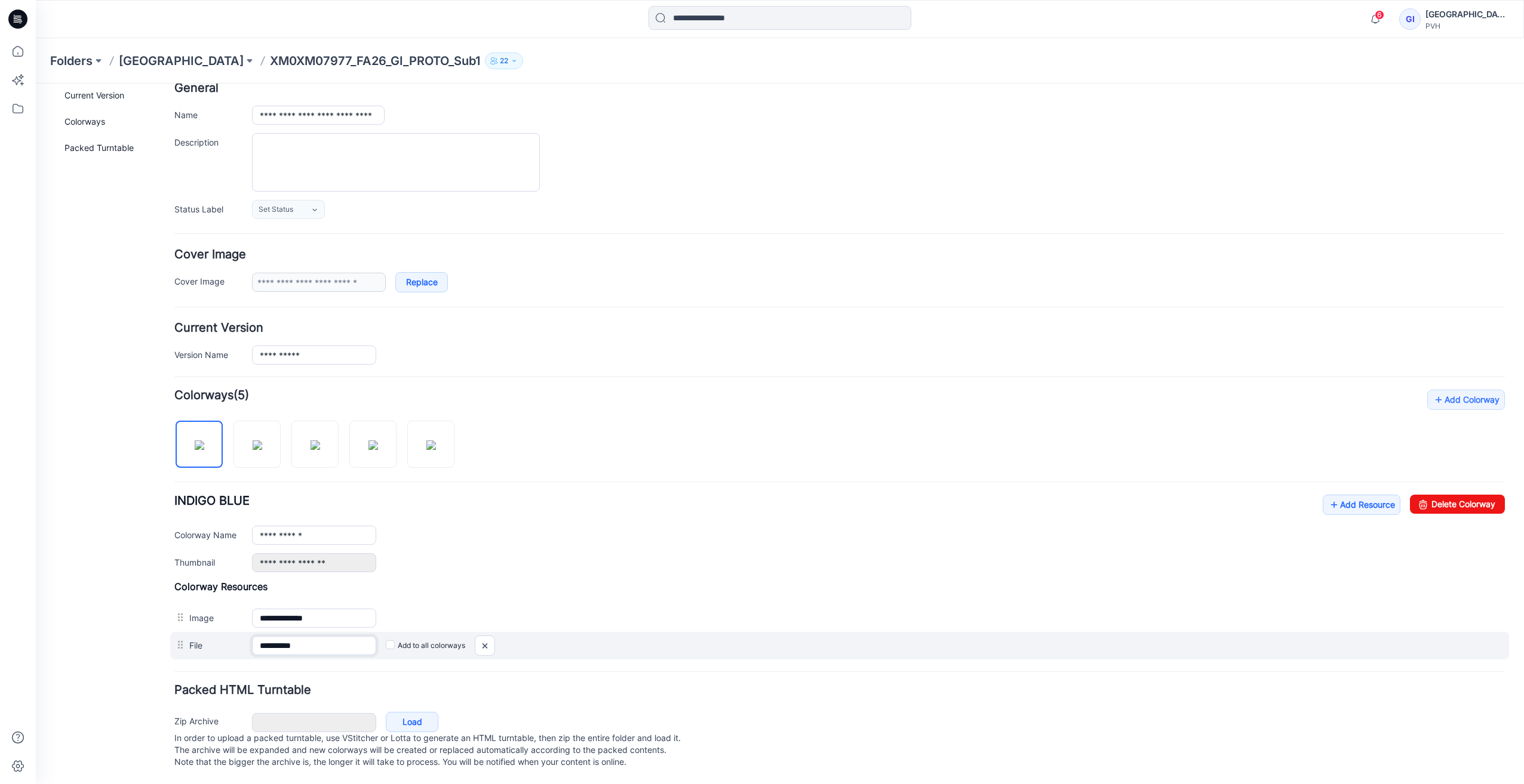
click at [346, 636] on input "**********" at bounding box center [314, 646] width 124 height 19
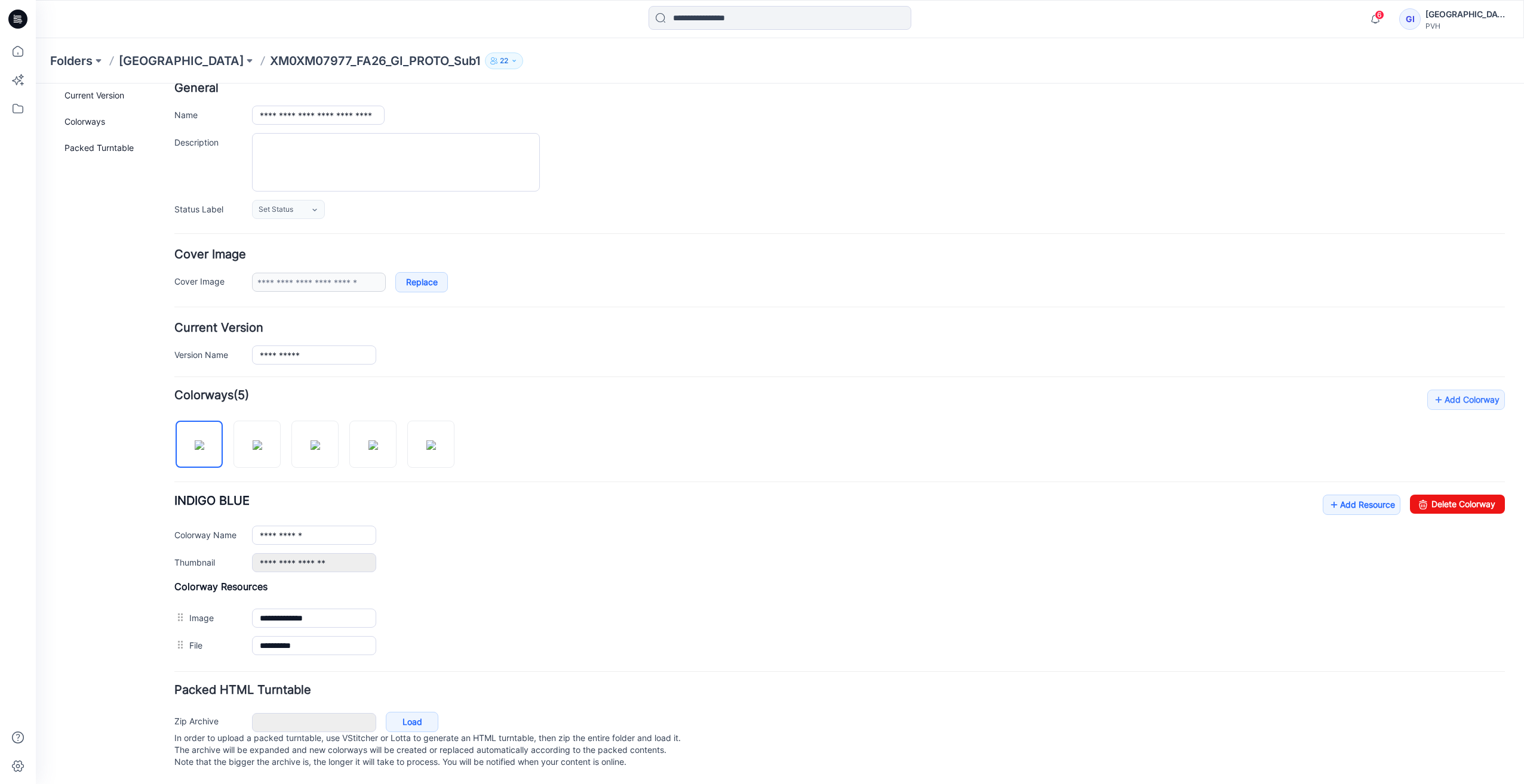
click at [526, 592] on div "**********" at bounding box center [840, 620] width 1331 height 79
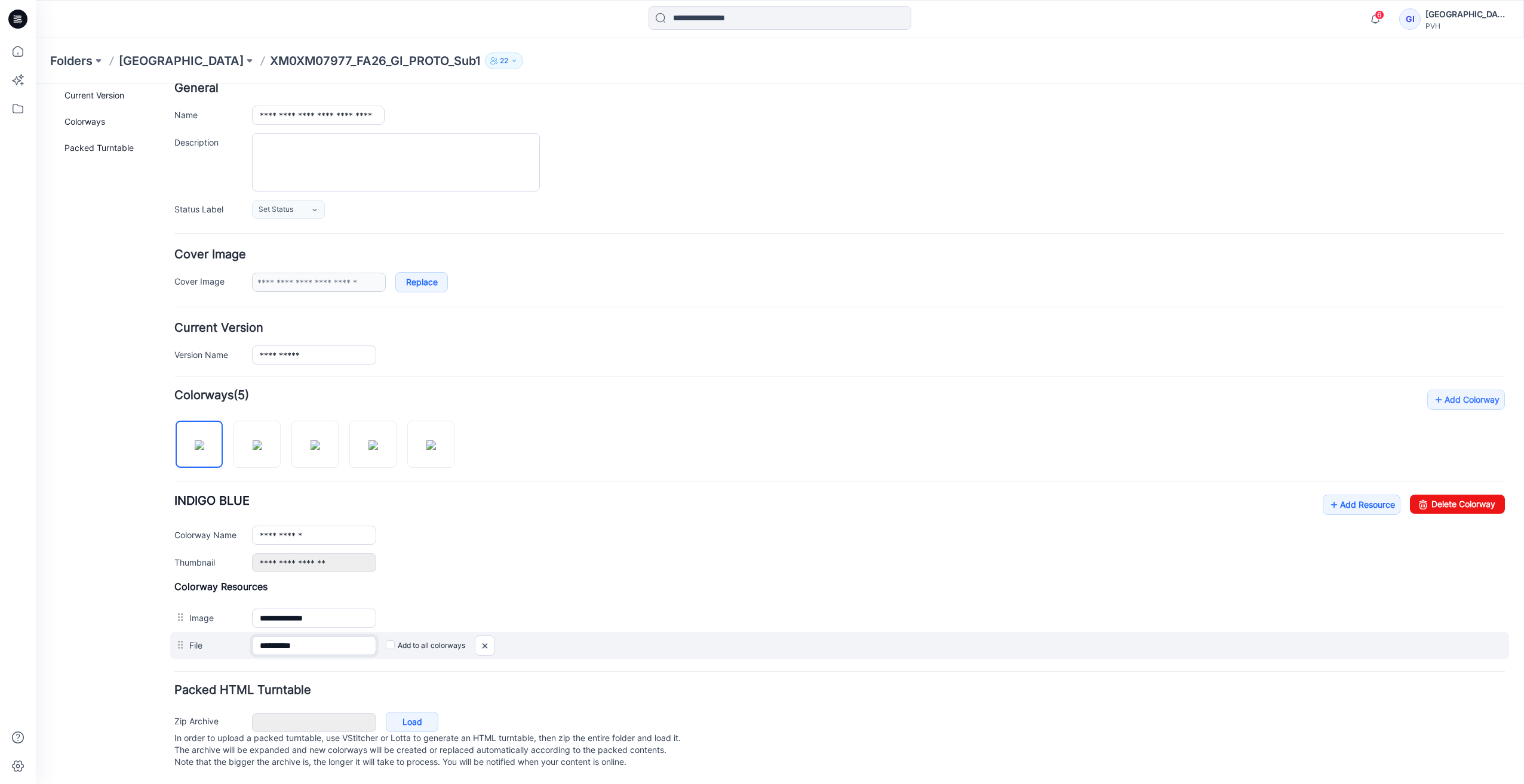
click at [311, 636] on input "**********" at bounding box center [314, 646] width 124 height 19
click at [345, 637] on input "**********" at bounding box center [314, 646] width 124 height 19
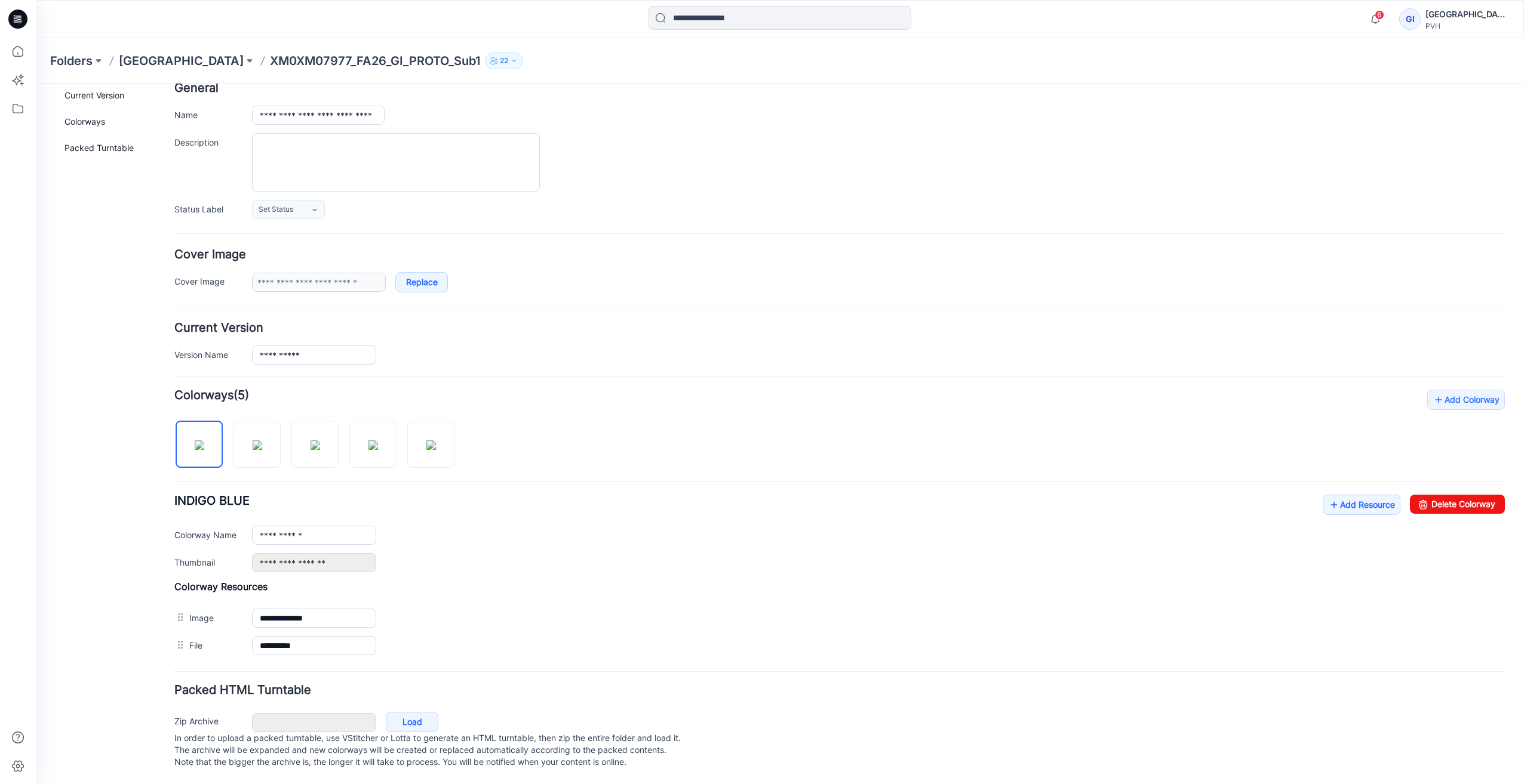
click at [588, 664] on form "**********" at bounding box center [840, 428] width 1331 height 690
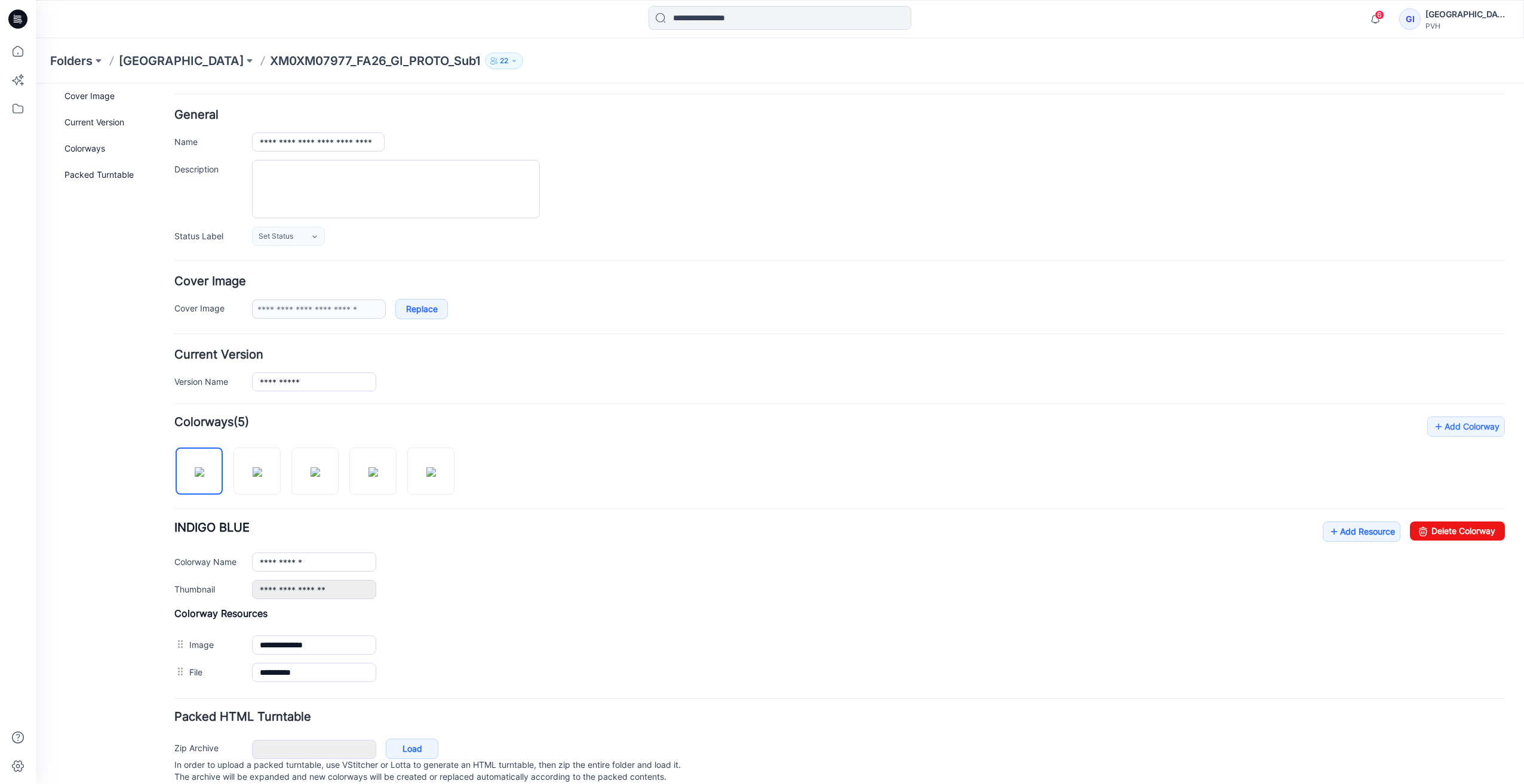
scroll to position [0, 0]
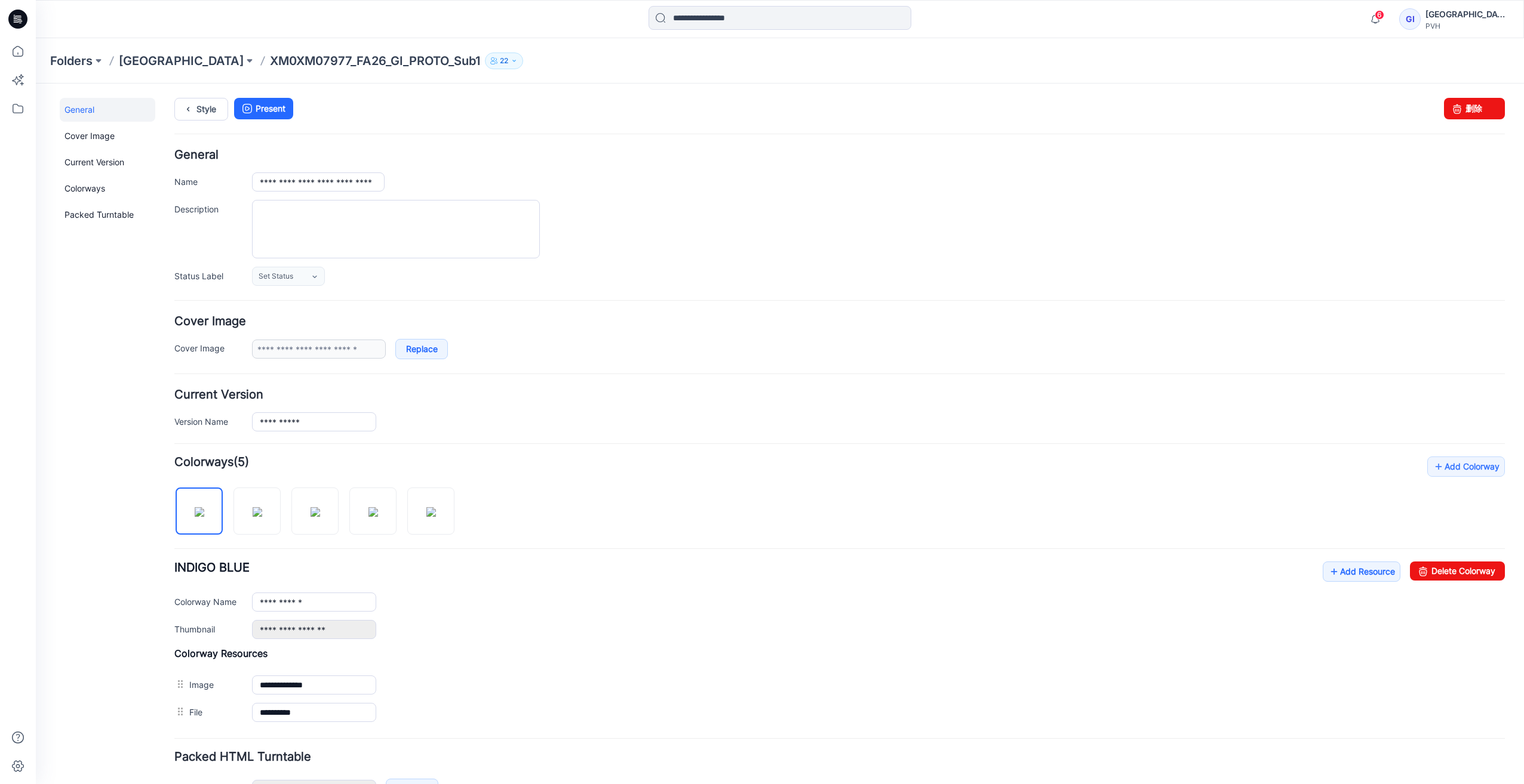
click at [426, 125] on div "Style Present Changes Saved 删除" at bounding box center [840, 124] width 1331 height 52
click at [327, 183] on input "**********" at bounding box center [318, 182] width 133 height 19
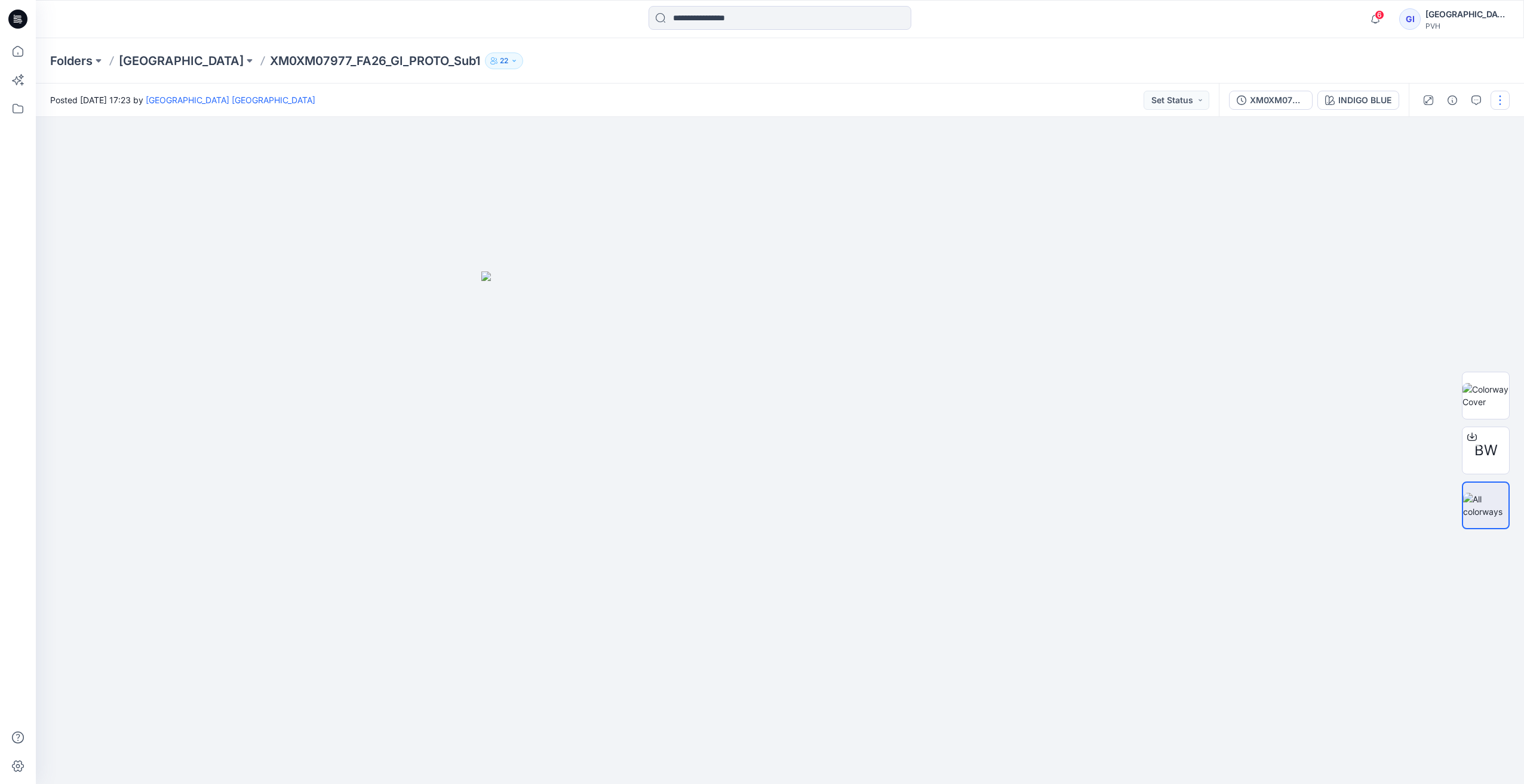
click at [1505, 103] on button "button" at bounding box center [1501, 100] width 19 height 19
click at [1441, 166] on button "Edit" at bounding box center [1450, 161] width 110 height 22
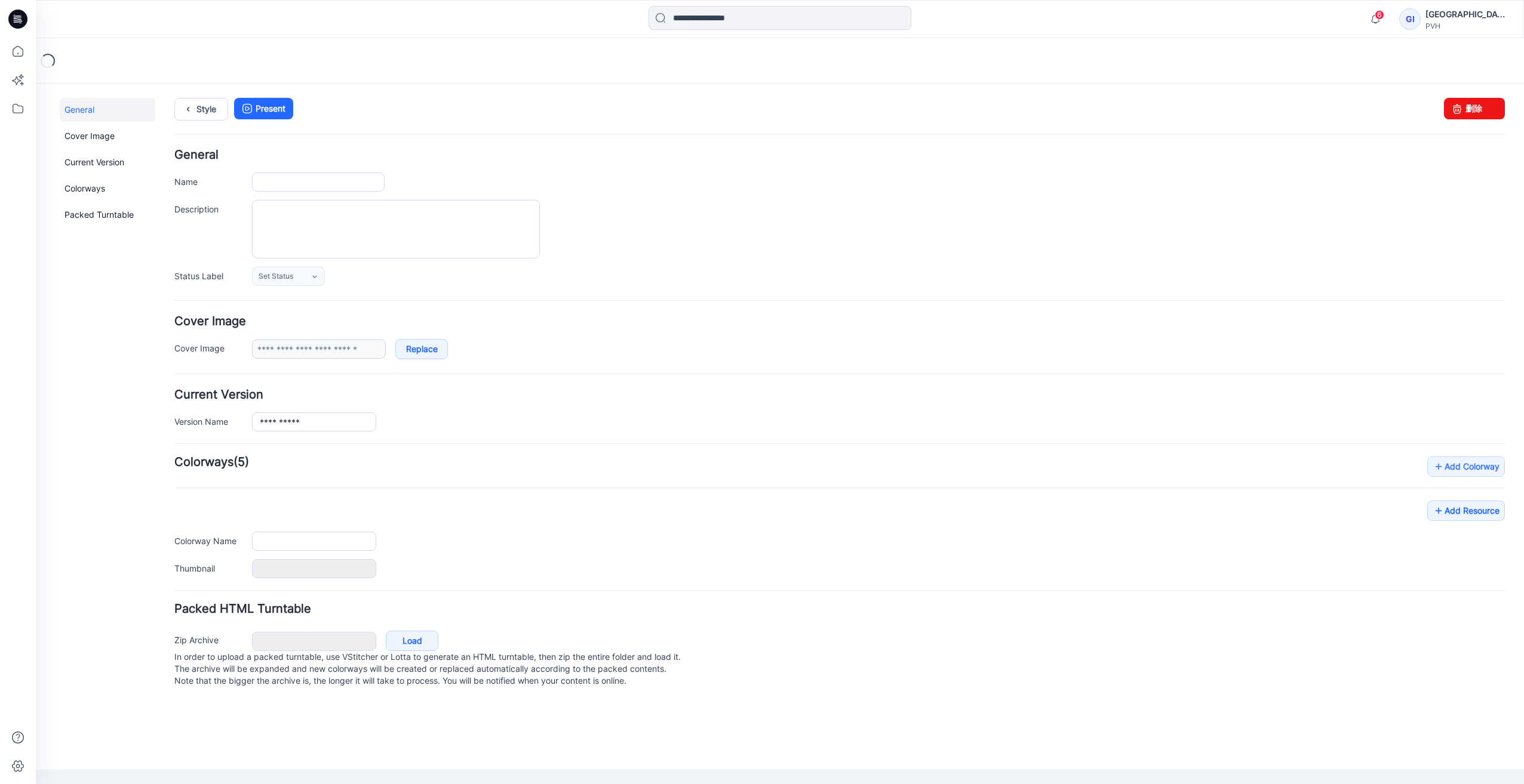
type input "**********"
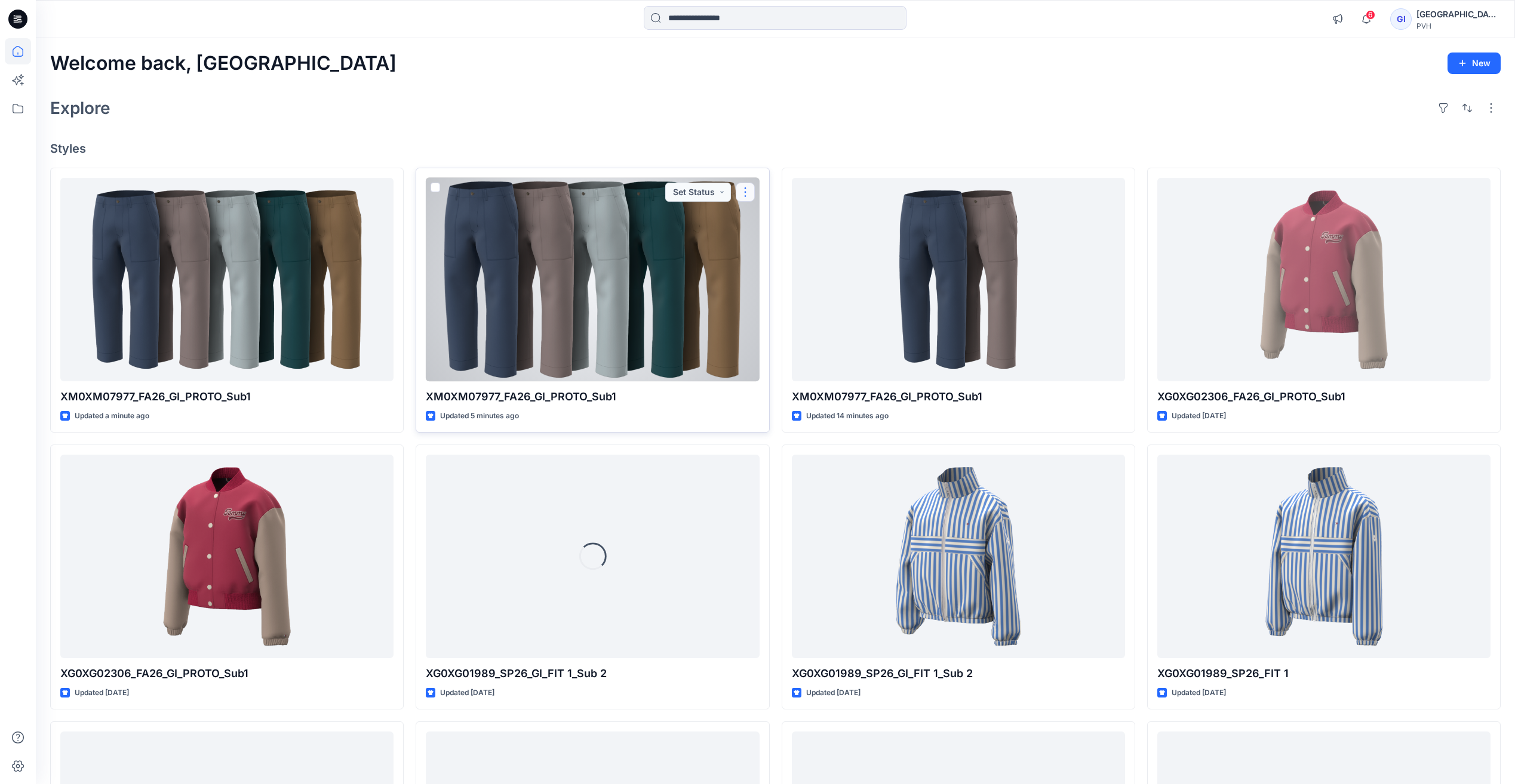
click at [747, 194] on button "button" at bounding box center [746, 192] width 19 height 19
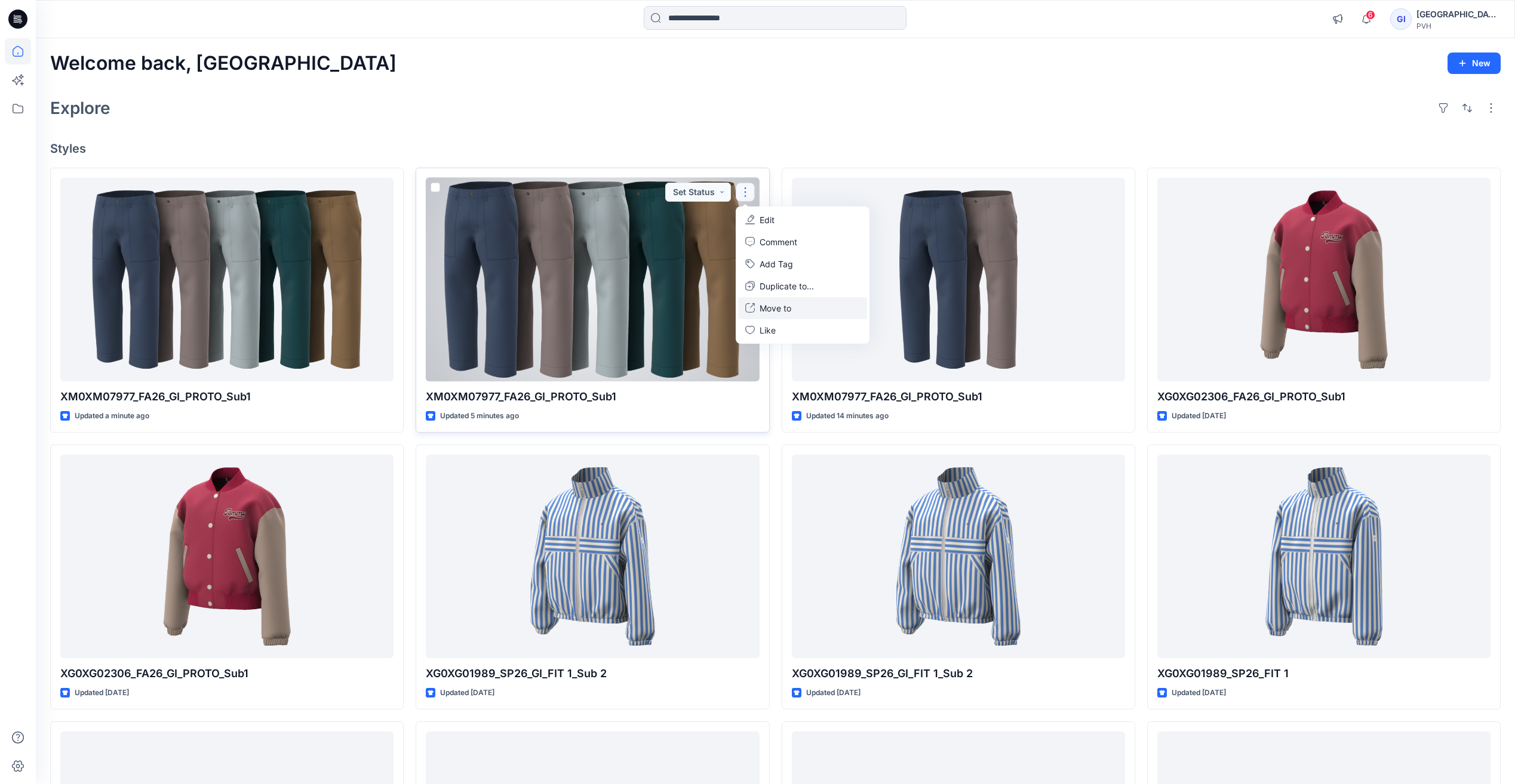
click at [789, 308] on p "Move to" at bounding box center [775, 308] width 31 height 13
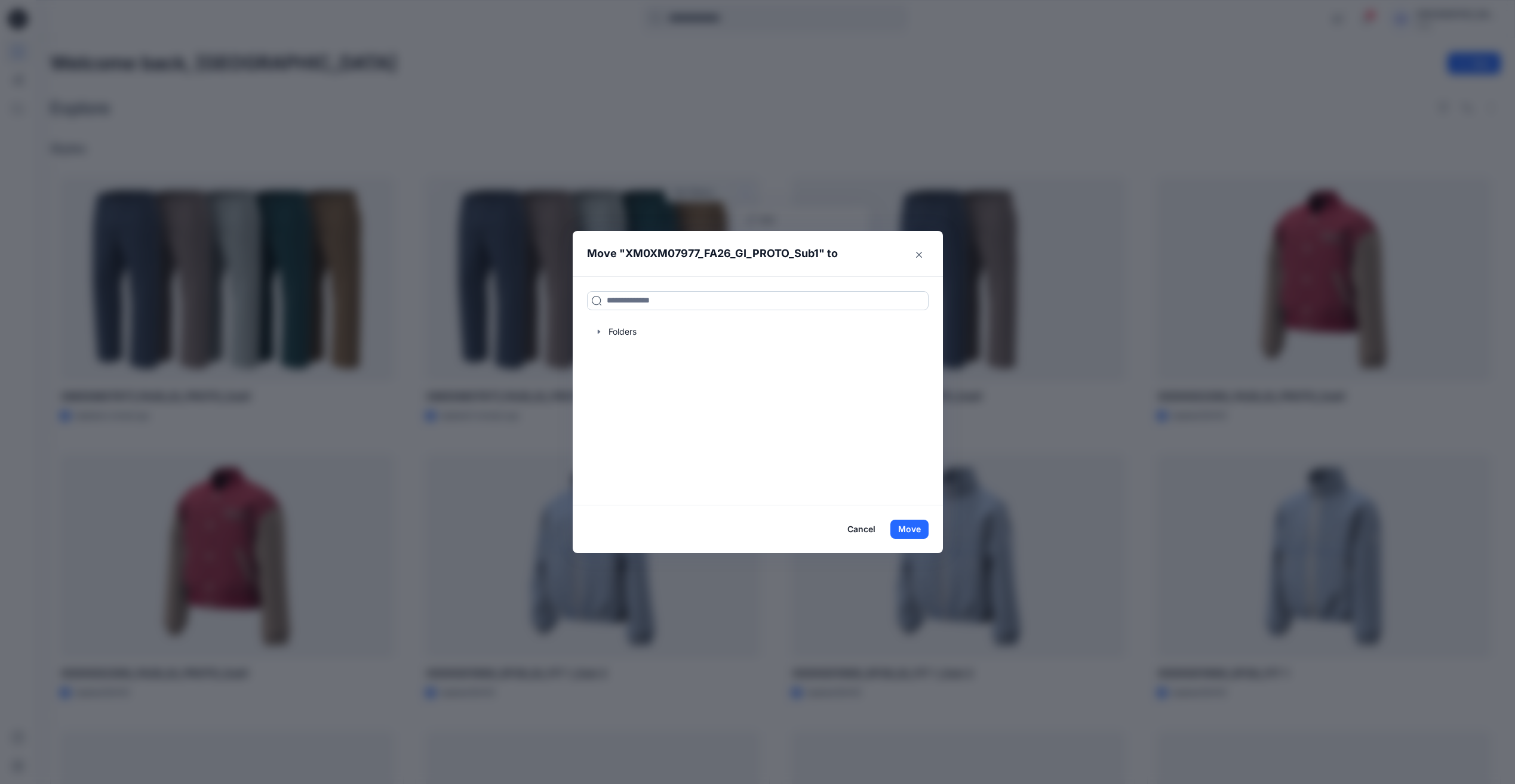
click at [725, 304] on input at bounding box center [758, 301] width 342 height 19
click at [623, 329] on div at bounding box center [758, 332] width 342 height 24
click at [853, 531] on button "Cancel" at bounding box center [862, 529] width 43 height 19
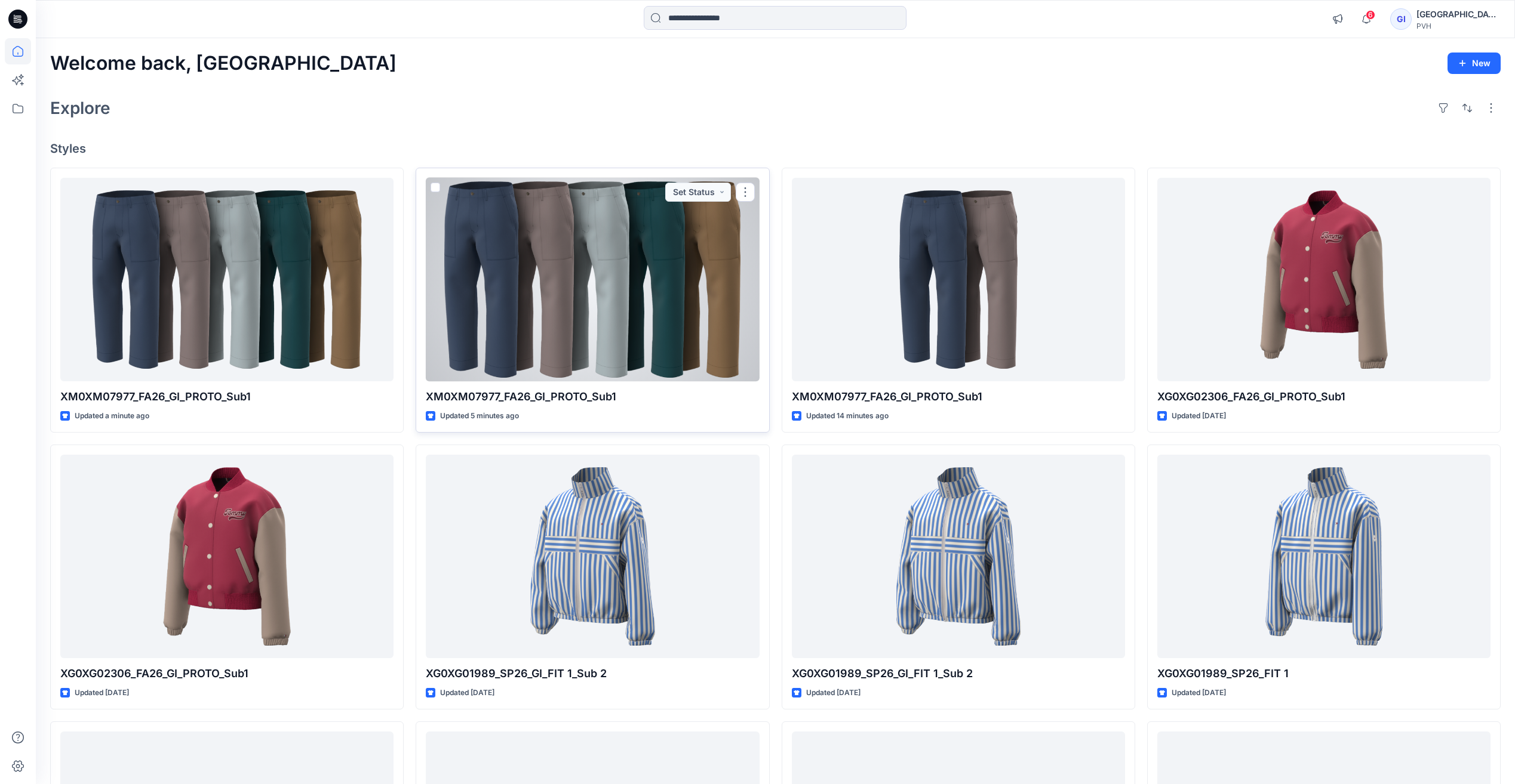
click at [432, 186] on span at bounding box center [435, 187] width 10 height 10
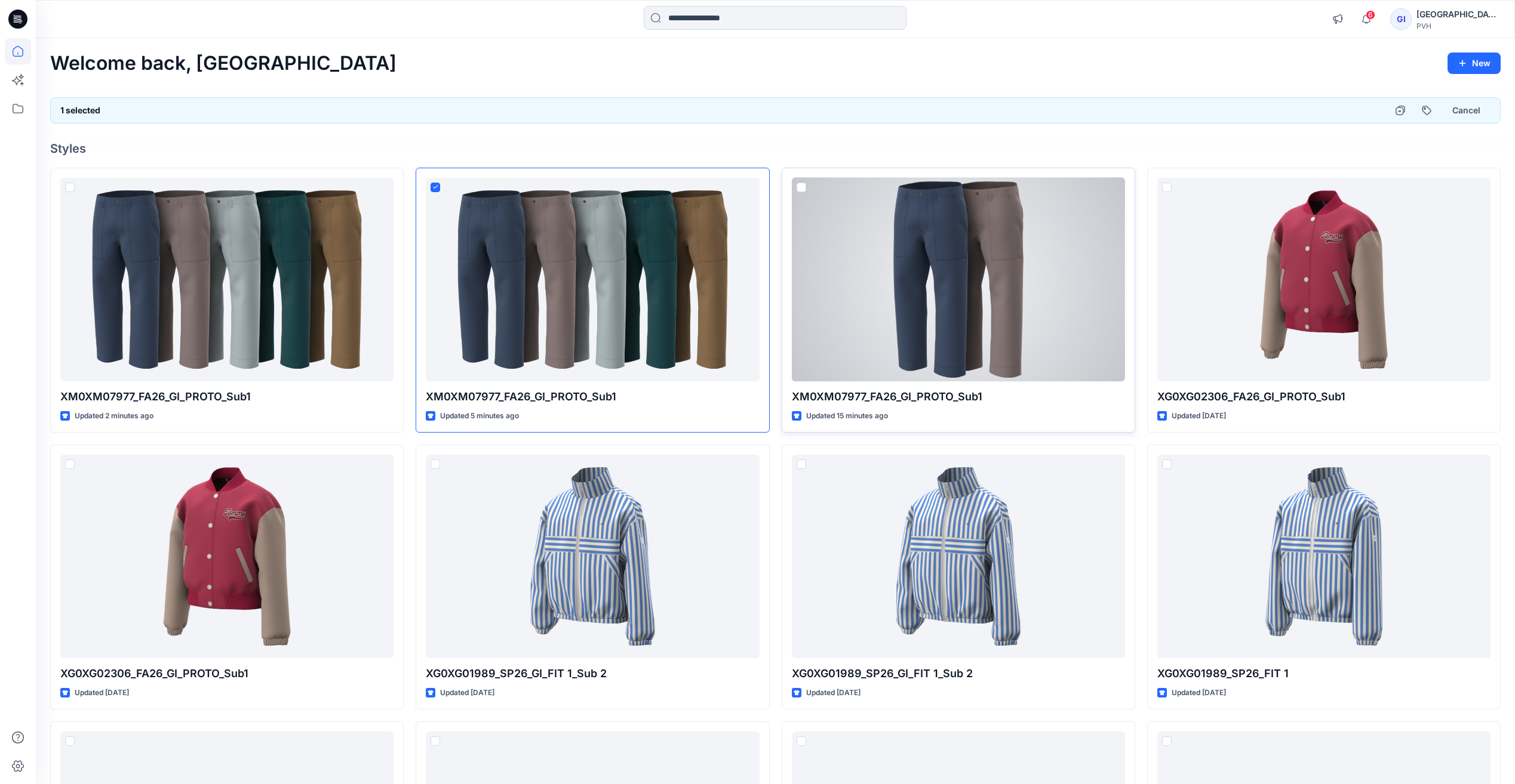
click at [799, 187] on span at bounding box center [801, 187] width 10 height 10
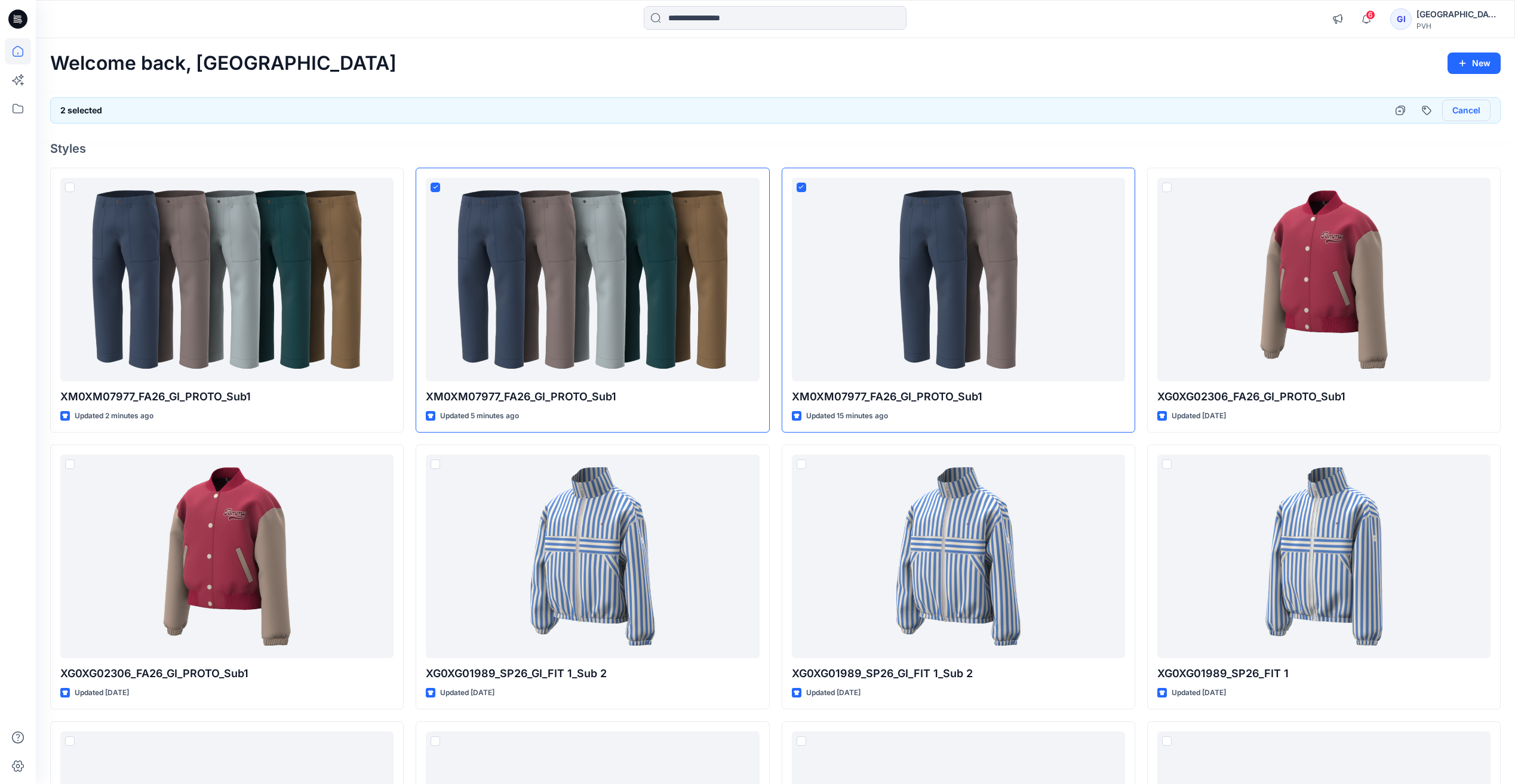
click at [1466, 113] on button "Cancel" at bounding box center [1466, 110] width 49 height 22
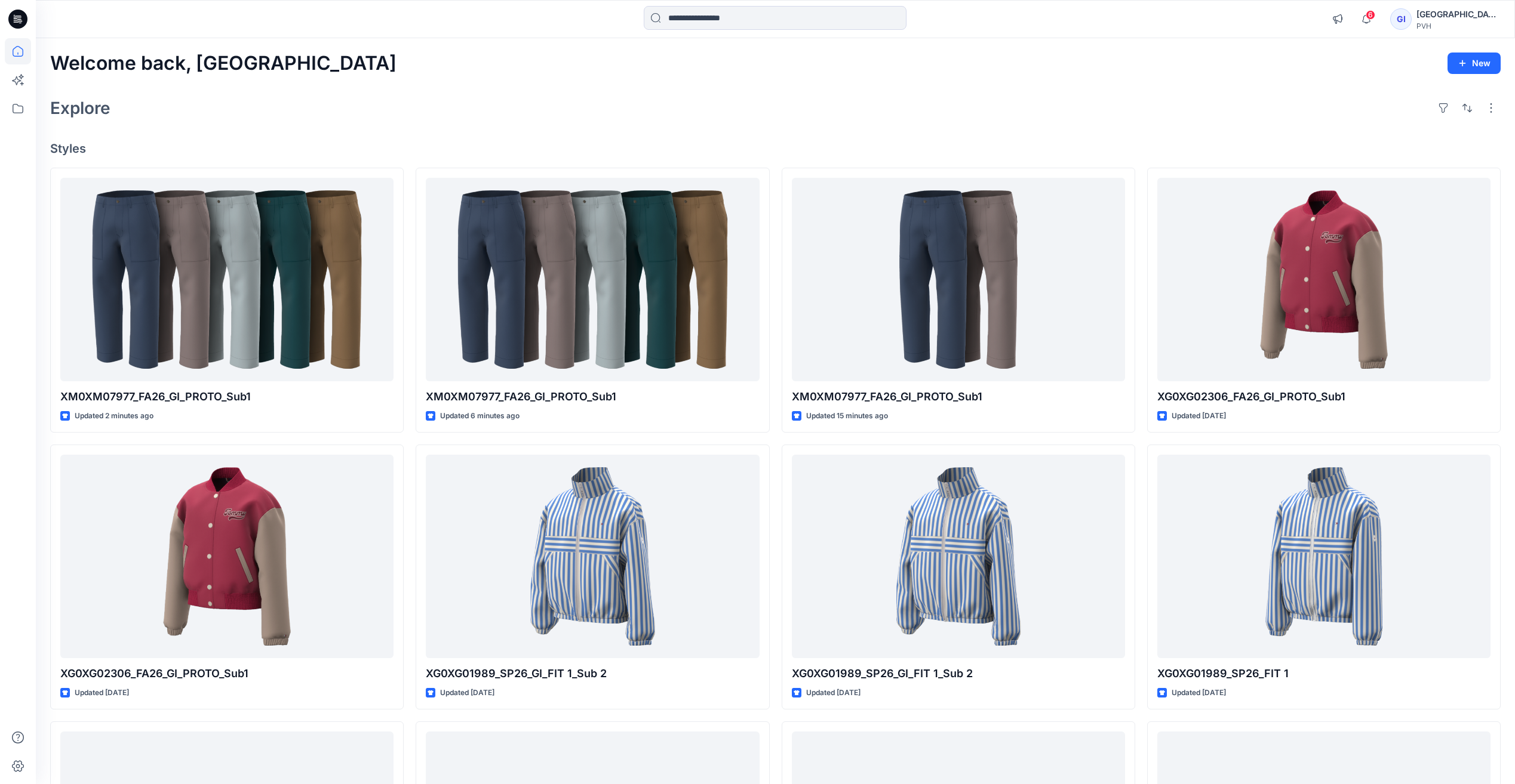
click at [698, 76] on div "Welcome back, [GEOGRAPHIC_DATA] New Explore Styles XM0XM07977_FA26_GI_PROTO_Sub…" at bounding box center [775, 541] width 1480 height 1006
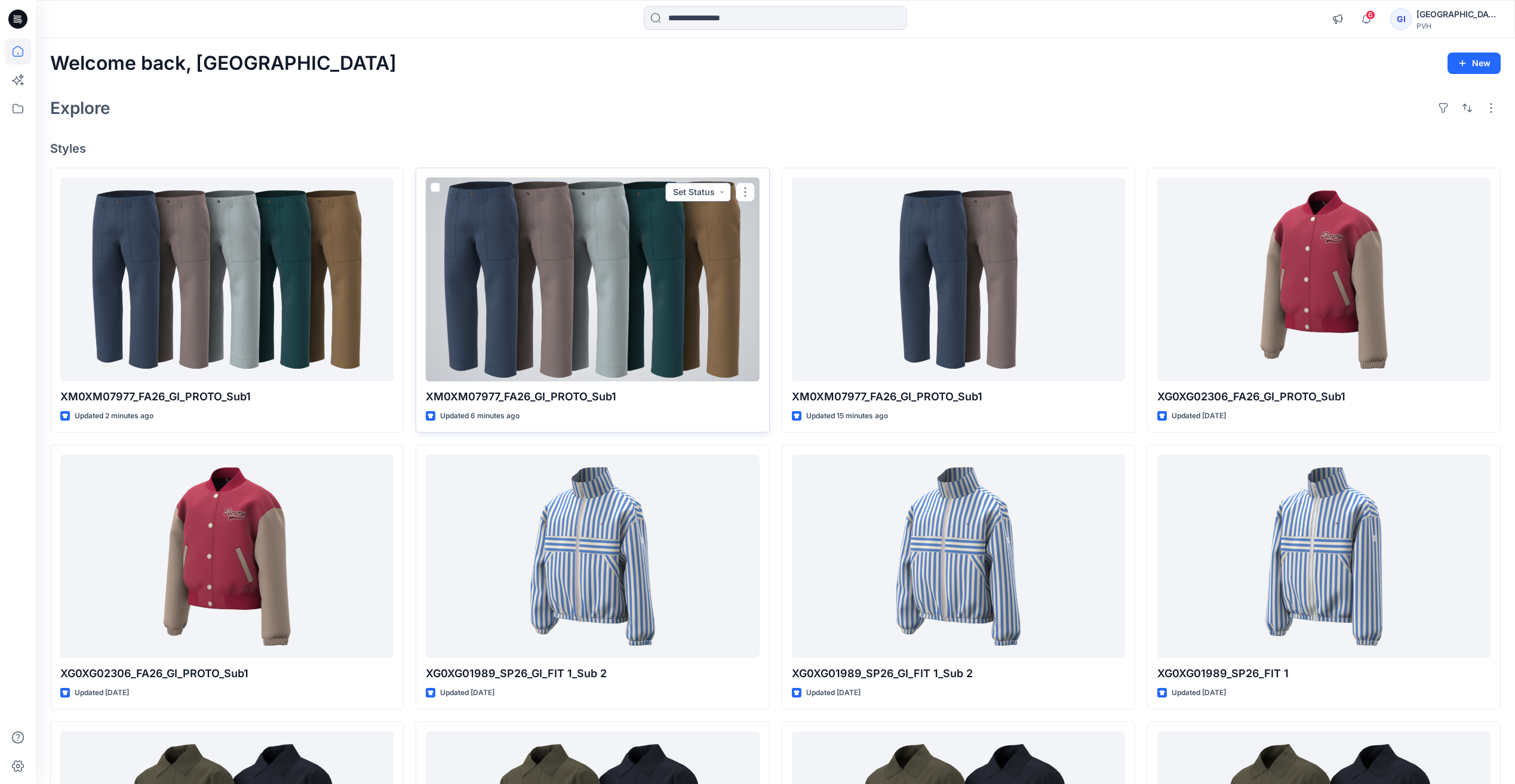
click at [698, 194] on button "Set Status" at bounding box center [698, 192] width 66 height 19
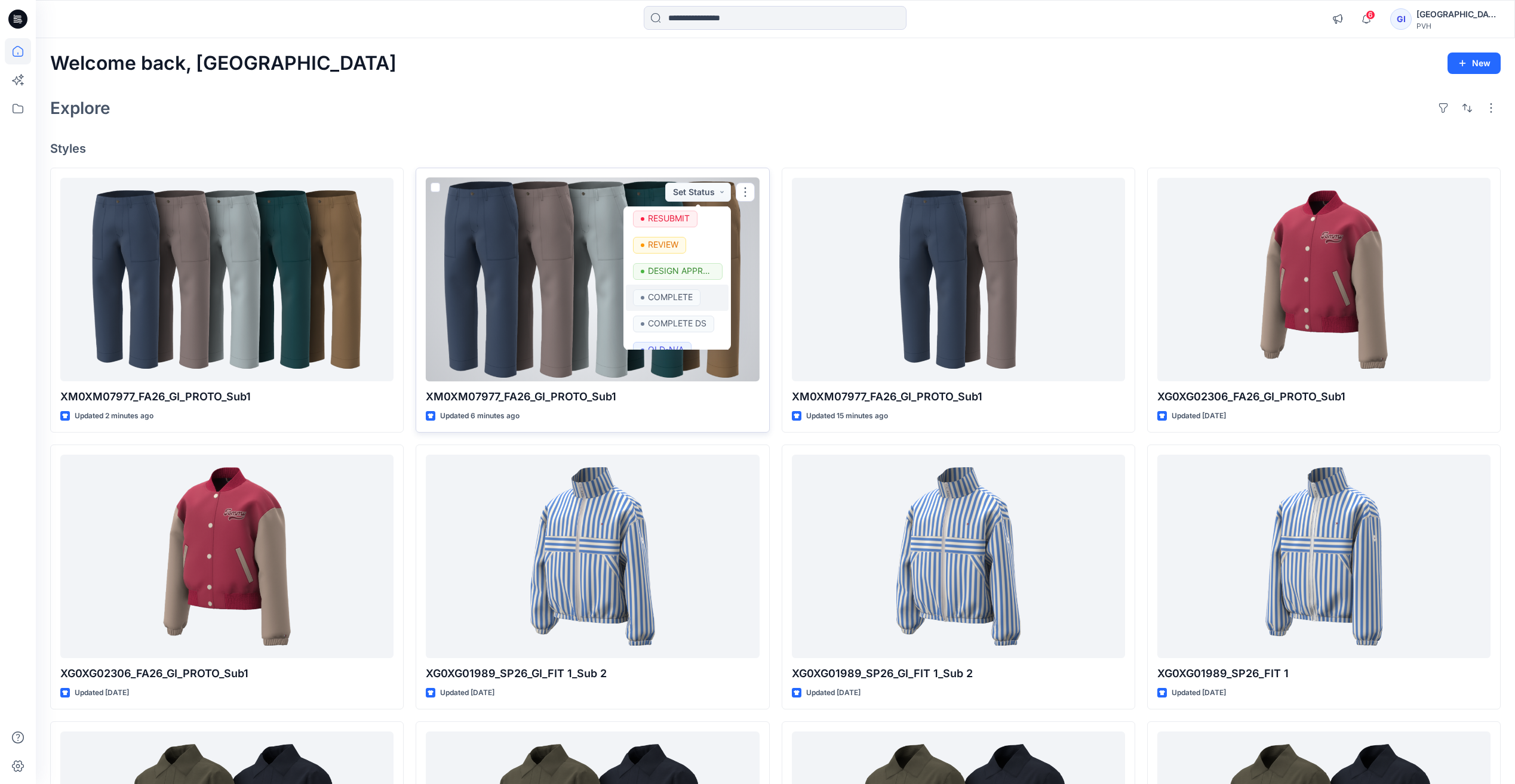
scroll to position [46, 0]
click at [710, 338] on div "OLD-N/A" at bounding box center [677, 334] width 88 height 16
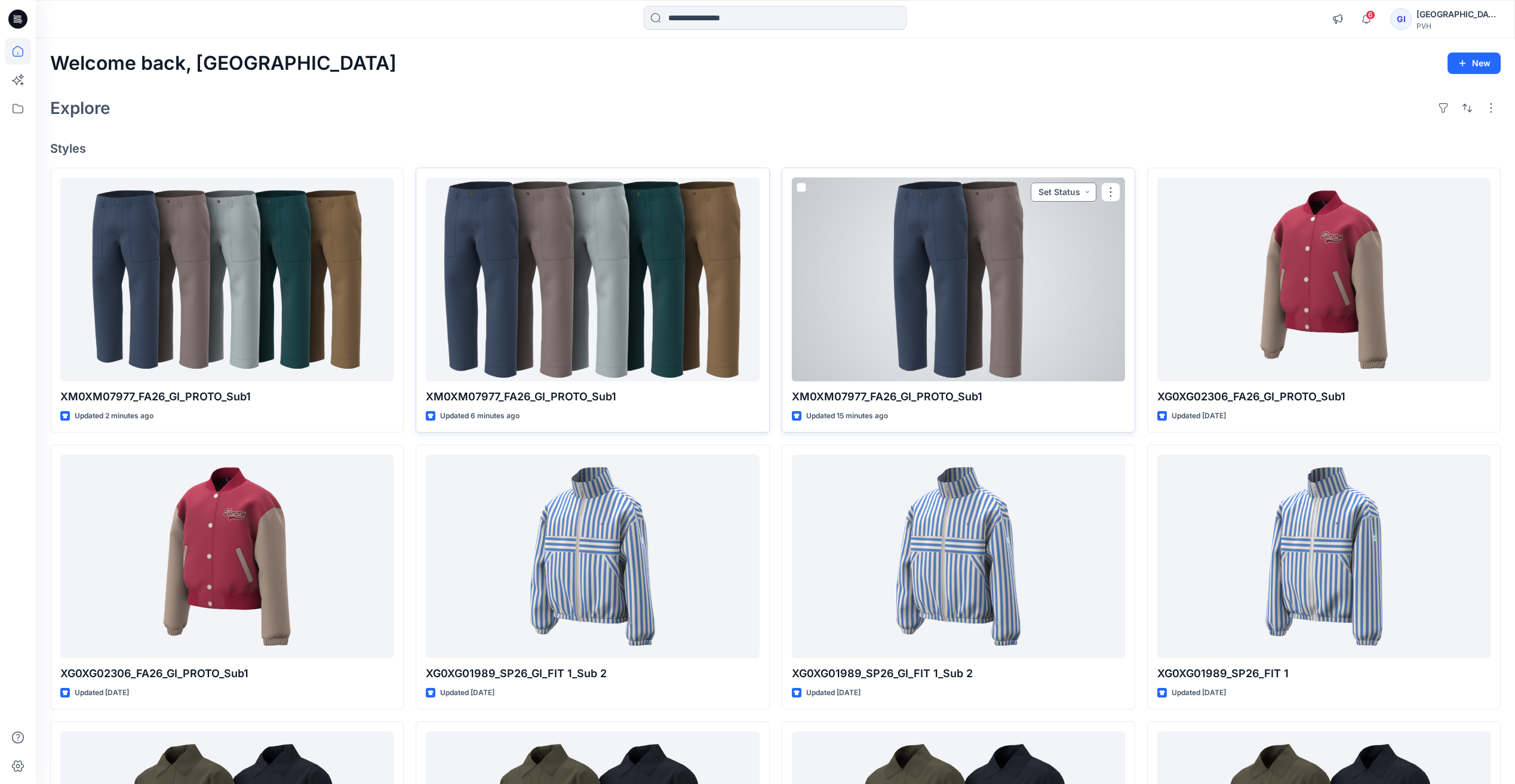
click at [1071, 190] on button "Set Status" at bounding box center [1064, 192] width 66 height 19
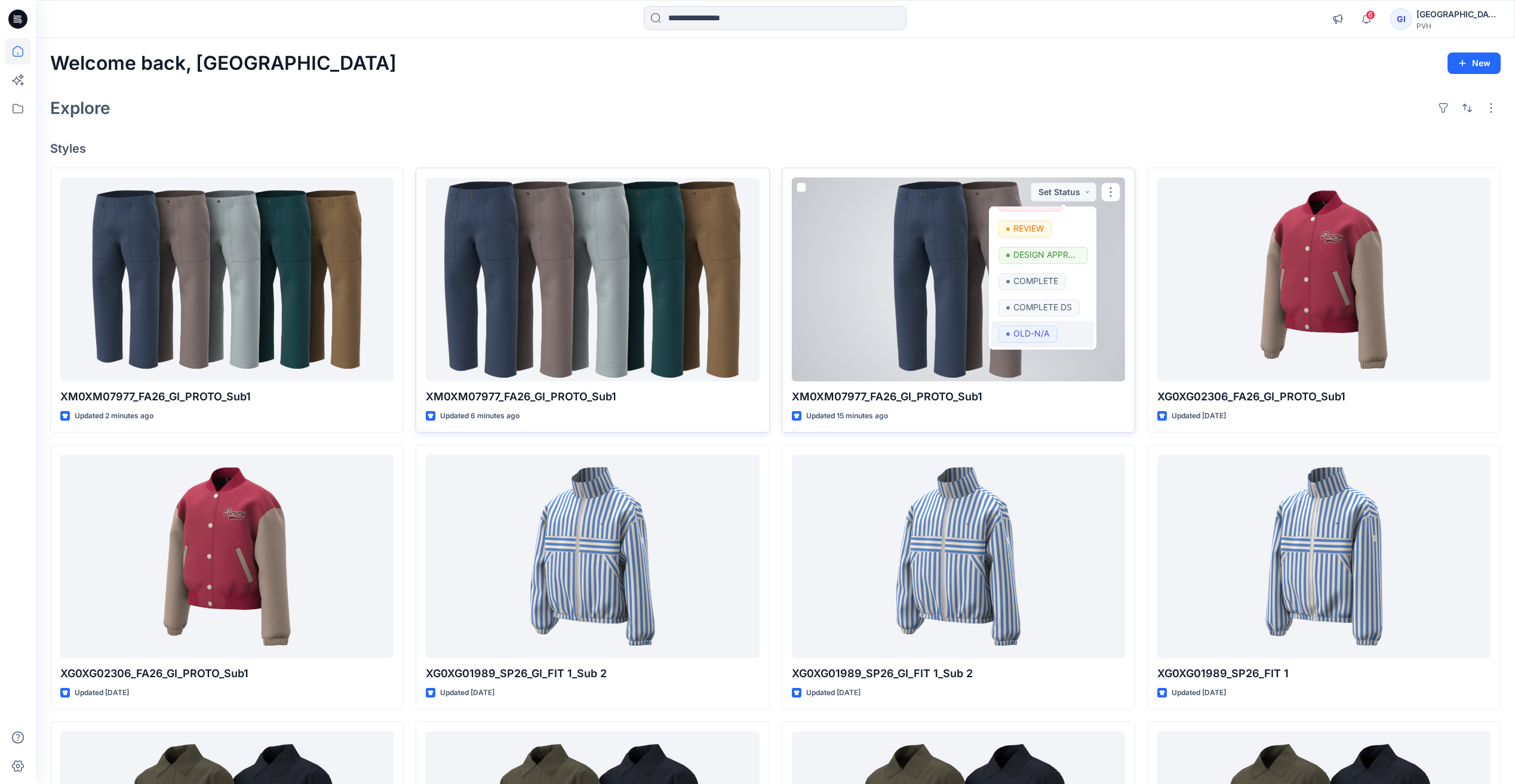
click at [1045, 334] on p "OLD-N/A" at bounding box center [1032, 333] width 36 height 16
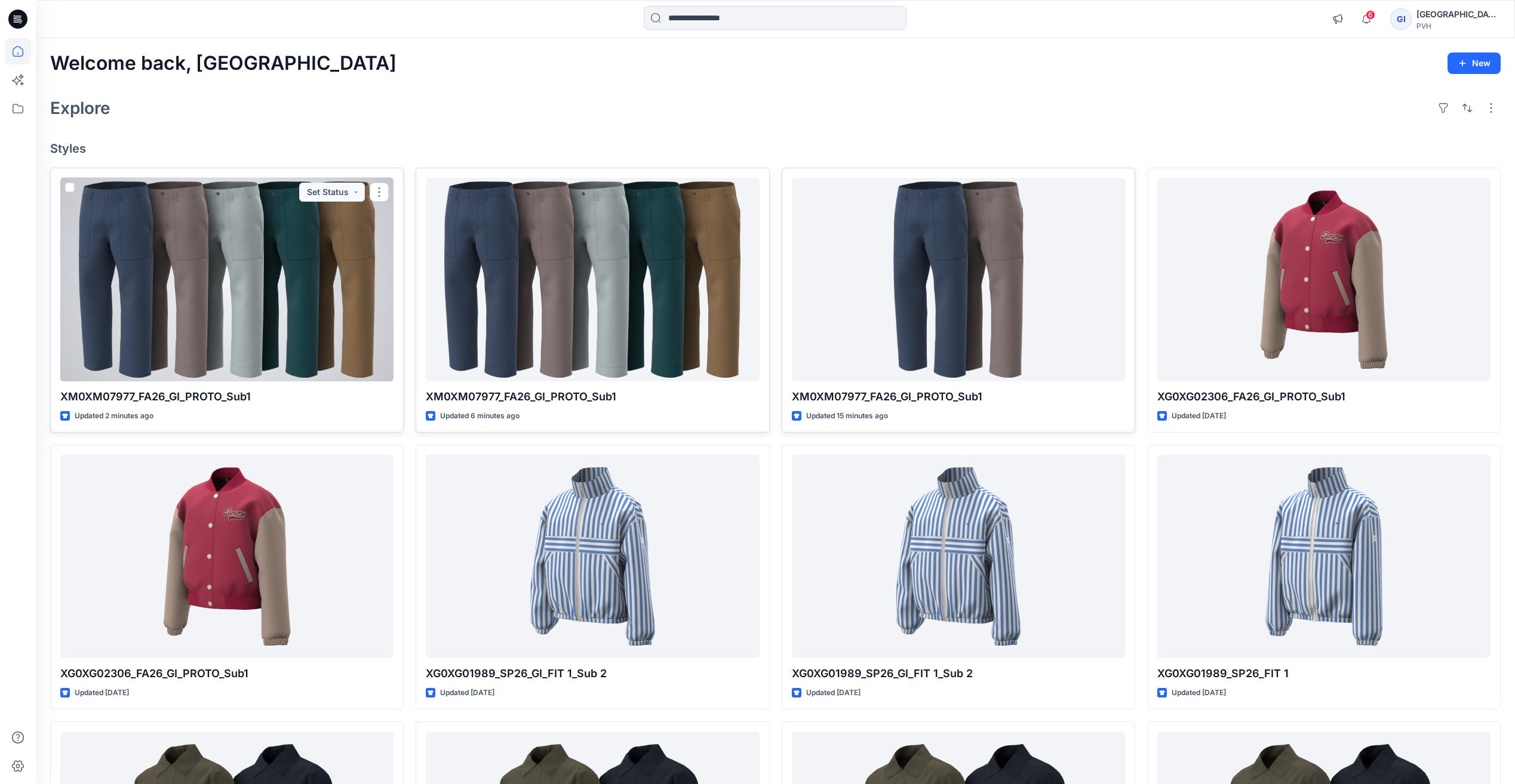
click at [247, 297] on div at bounding box center [227, 280] width 333 height 204
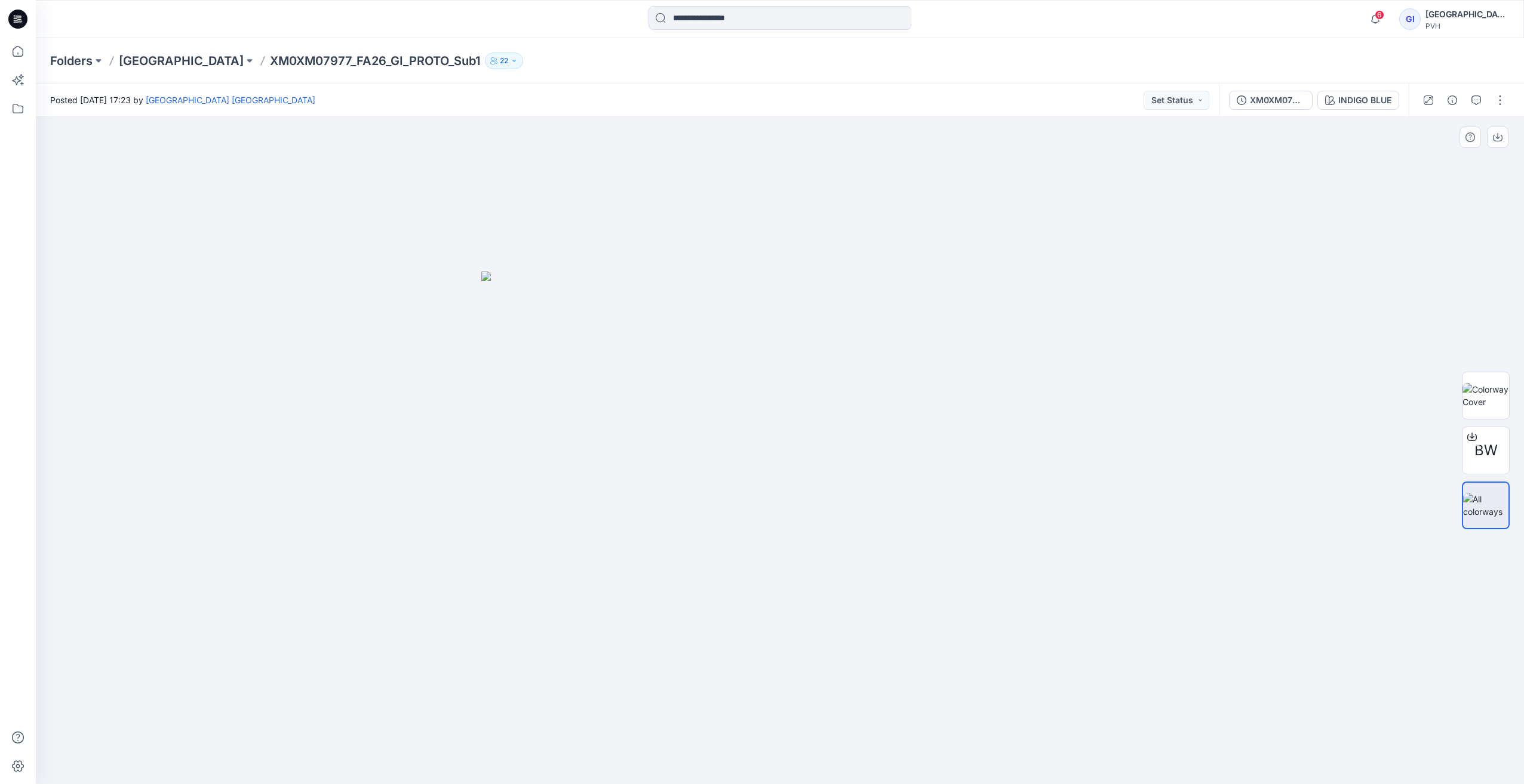
click at [784, 223] on div at bounding box center [780, 450] width 1489 height 667
click at [702, 193] on div at bounding box center [780, 450] width 1489 height 667
drag, startPoint x: 1085, startPoint y: 691, endPoint x: 1068, endPoint y: 675, distance: 23.3
click at [1085, 691] on div at bounding box center [780, 450] width 1489 height 667
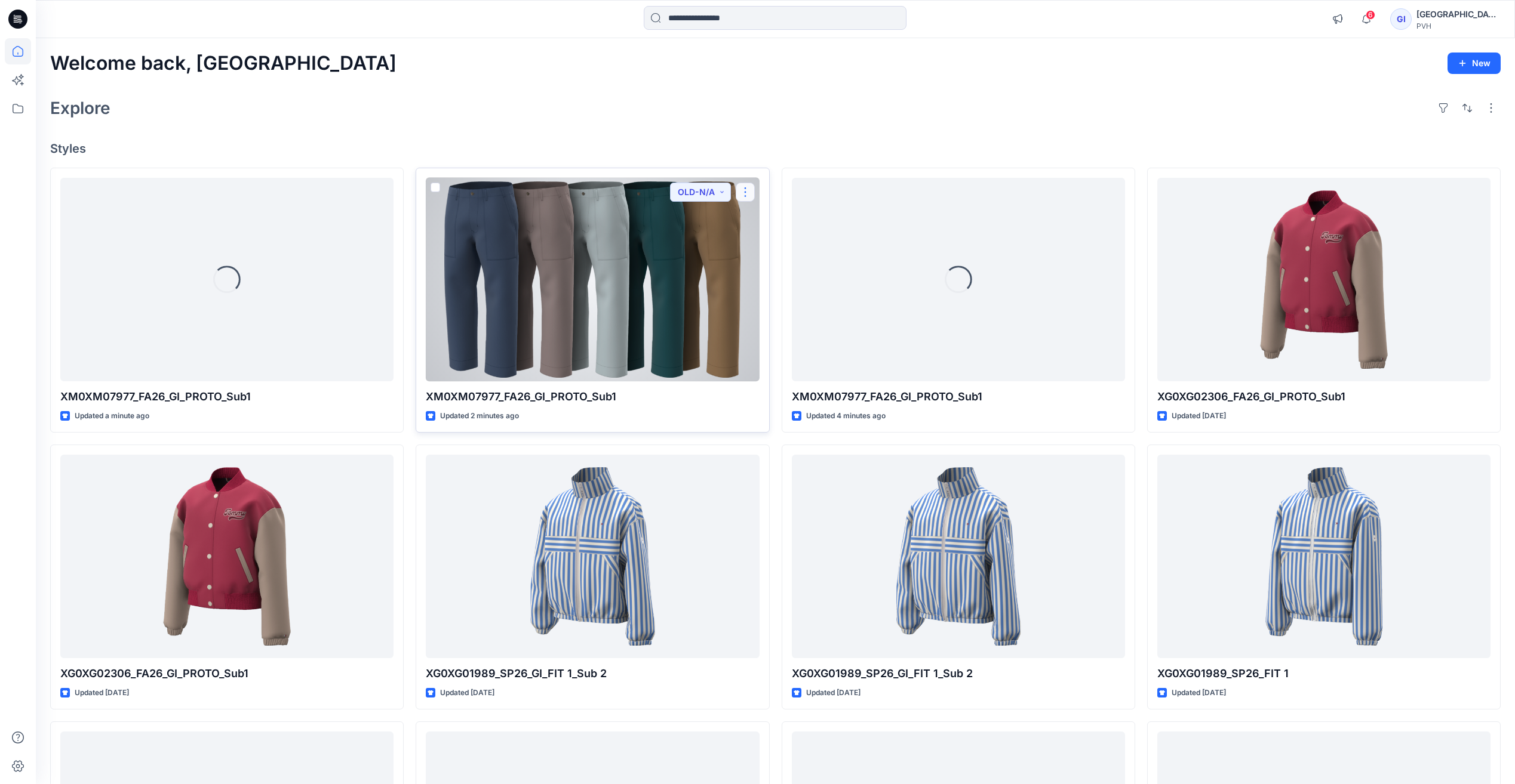
click at [747, 187] on button "button" at bounding box center [746, 192] width 19 height 19
